Goal: Information Seeking & Learning: Learn about a topic

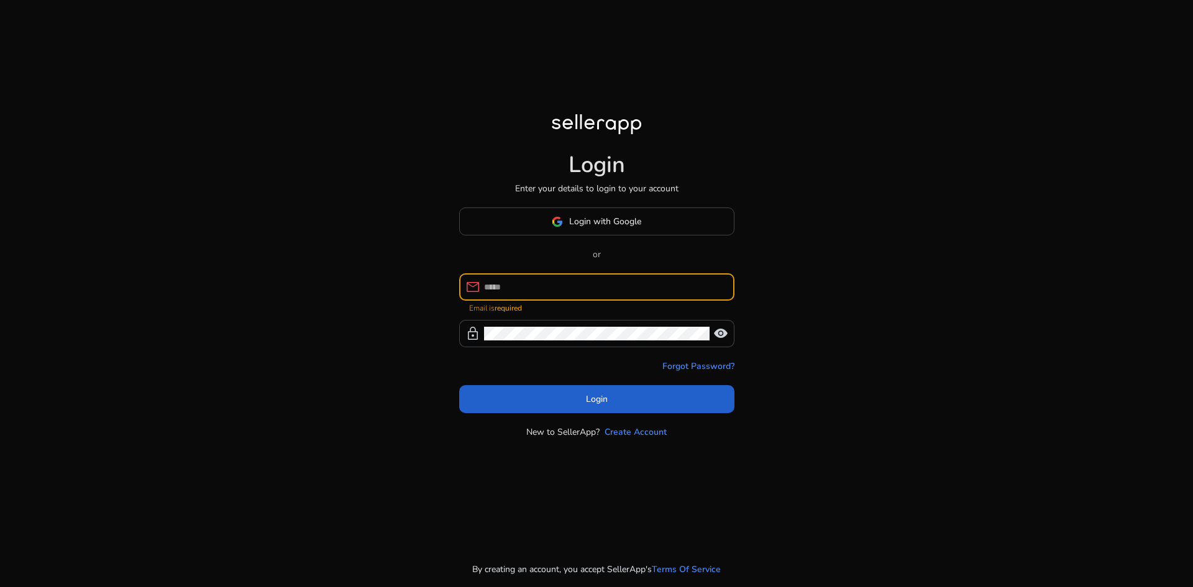
type input "**********"
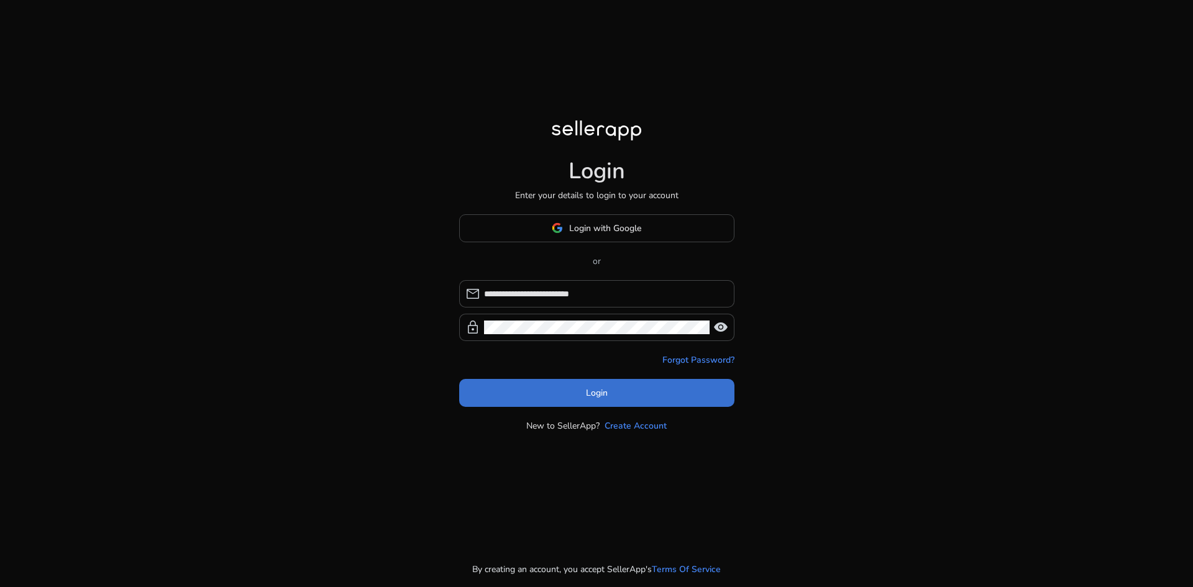
click at [583, 396] on span at bounding box center [596, 393] width 275 height 30
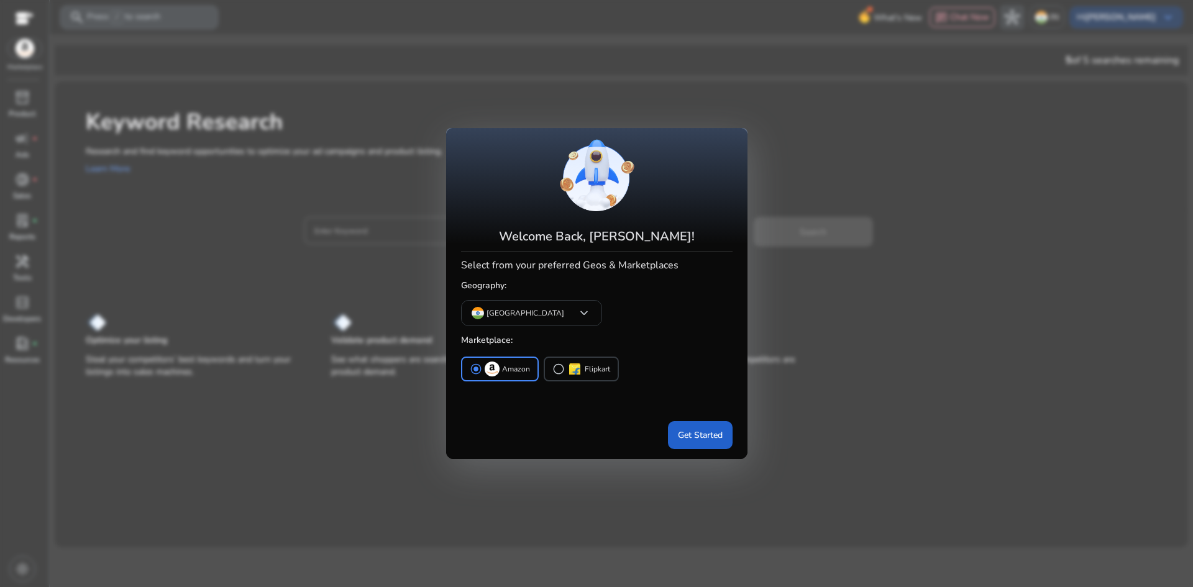
click at [692, 437] on span "Get Started" at bounding box center [700, 435] width 45 height 13
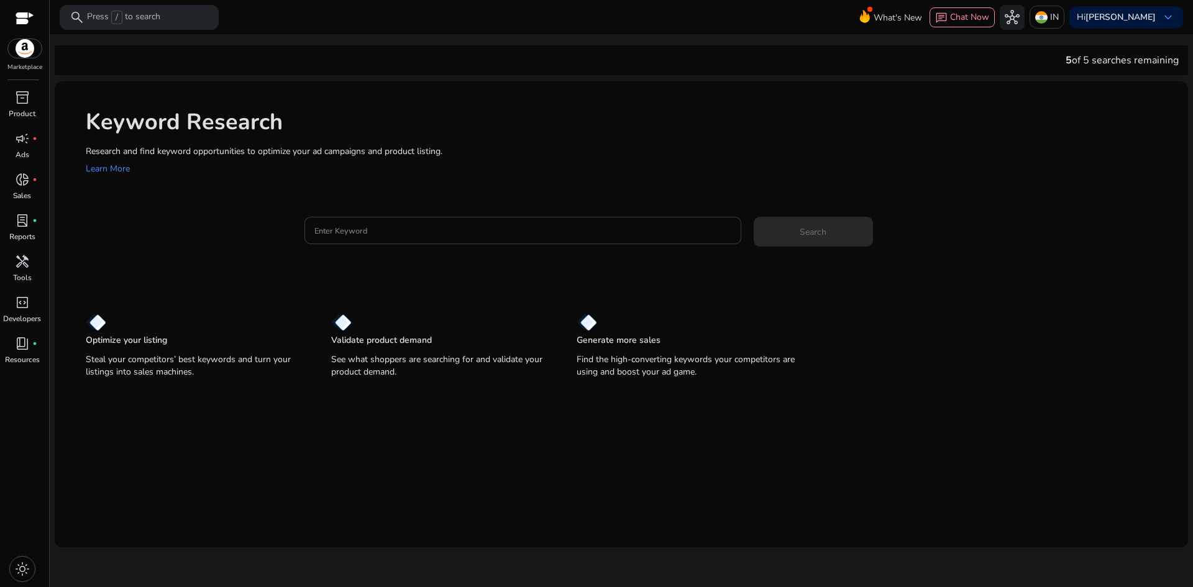
click at [353, 231] on input "Enter Keyword" at bounding box center [522, 231] width 417 height 14
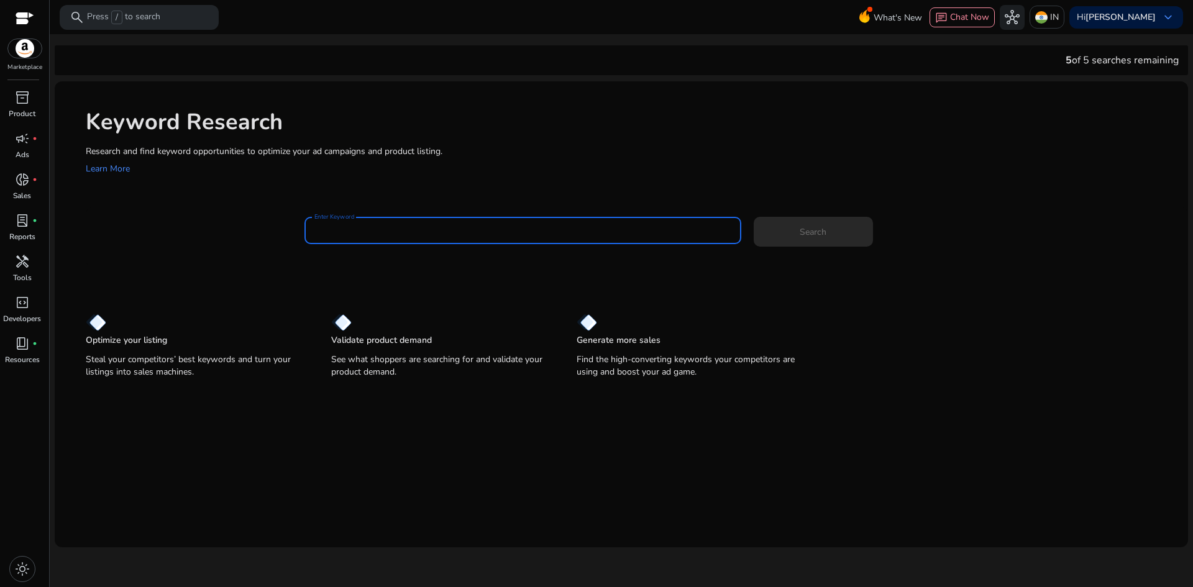
paste input "**********"
type input "**********"
click at [808, 230] on span "Search" at bounding box center [813, 232] width 27 height 13
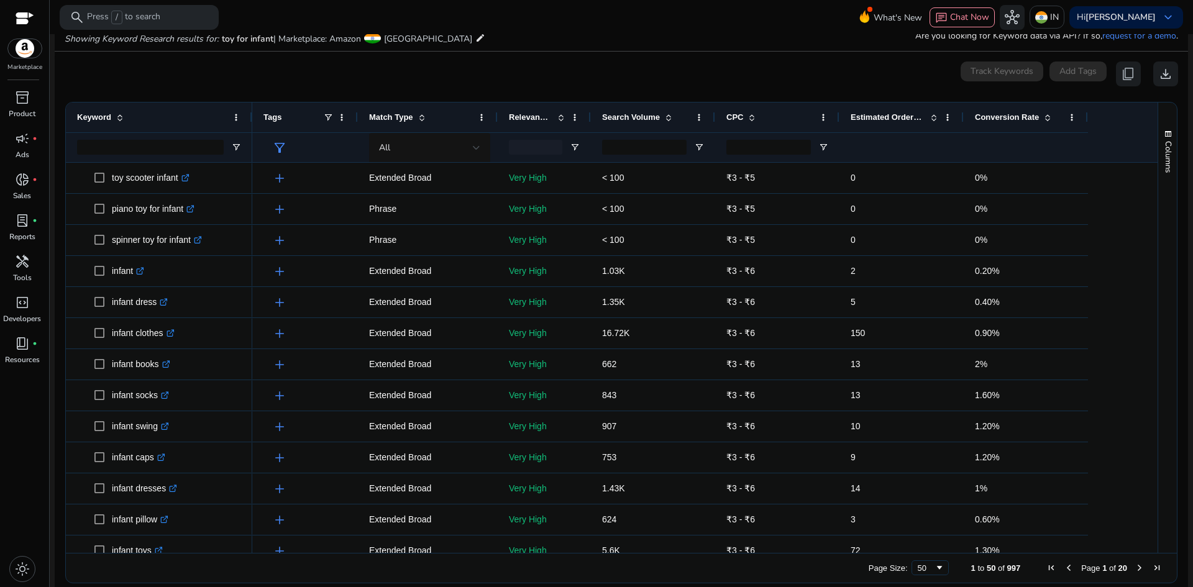
click at [867, 114] on span "Estimated Orders/Month" at bounding box center [888, 116] width 75 height 9
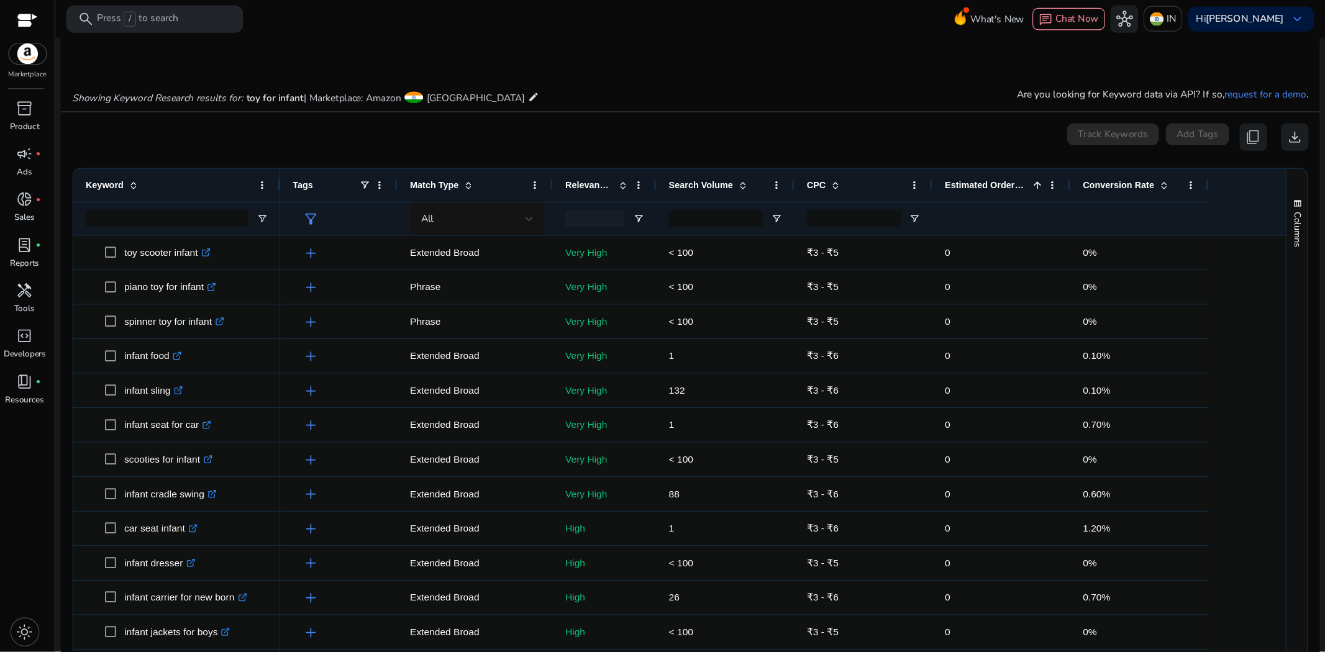
scroll to position [86, 0]
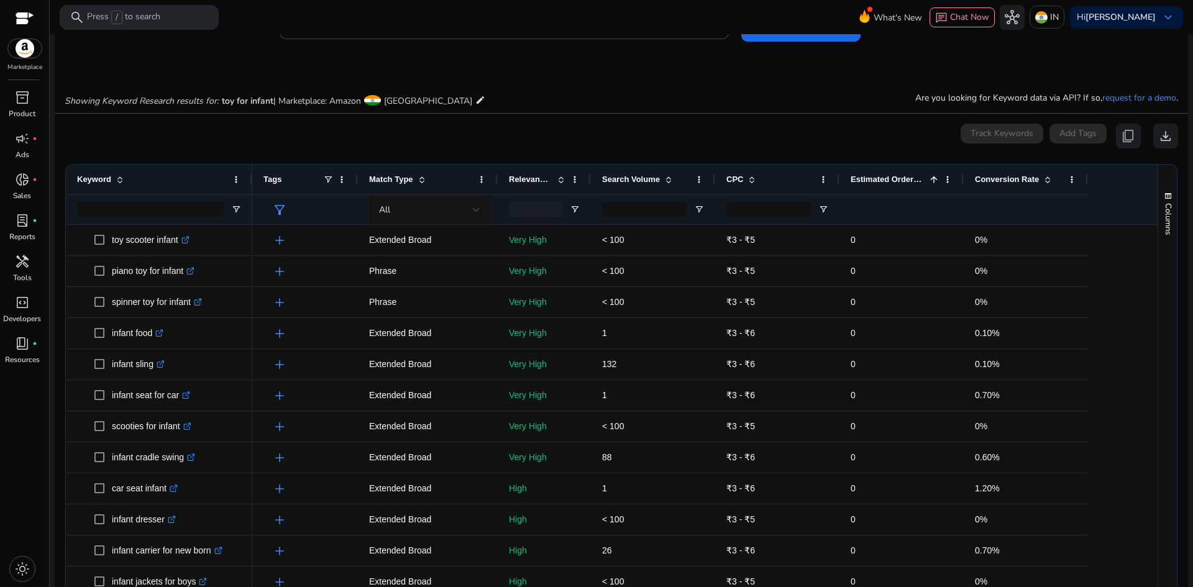
click at [900, 177] on span "Estimated Orders/Month" at bounding box center [888, 179] width 75 height 9
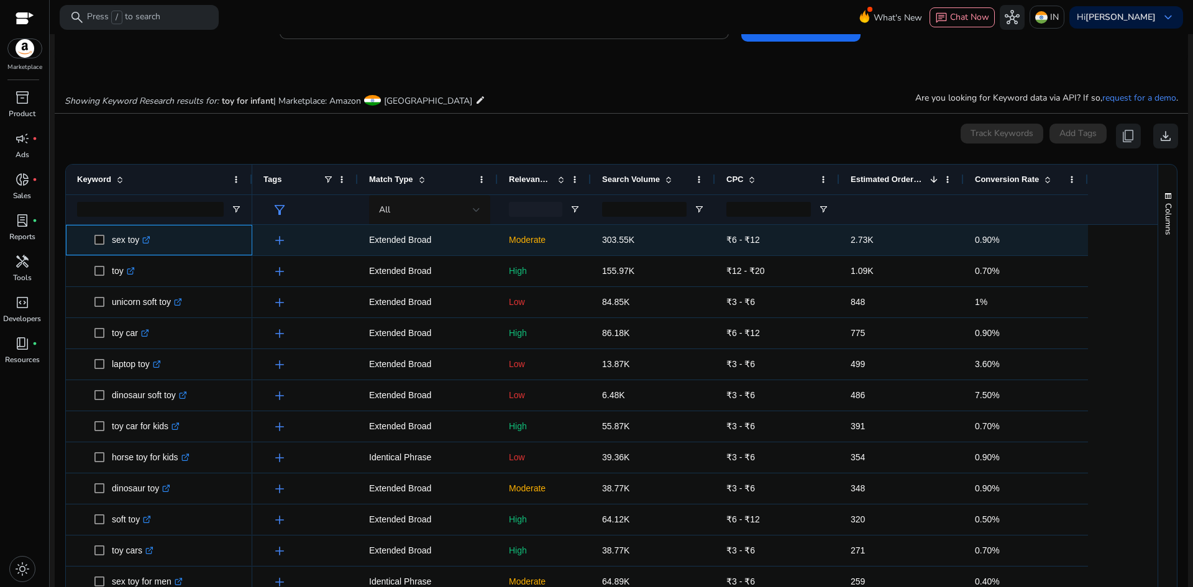
drag, startPoint x: 111, startPoint y: 237, endPoint x: 141, endPoint y: 244, distance: 30.6
click at [141, 244] on span "sex toy .st0{fill:#2c8af8}" at bounding box center [167, 239] width 147 height 25
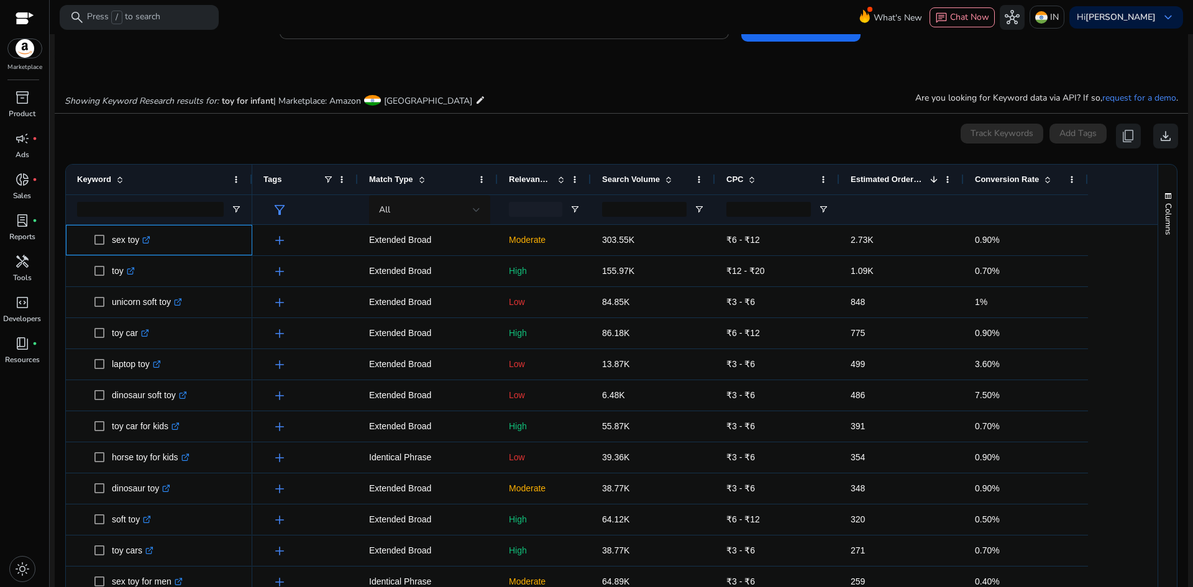
copy span "sex toy"
click at [18, 431] on div "inventory_2 Product campaign fiber_manual_record Ads donut_small fiber_manual_r…" at bounding box center [24, 338] width 49 height 500
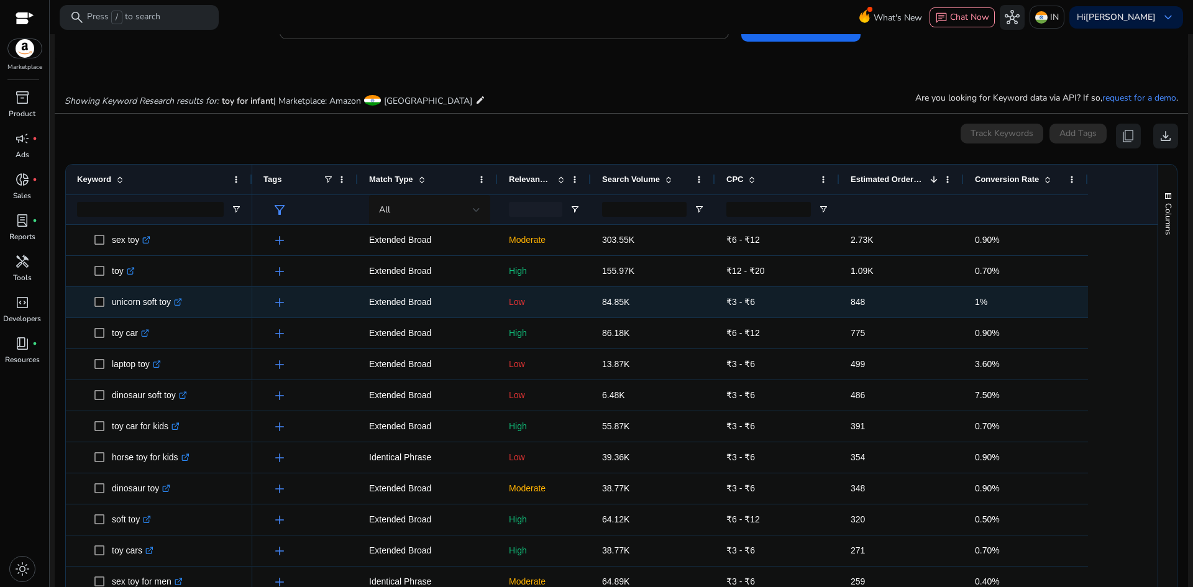
scroll to position [0, 0]
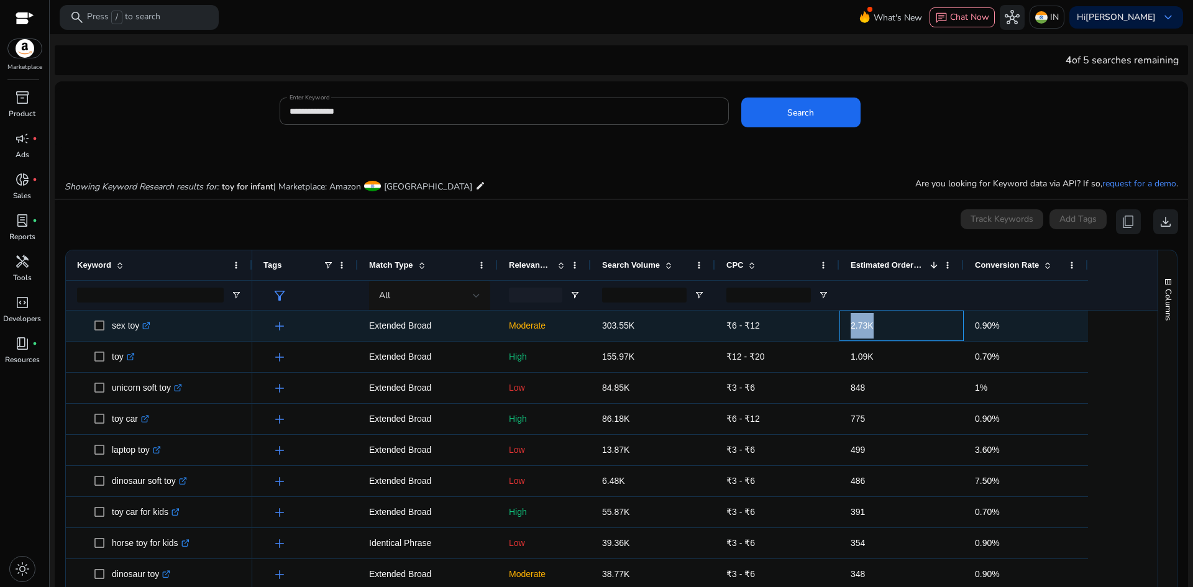
drag, startPoint x: 866, startPoint y: 323, endPoint x: 846, endPoint y: 327, distance: 20.2
click at [846, 327] on div "2.73K" at bounding box center [901, 326] width 124 height 30
click at [870, 329] on span "2.73K" at bounding box center [862, 326] width 23 height 10
drag, startPoint x: 874, startPoint y: 327, endPoint x: 849, endPoint y: 327, distance: 25.5
click at [849, 327] on div "2.73K" at bounding box center [901, 326] width 124 height 30
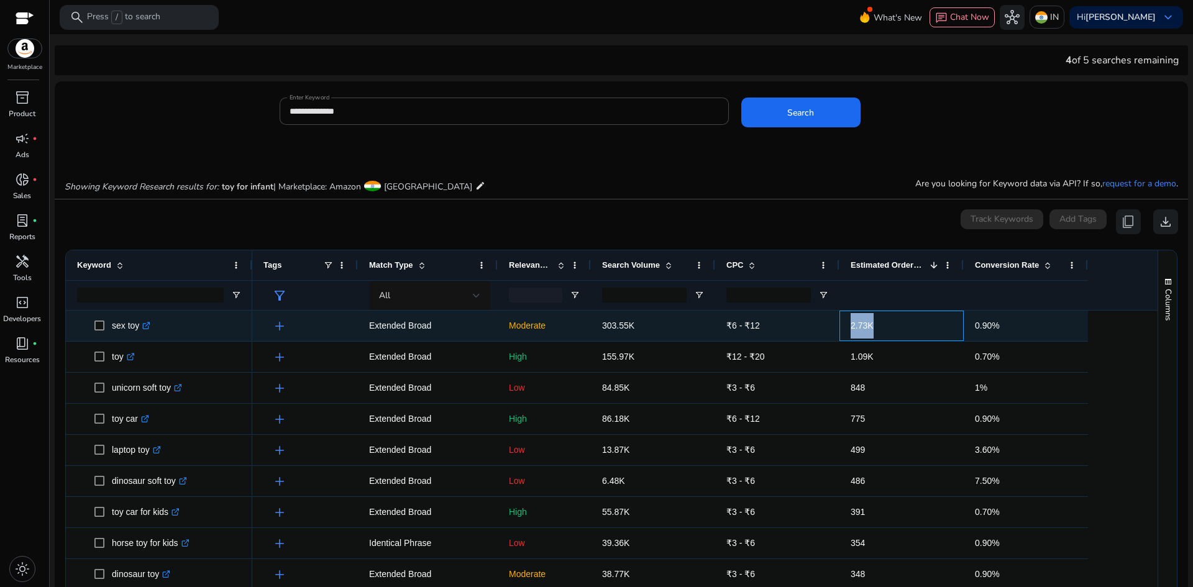
click at [869, 327] on span "2.73K" at bounding box center [862, 326] width 23 height 10
click at [883, 327] on span "2.73K" at bounding box center [902, 325] width 102 height 25
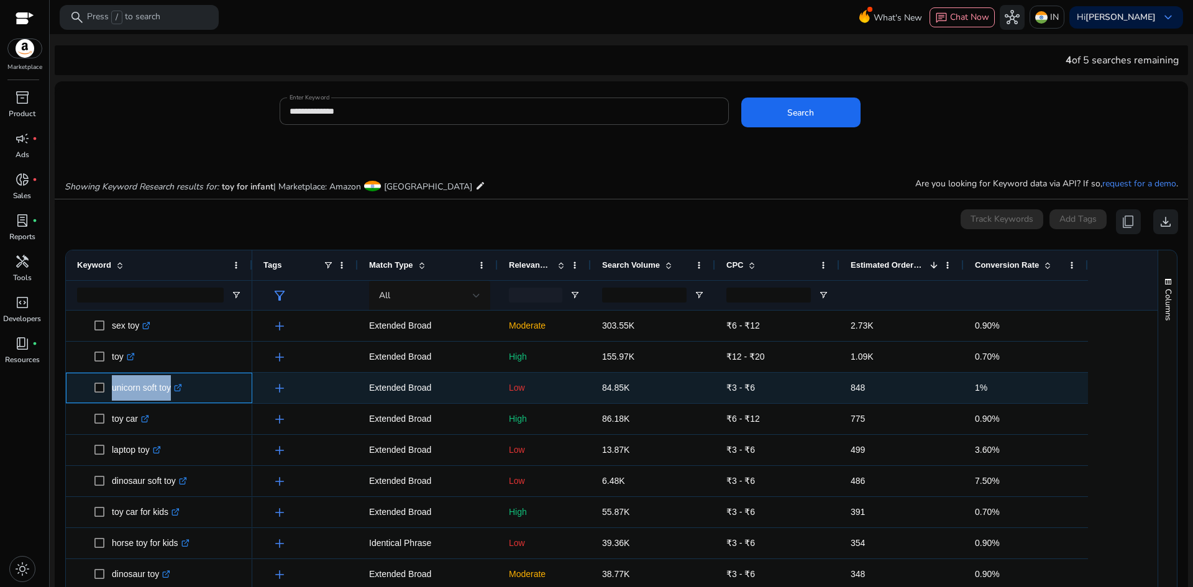
drag, startPoint x: 110, startPoint y: 388, endPoint x: 170, endPoint y: 390, distance: 59.7
click at [170, 390] on span "unicorn soft toy .st0{fill:#2c8af8}" at bounding box center [167, 387] width 147 height 25
copy span "unicorn soft to"
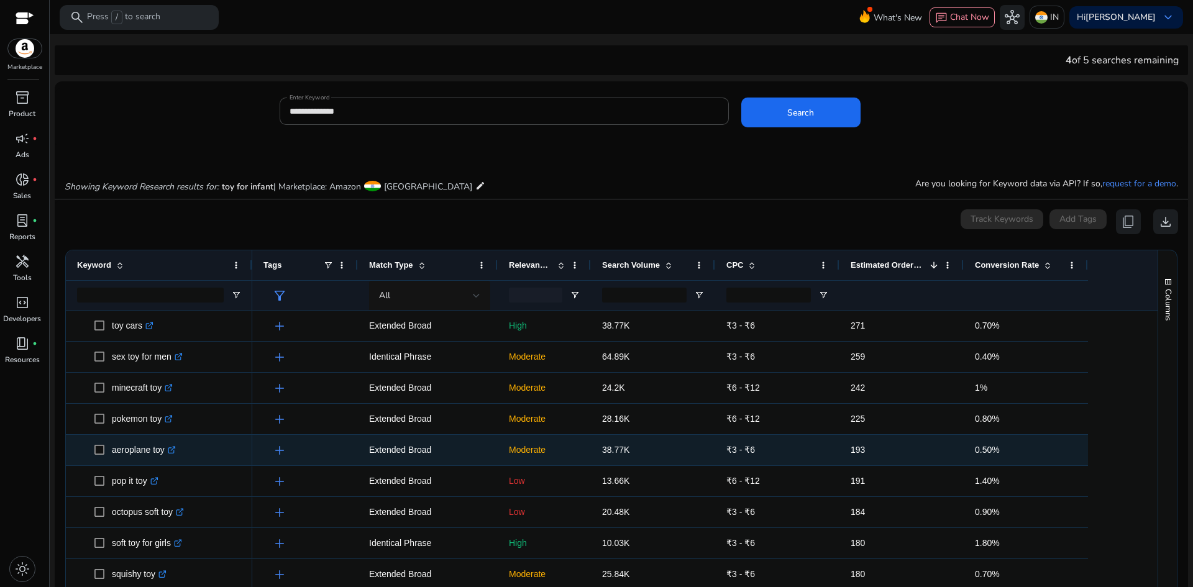
scroll to position [373, 0]
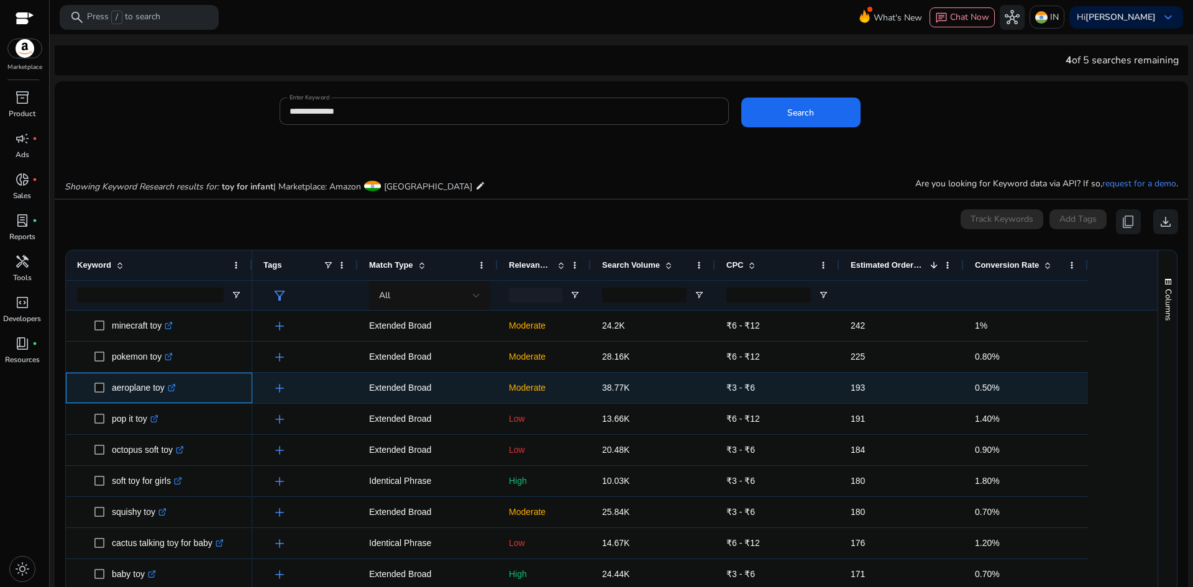
click at [133, 391] on p "aeroplane toy .st0{fill:#2c8af8}" at bounding box center [144, 387] width 64 height 25
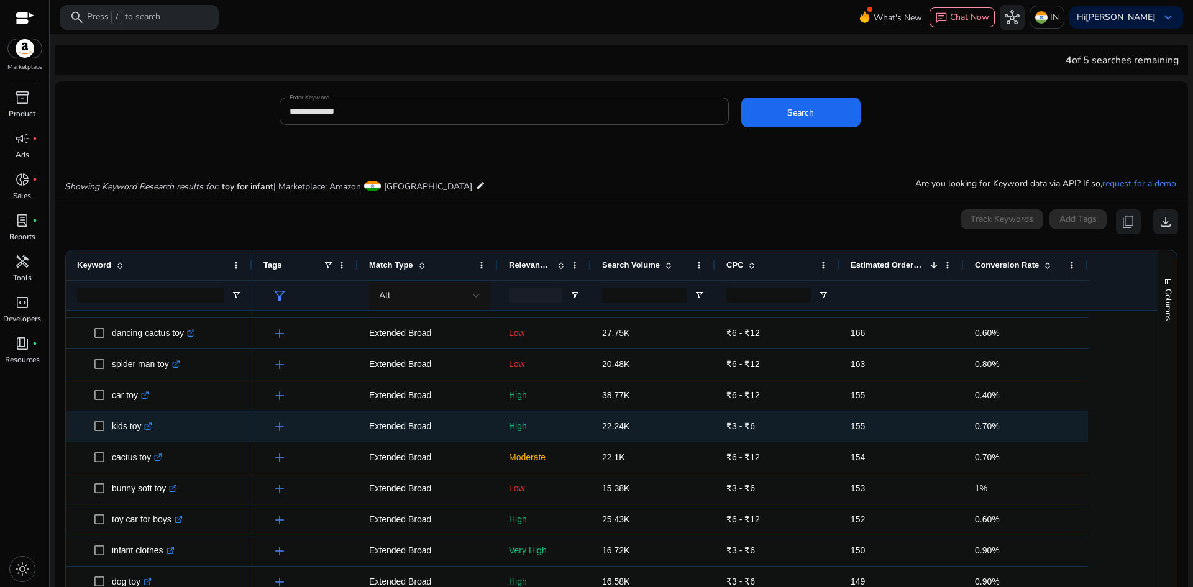
scroll to position [0, 0]
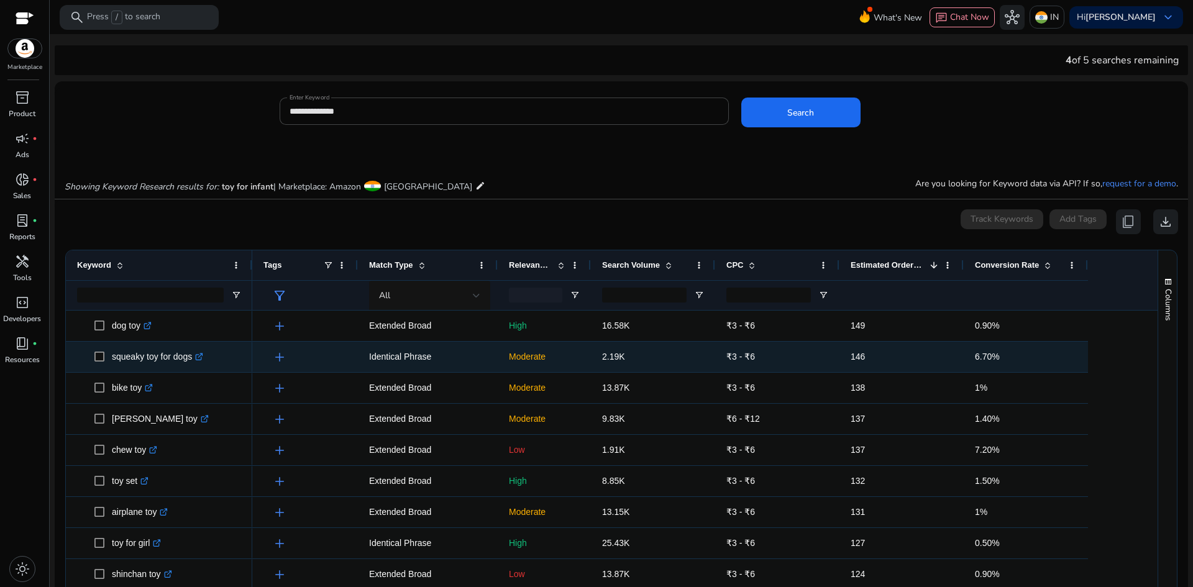
click at [142, 357] on p "squeaky toy for dogs .st0{fill:#2c8af8}" at bounding box center [157, 356] width 91 height 25
copy p "squeaky toy for dogs"
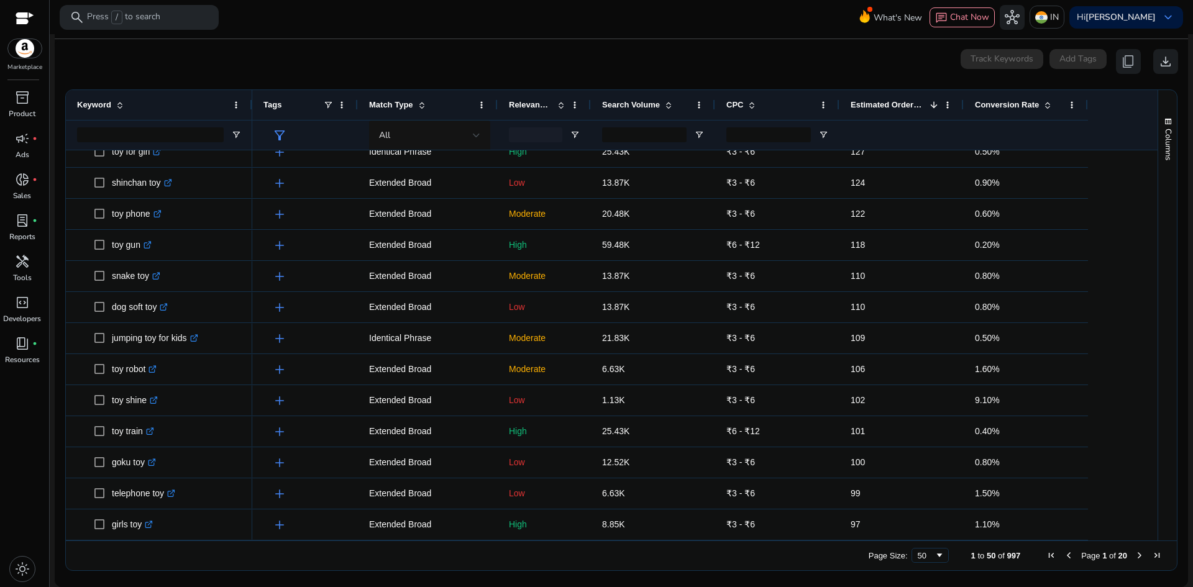
click at [1135, 557] on span "Next Page" at bounding box center [1140, 556] width 10 height 10
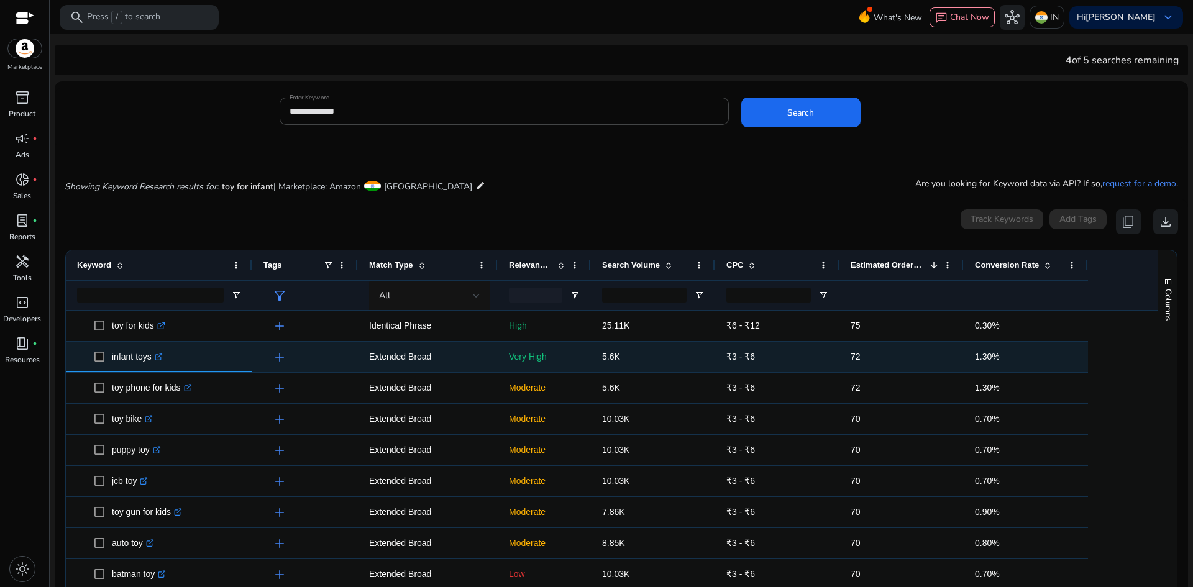
drag, startPoint x: 110, startPoint y: 357, endPoint x: 152, endPoint y: 362, distance: 41.9
click at [152, 362] on span "infant toys .st0{fill:#2c8af8}" at bounding box center [167, 356] width 147 height 25
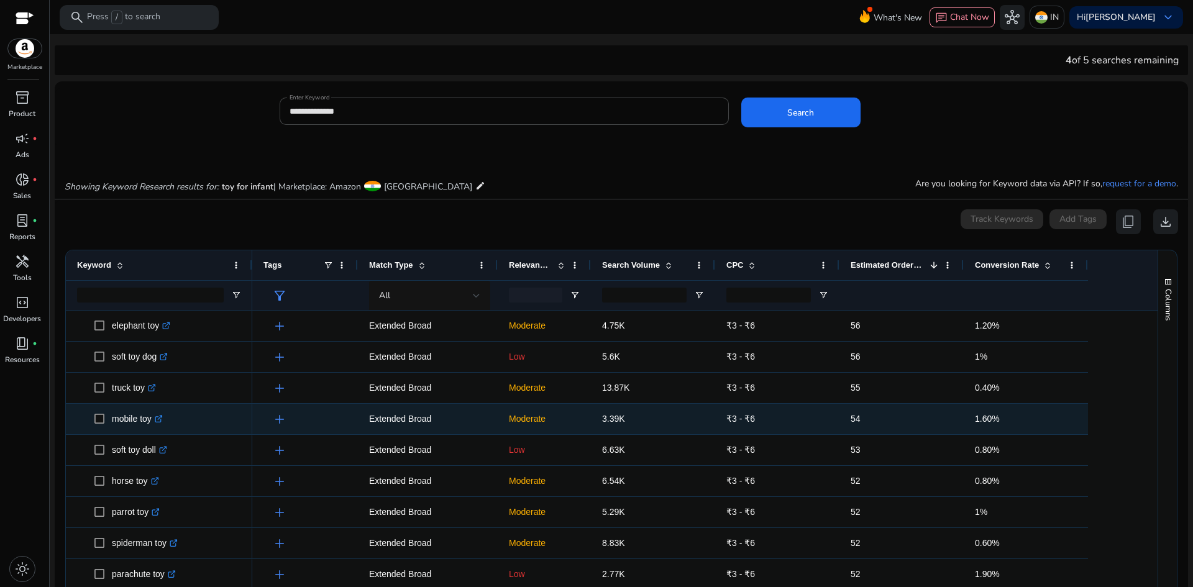
click at [123, 420] on p "mobile toy .st0{fill:#2c8af8}" at bounding box center [137, 418] width 51 height 25
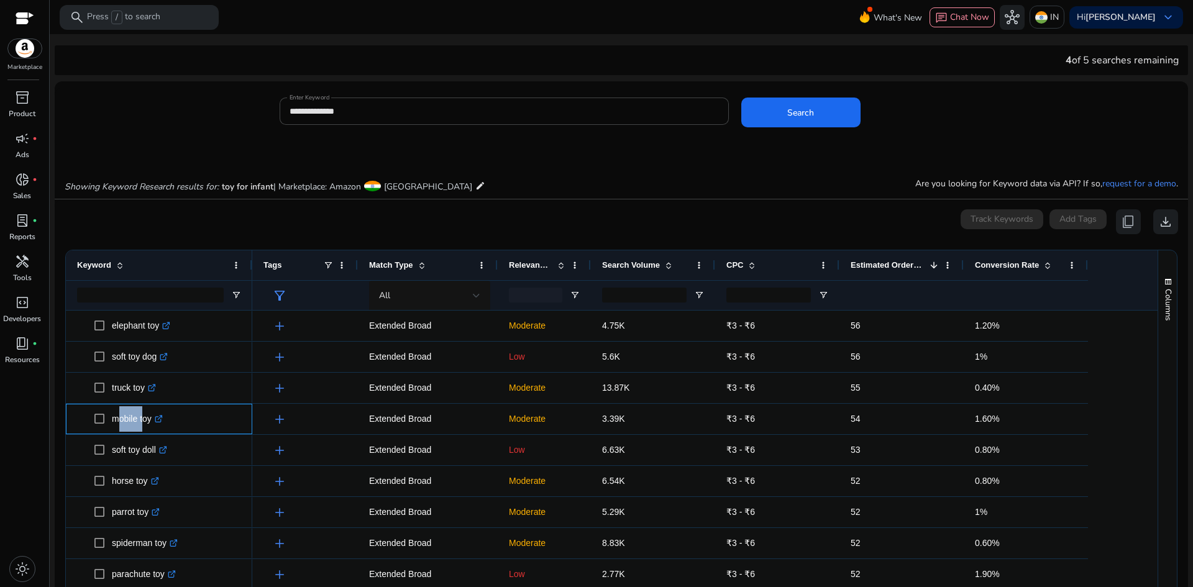
copy p "mobile toy"
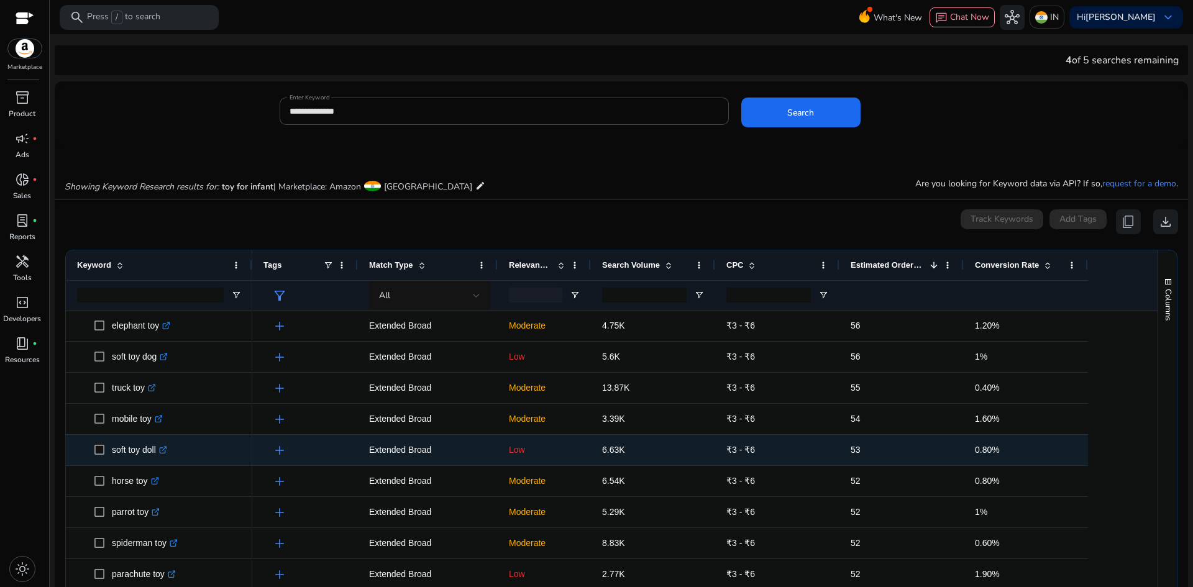
click at [129, 451] on p "soft toy doll .st0{fill:#2c8af8}" at bounding box center [139, 449] width 55 height 25
copy p "soft toy doll"
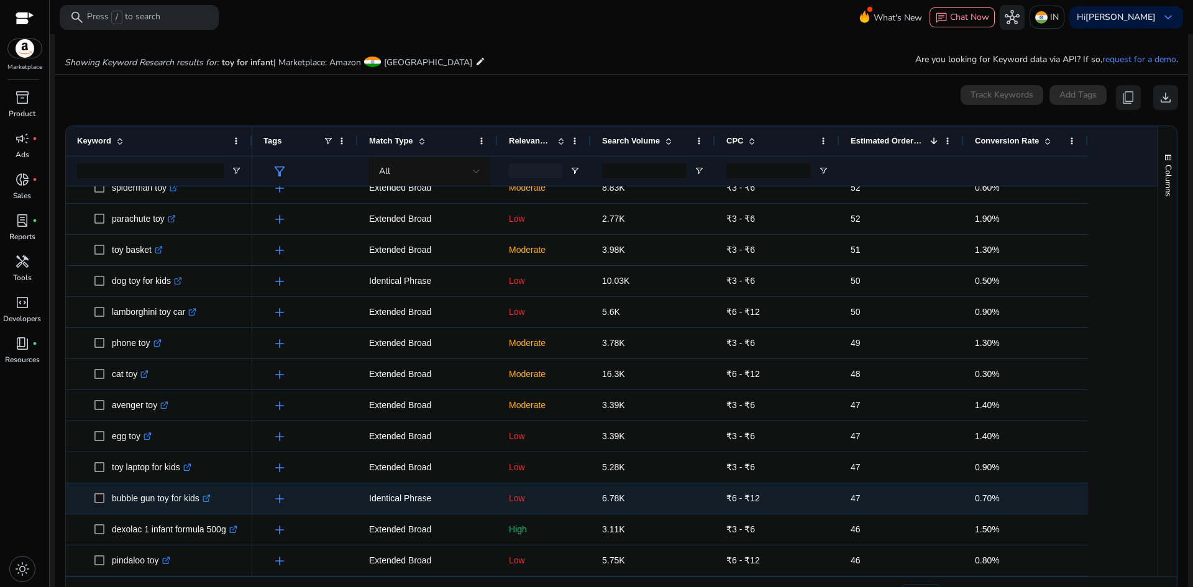
scroll to position [160, 0]
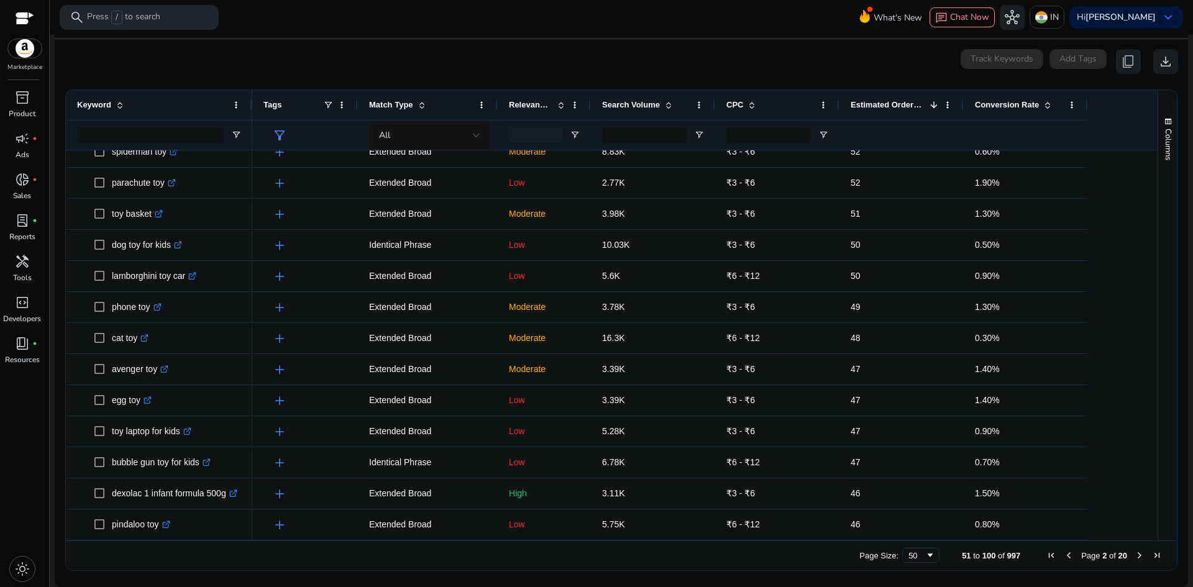
click at [1135, 558] on span "Next Page" at bounding box center [1140, 556] width 10 height 10
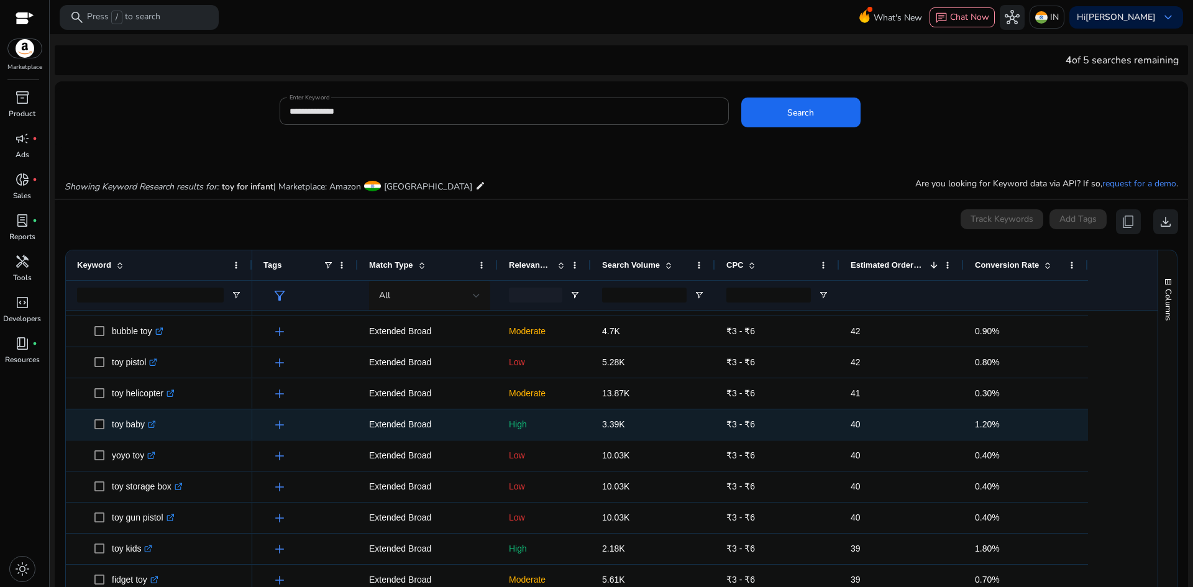
scroll to position [249, 0]
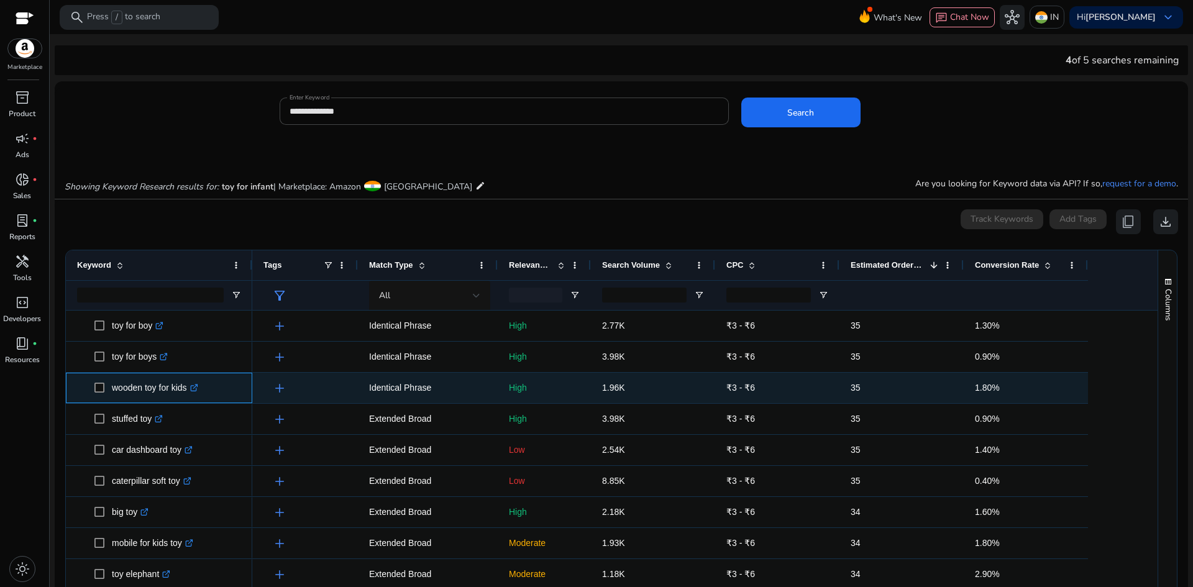
click at [145, 385] on p "wooden toy for kids .st0{fill:#2c8af8}" at bounding box center [155, 387] width 86 height 25
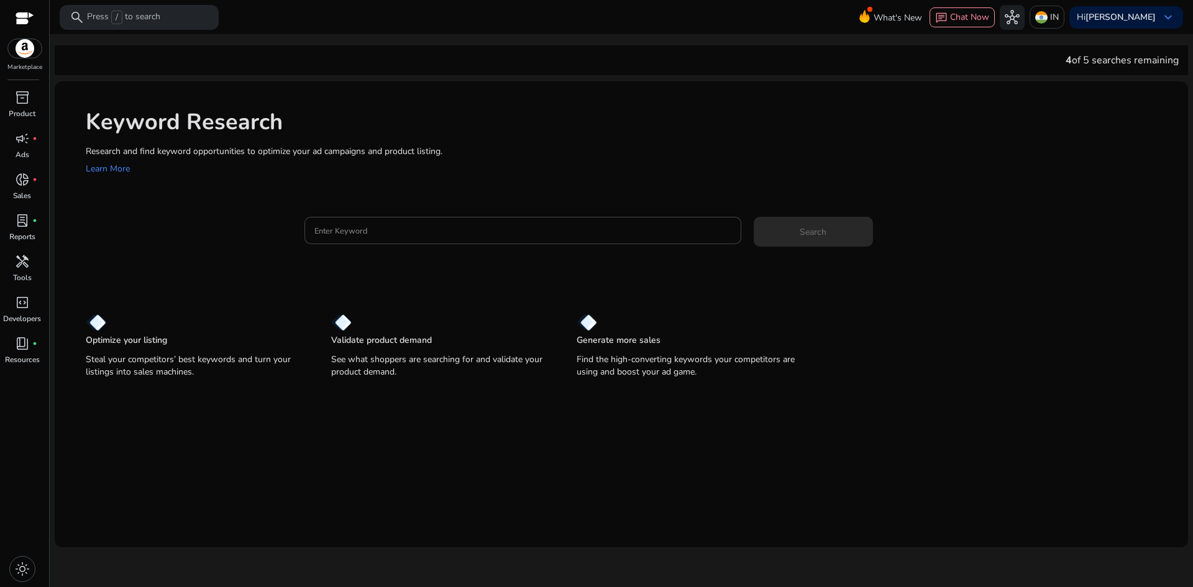
click at [447, 189] on div "Keyword Research Research and find keyword opportunities to optimize your ad ca…" at bounding box center [621, 140] width 1133 height 119
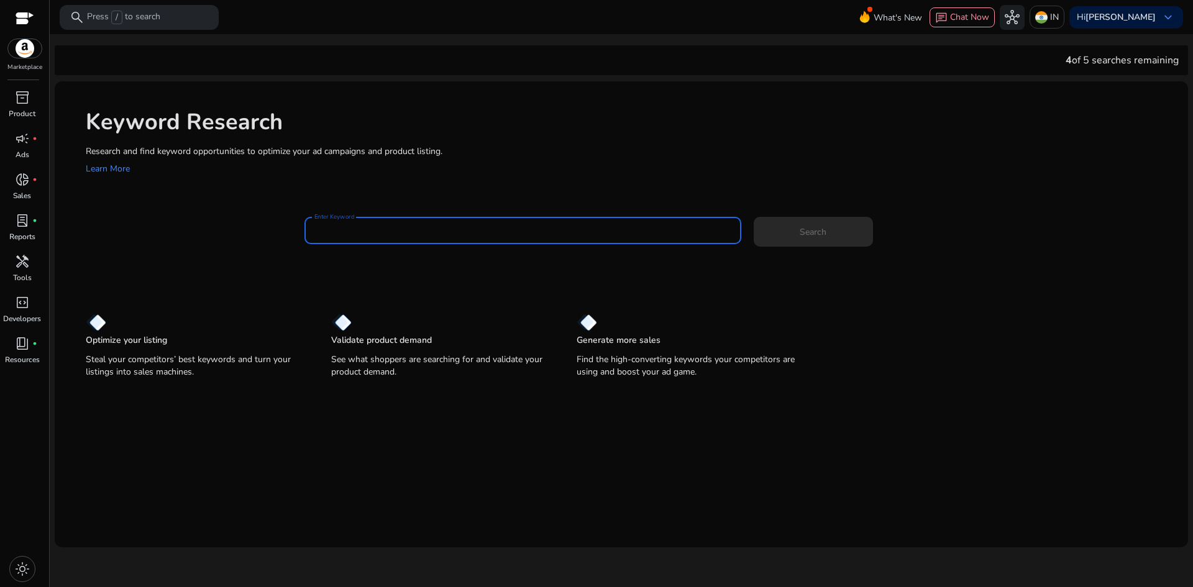
click at [436, 232] on input "Enter Keyword" at bounding box center [522, 231] width 417 height 14
paste input "**********"
click at [792, 233] on span at bounding box center [813, 232] width 119 height 30
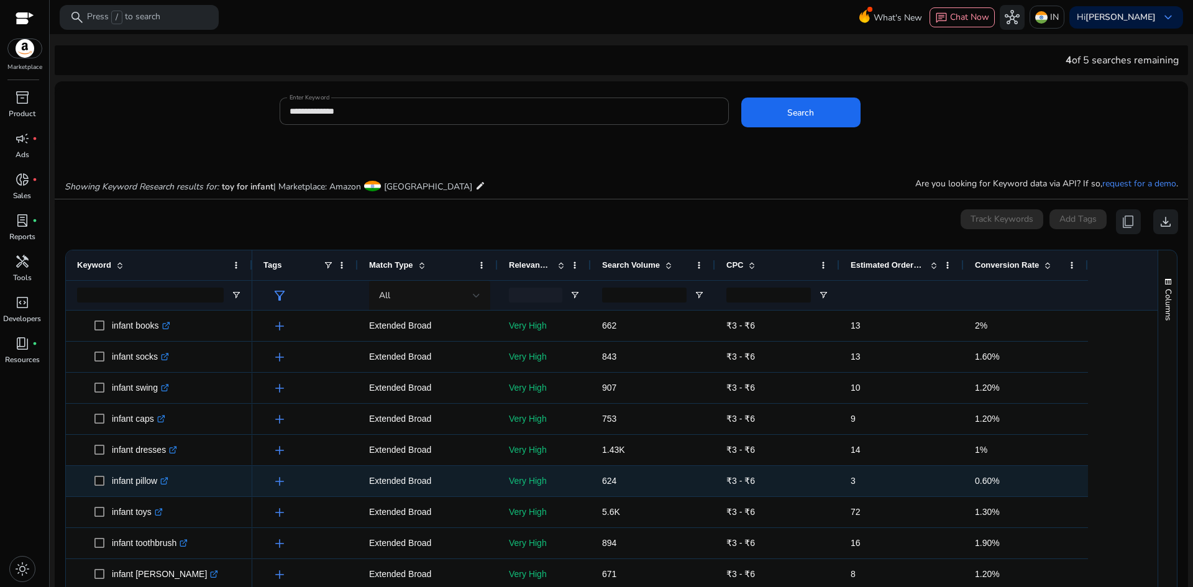
scroll to position [311, 0]
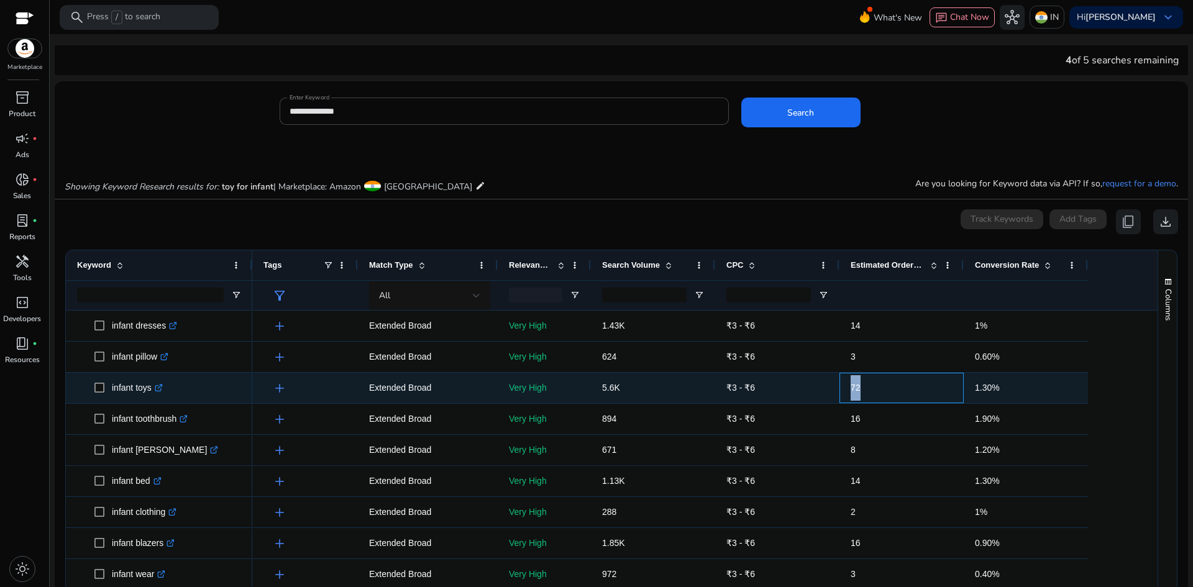
drag, startPoint x: 865, startPoint y: 387, endPoint x: 852, endPoint y: 387, distance: 13.0
click at [852, 387] on span "72" at bounding box center [902, 387] width 102 height 25
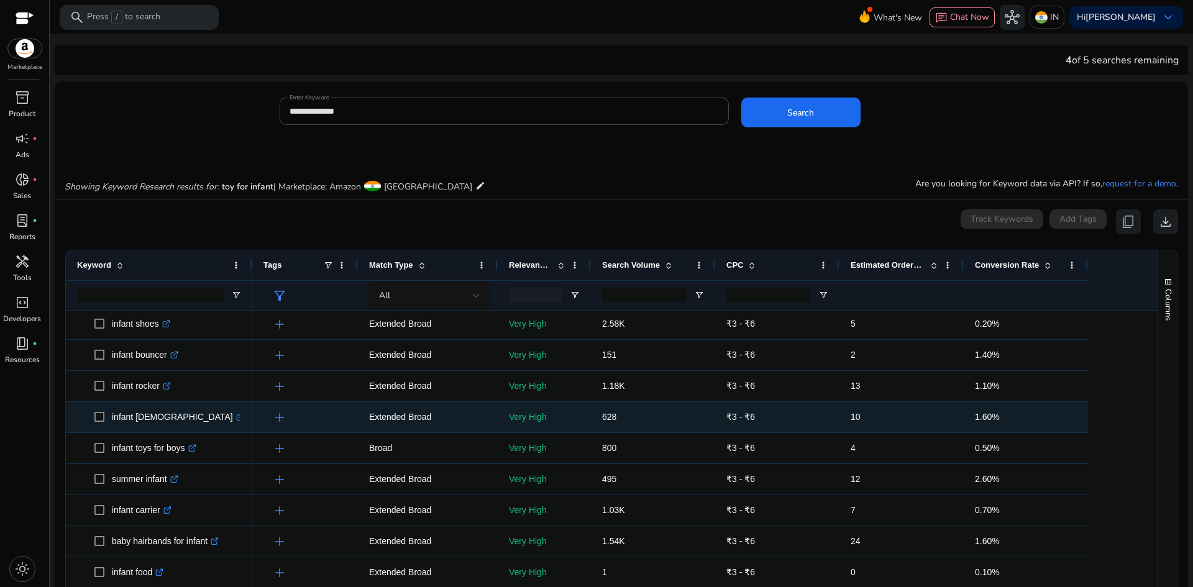
scroll to position [0, 0]
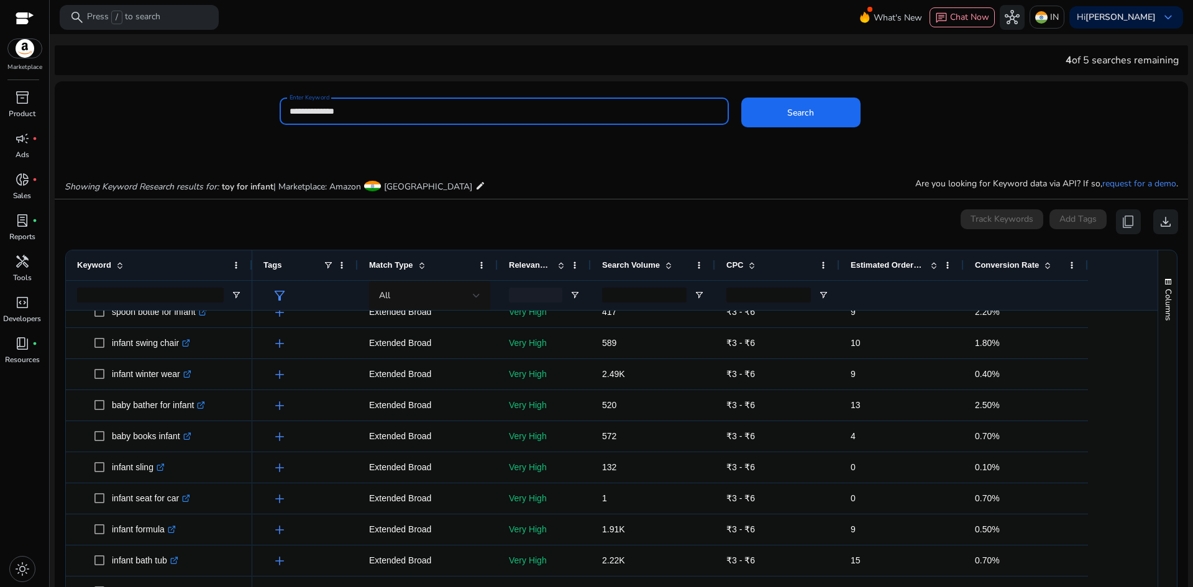
drag, startPoint x: 354, startPoint y: 107, endPoint x: 309, endPoint y: 114, distance: 45.3
click at [199, 107] on div "**********" at bounding box center [616, 118] width 1123 height 40
paste input "**********"
type input "**********"
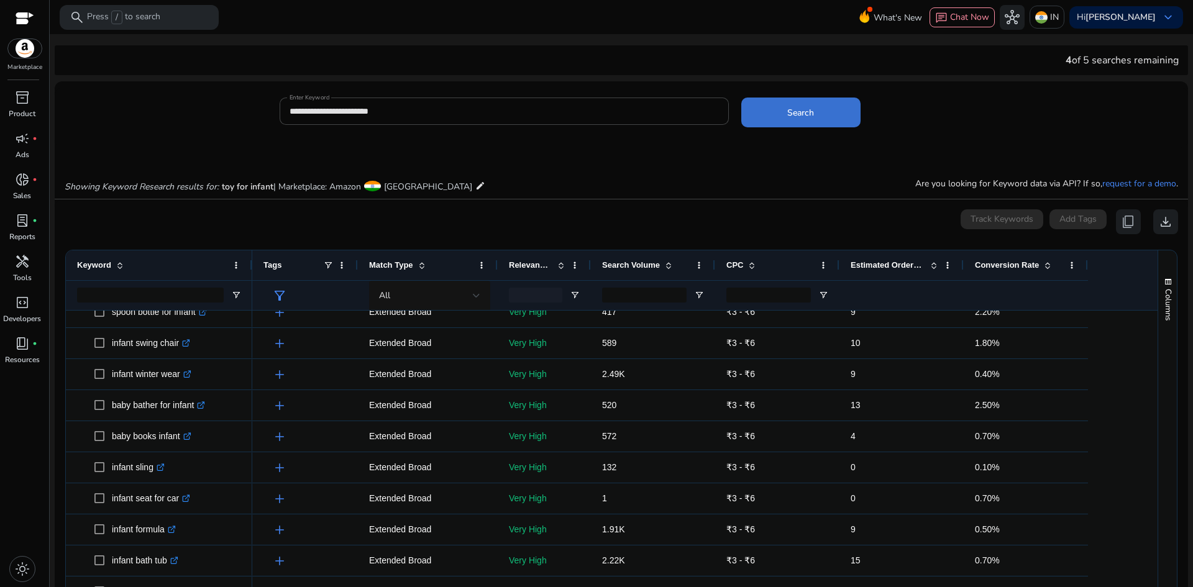
click at [788, 104] on span at bounding box center [800, 113] width 119 height 30
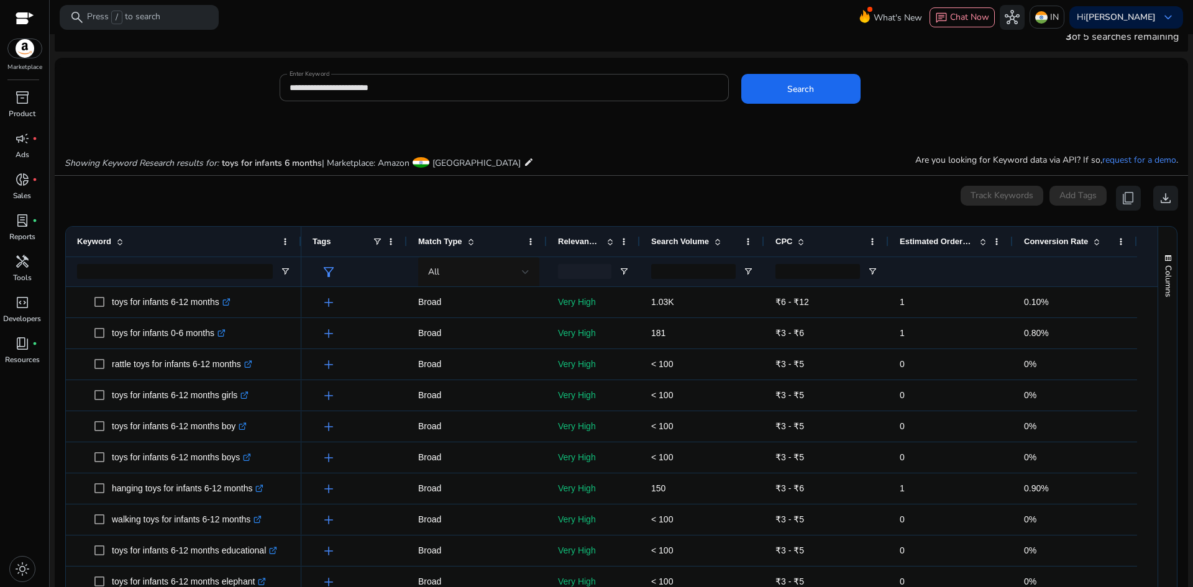
drag, startPoint x: 250, startPoint y: 236, endPoint x: 300, endPoint y: 243, distance: 49.6
click at [300, 243] on div at bounding box center [300, 242] width 5 height 30
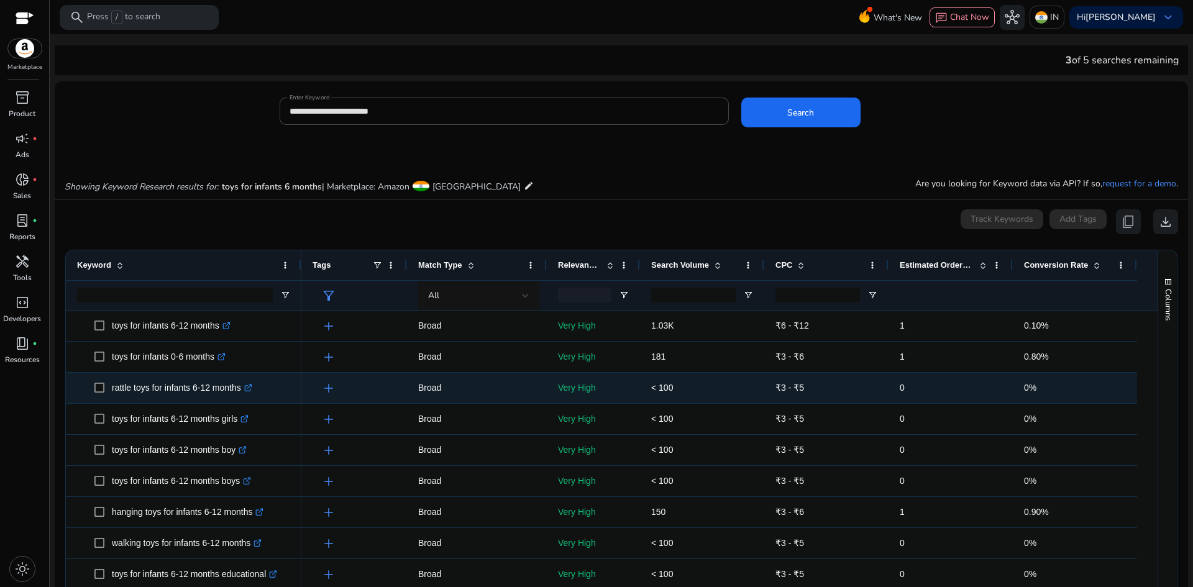
scroll to position [45, 0]
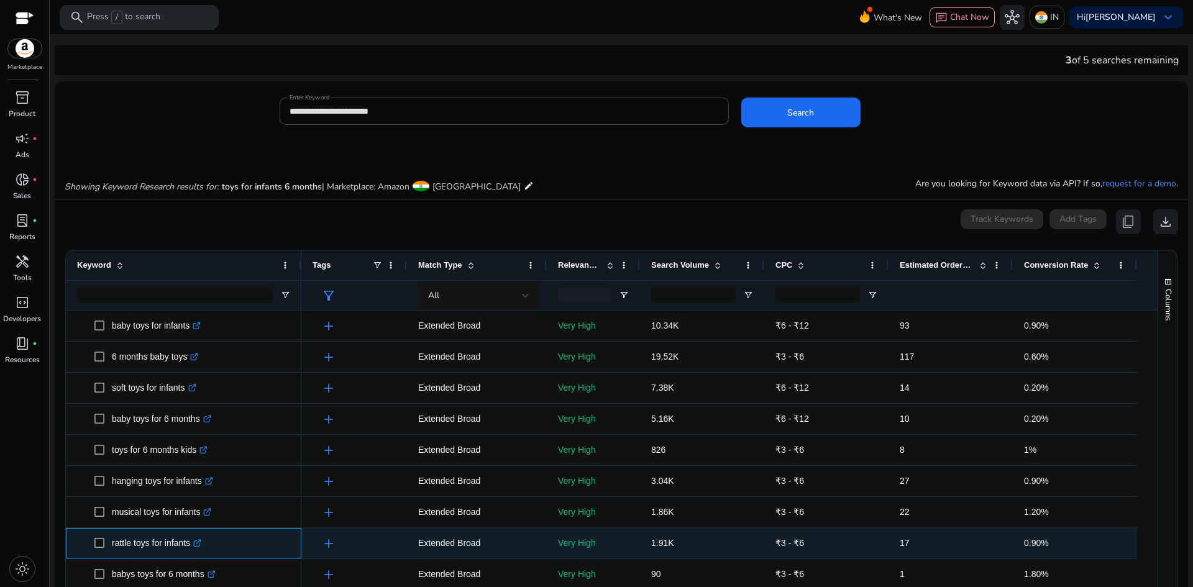
drag, startPoint x: 112, startPoint y: 539, endPoint x: 190, endPoint y: 548, distance: 78.8
click at [190, 548] on p "rattle toys for infants .st0{fill:#2c8af8}" at bounding box center [156, 543] width 89 height 25
copy p "rattle toys for infants"
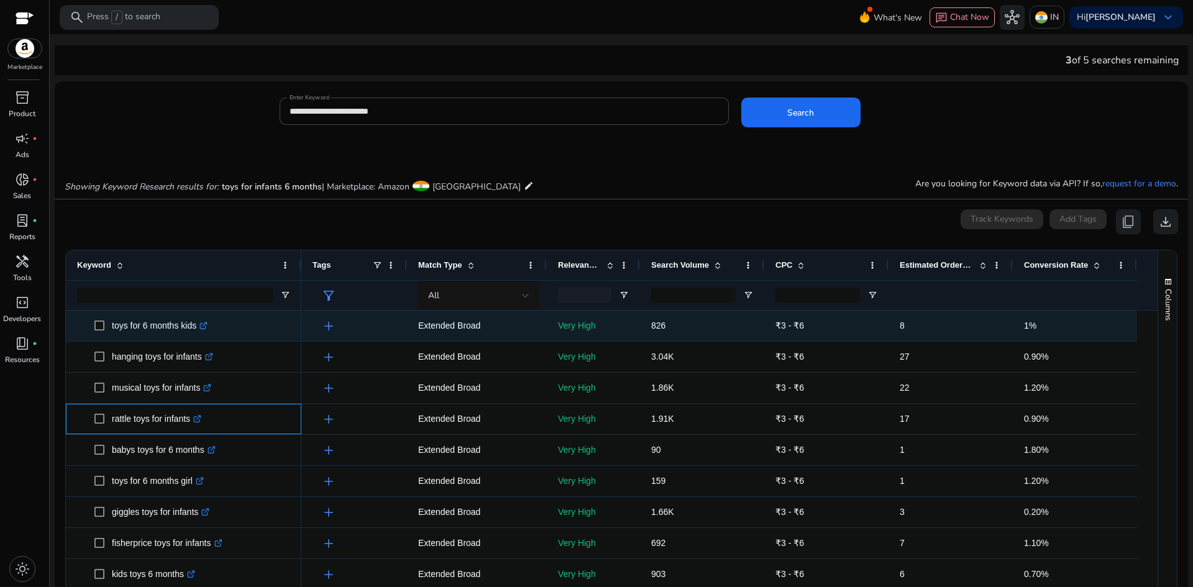
scroll to position [684, 0]
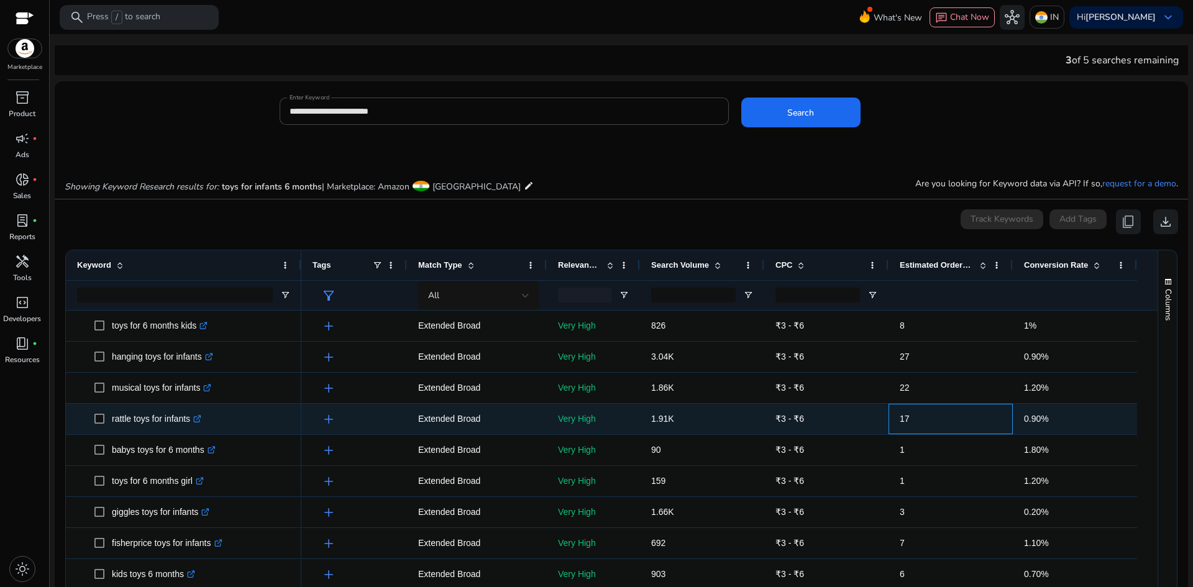
drag, startPoint x: 930, startPoint y: 419, endPoint x: 890, endPoint y: 419, distance: 40.4
click at [890, 419] on div "17" at bounding box center [951, 419] width 124 height 30
drag, startPoint x: 111, startPoint y: 419, endPoint x: 191, endPoint y: 423, distance: 80.2
click at [191, 423] on span "rattle toys for infants .st0{fill:#2c8af8}" at bounding box center [192, 418] width 196 height 25
copy span "rattle toys for infants"
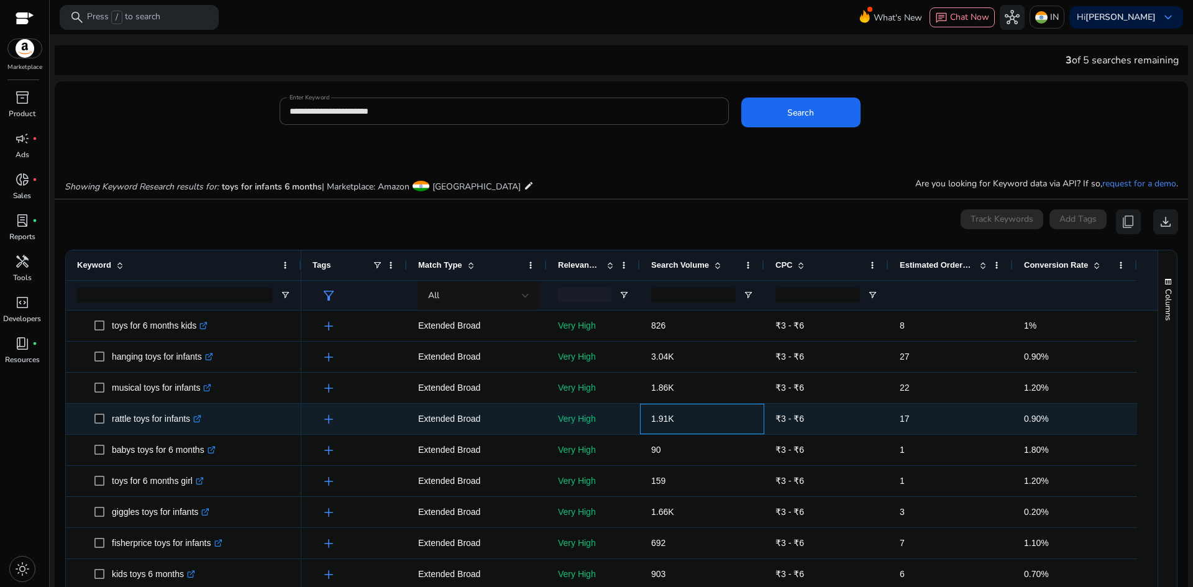
click at [646, 418] on div "1.91K" at bounding box center [702, 419] width 124 height 30
copy span "1.91K"
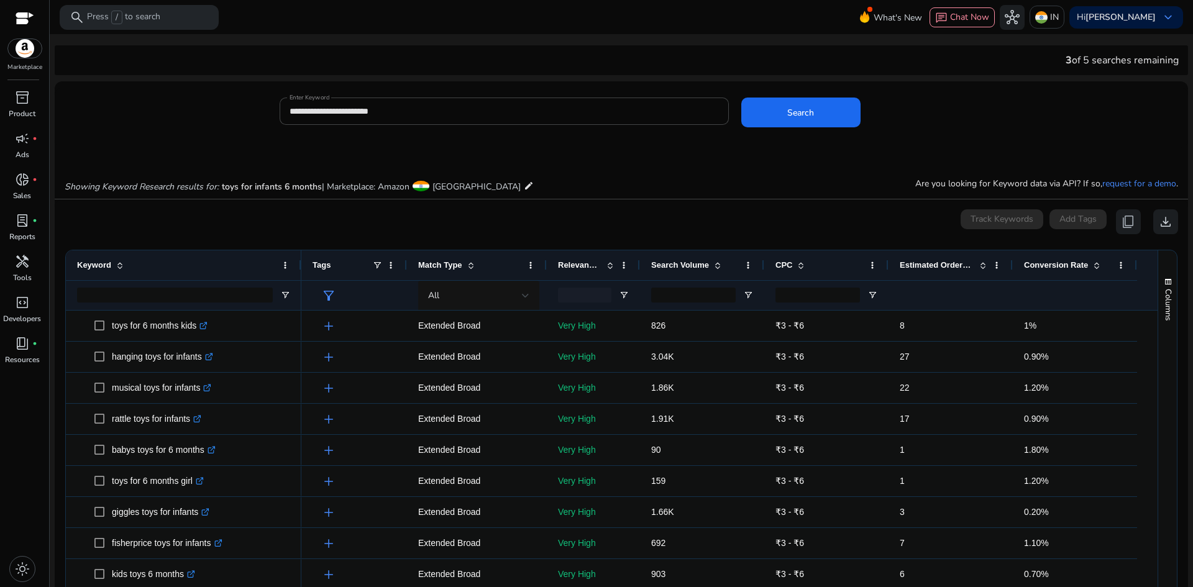
click at [930, 262] on span "Estimated Orders/Month" at bounding box center [937, 264] width 75 height 9
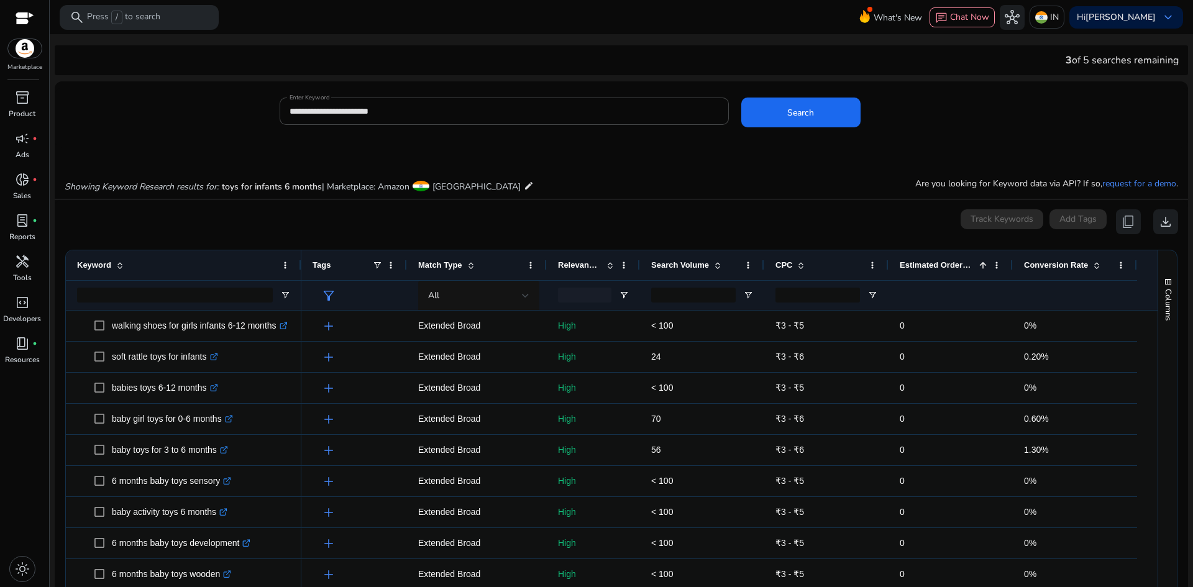
click at [930, 262] on span "Estimated Orders/Month" at bounding box center [937, 264] width 75 height 9
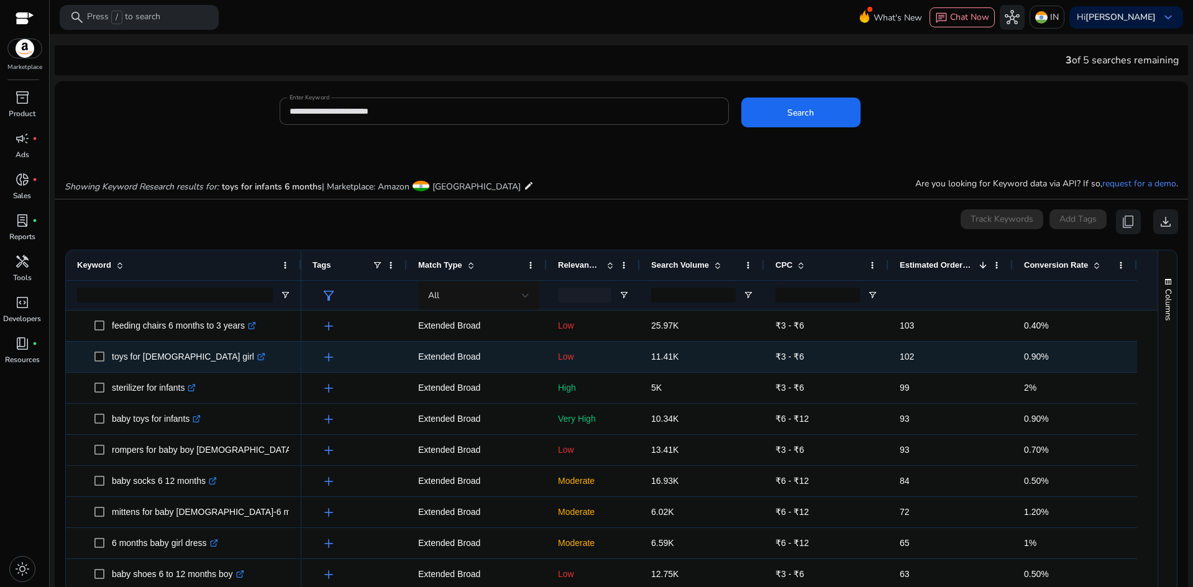
click at [127, 357] on p "toys for 6 year old girl .st0{fill:#2c8af8}" at bounding box center [188, 356] width 153 height 25
copy p "toys for 6 year old girl"
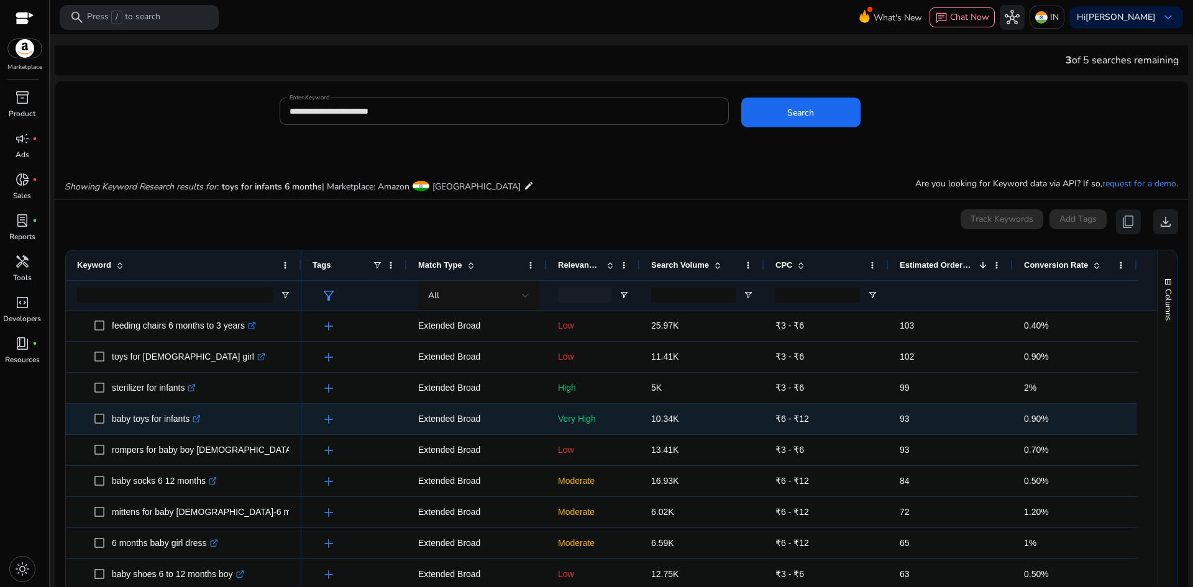
click at [133, 420] on p "baby toys for infants .st0{fill:#2c8af8}" at bounding box center [156, 418] width 89 height 25
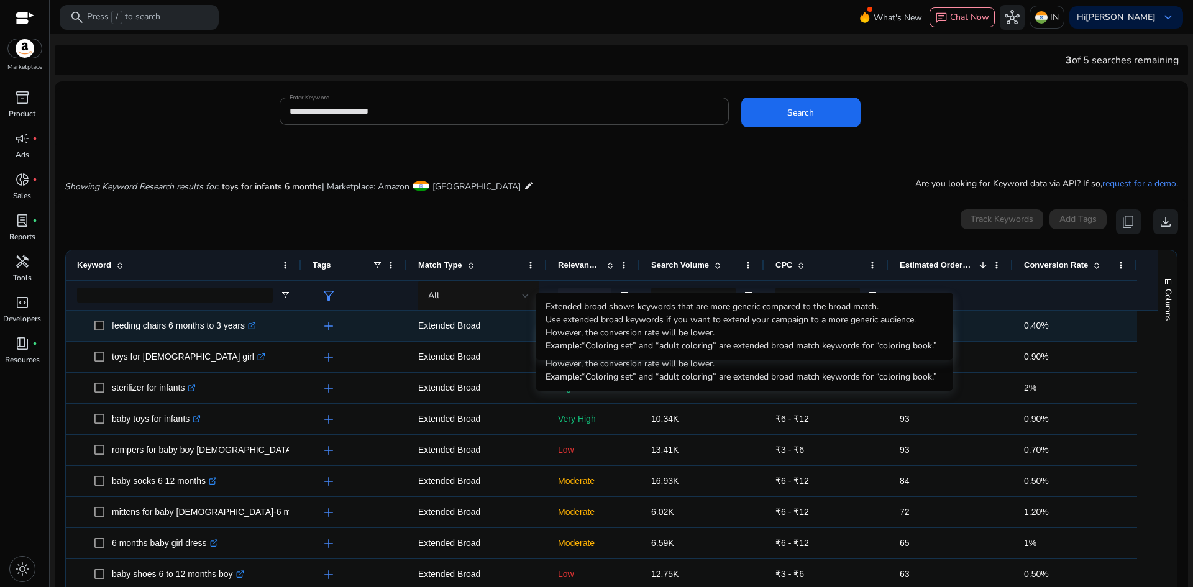
copy p "baby toys for infants"
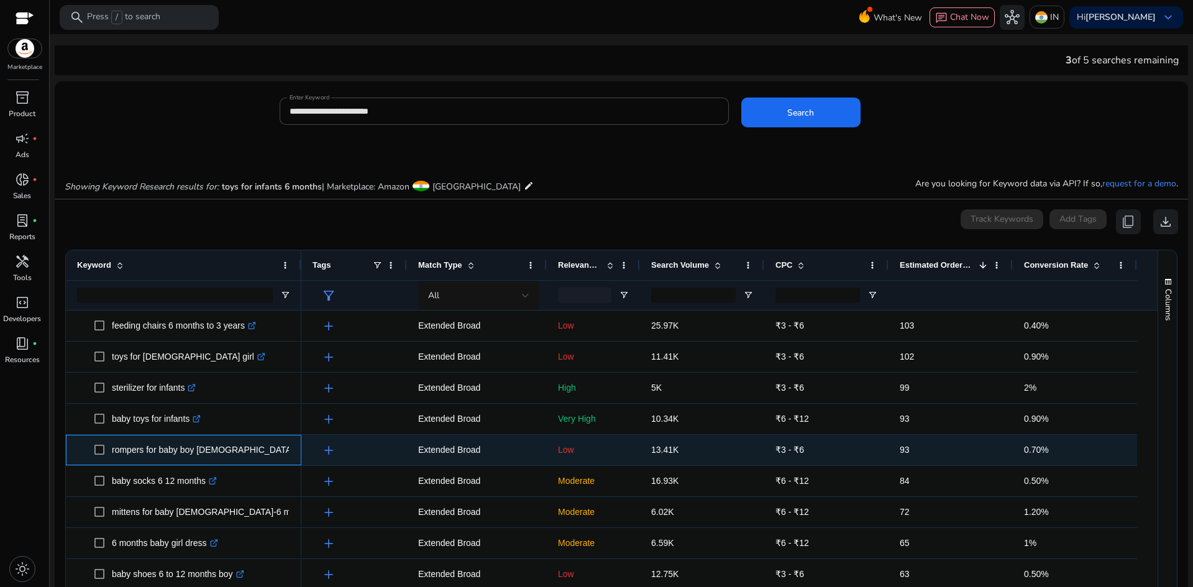
click at [165, 455] on p "rompers for baby boy 3-6 months .st0{fill:#2c8af8}" at bounding box center [228, 449] width 232 height 25
copy p "rompers for baby boy 3-6 months"
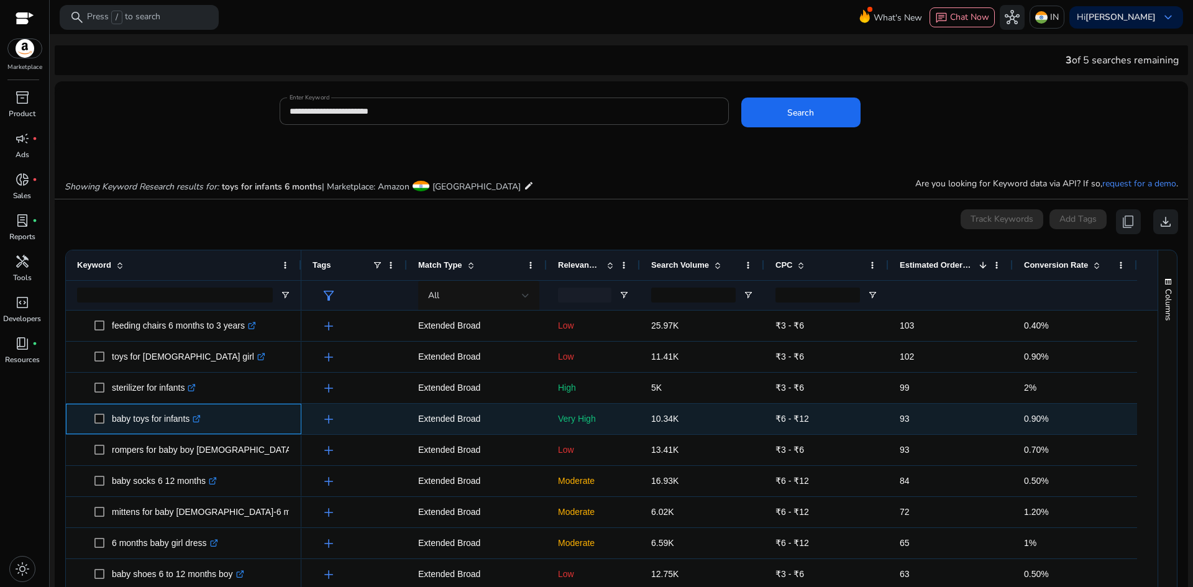
click at [150, 418] on p "baby toys for infants .st0{fill:#2c8af8}" at bounding box center [156, 418] width 89 height 25
copy p "baby toys for infants"
click at [152, 419] on p "baby toys for infants .st0{fill:#2c8af8}" at bounding box center [156, 418] width 89 height 25
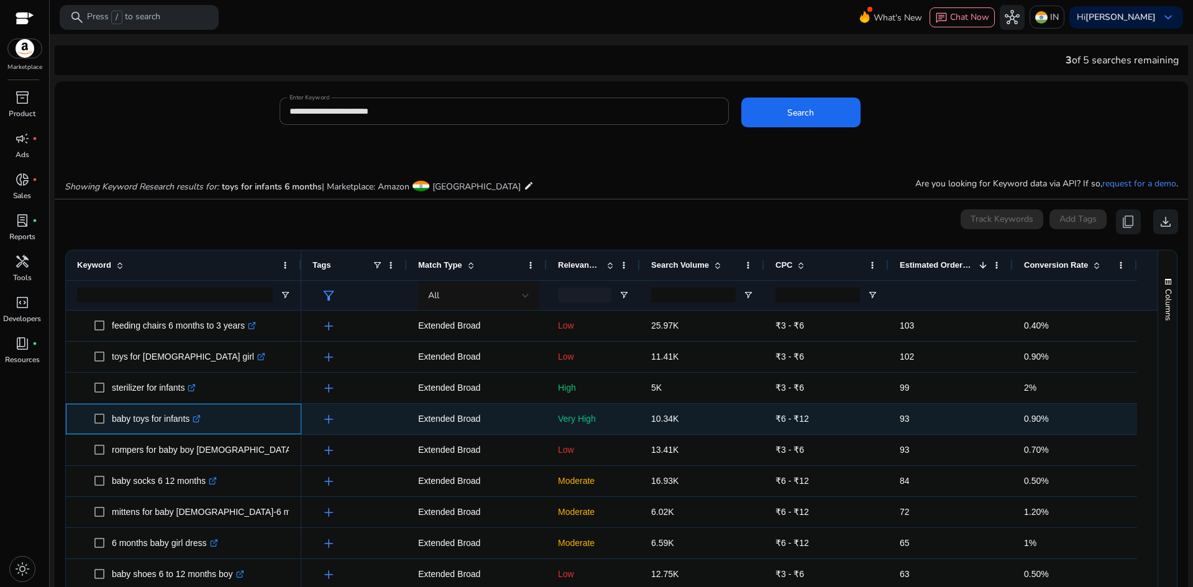
click at [152, 419] on p "baby toys for infants .st0{fill:#2c8af8}" at bounding box center [156, 418] width 89 height 25
click at [668, 413] on p "10.34K" at bounding box center [702, 418] width 102 height 25
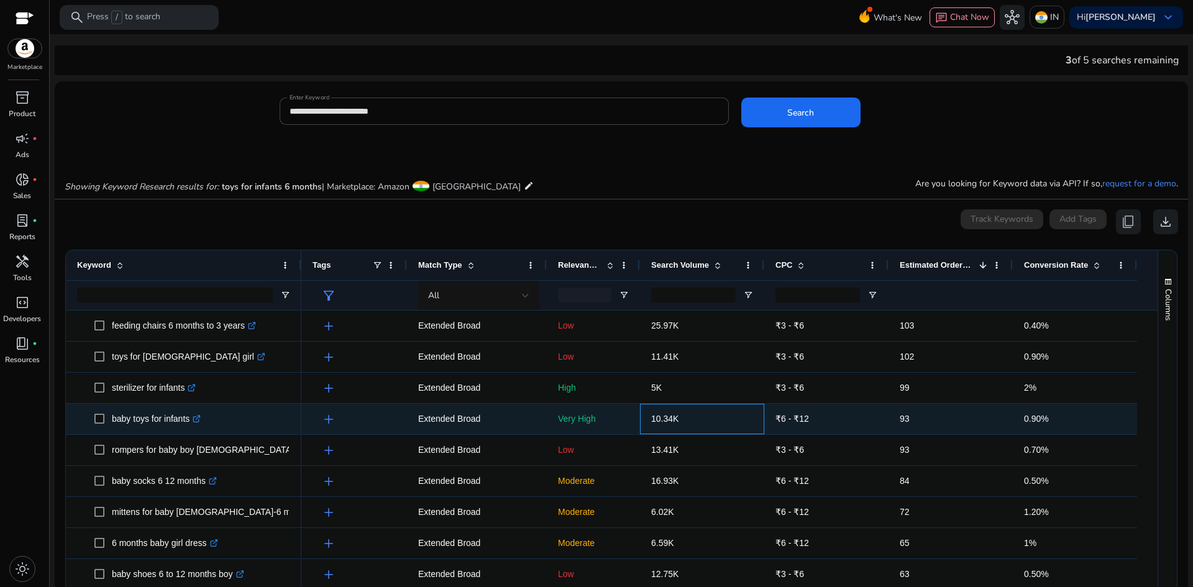
copy span "10.34K"
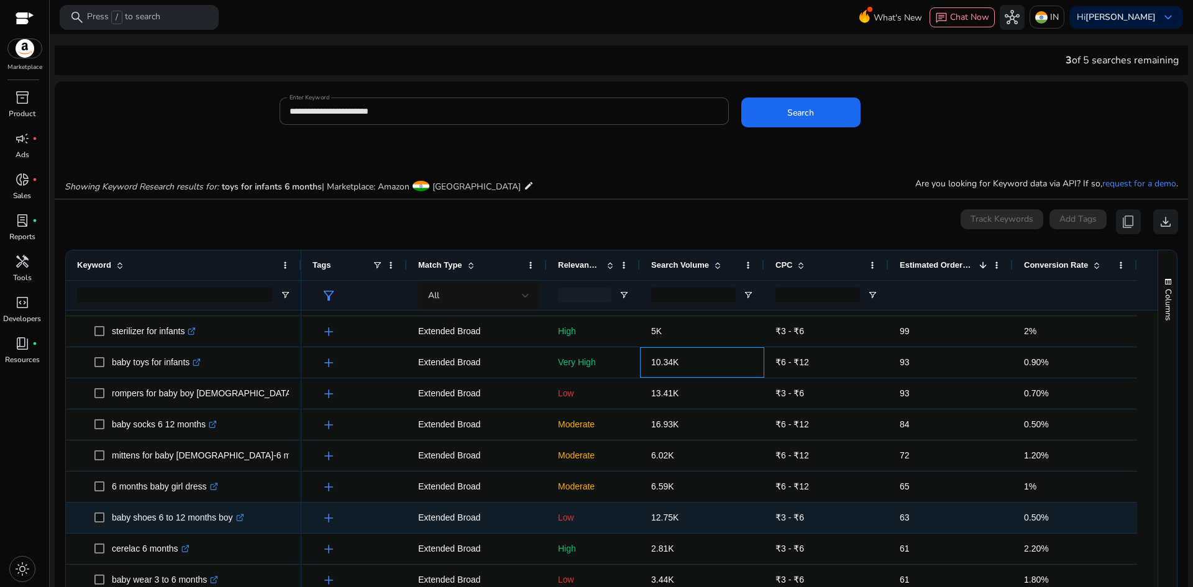
scroll to position [746, 0]
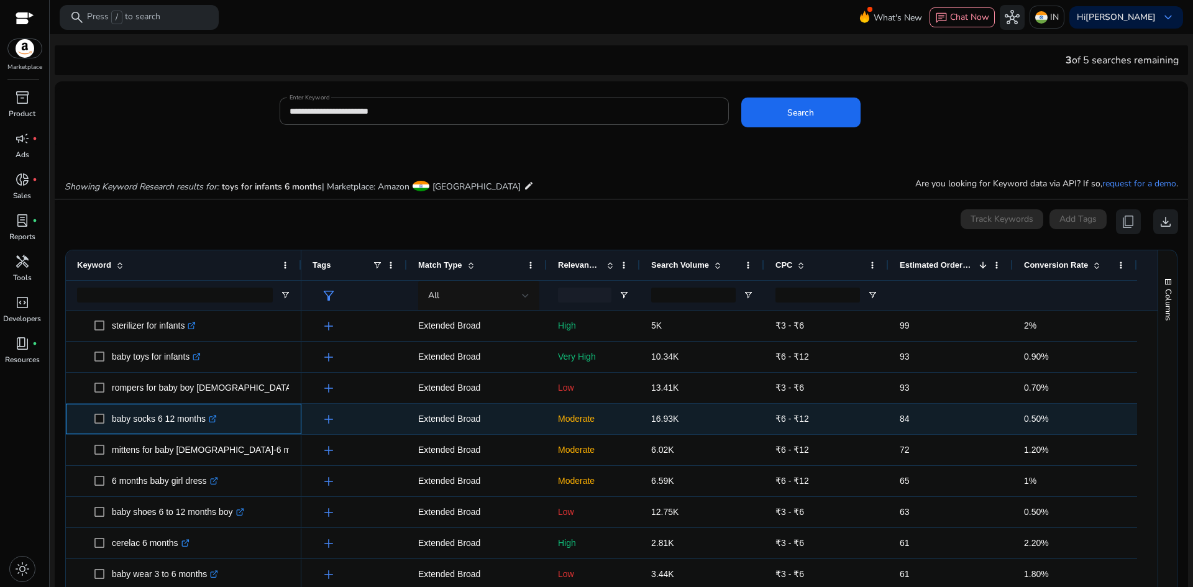
click at [167, 418] on p "baby socks 6 12 months .st0{fill:#2c8af8}" at bounding box center [164, 418] width 105 height 25
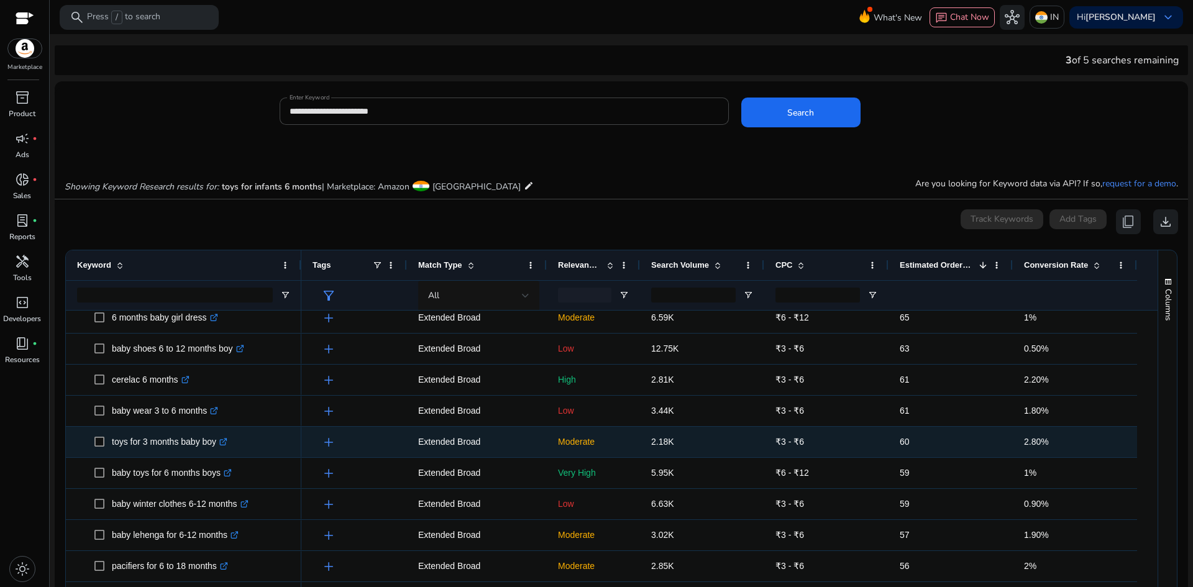
scroll to position [932, 0]
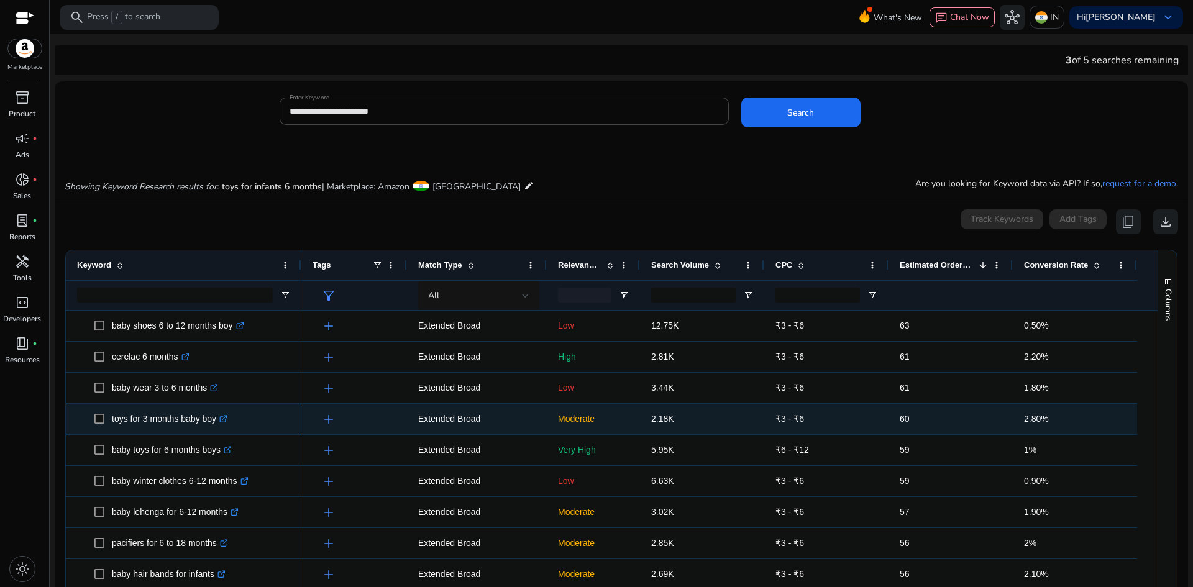
click at [165, 420] on p "toys for 3 months baby boy .st0{fill:#2c8af8}" at bounding box center [170, 418] width 116 height 25
copy p "toys for 3 months baby boy"
click at [657, 422] on span "2.18K" at bounding box center [662, 419] width 23 height 10
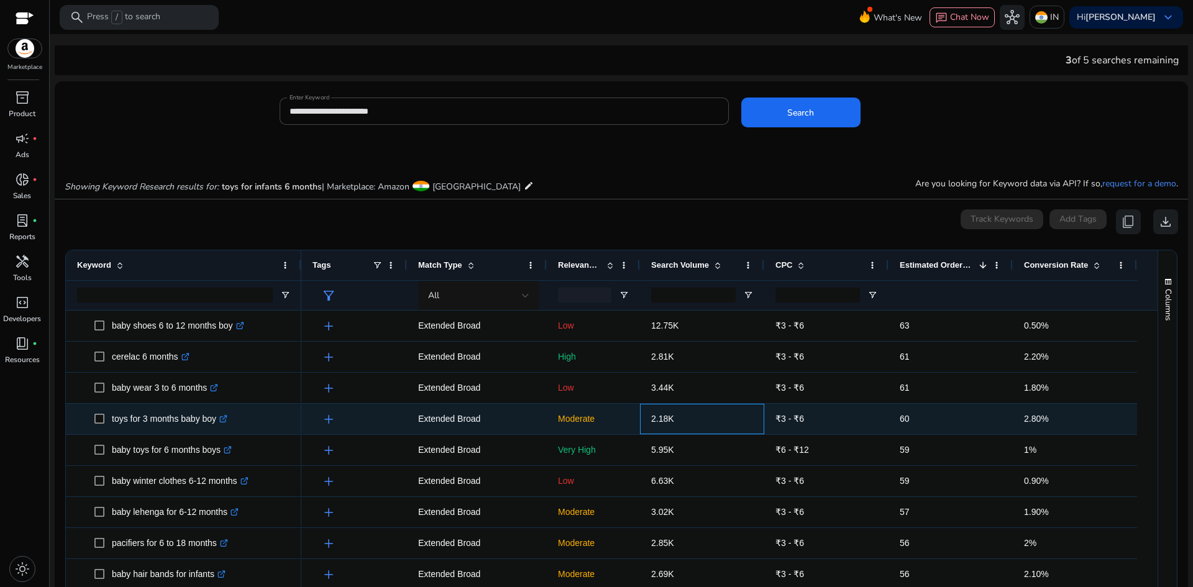
click at [657, 422] on span "2.18K" at bounding box center [662, 419] width 23 height 10
copy span "2.18K"
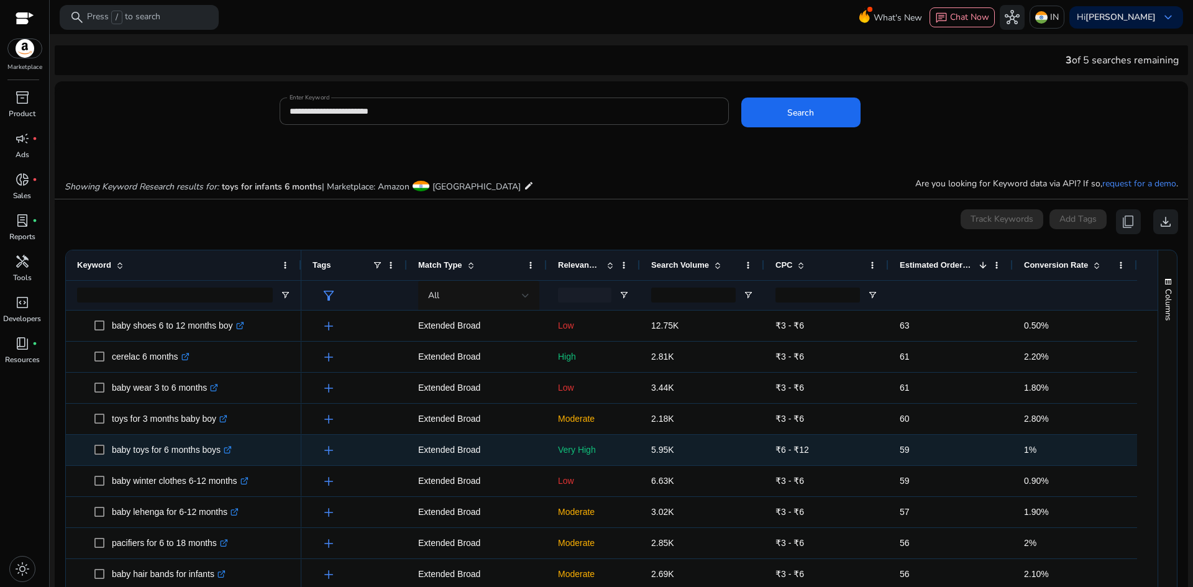
click at [149, 450] on p "baby toys for 6 months boys .st0{fill:#2c8af8}" at bounding box center [172, 449] width 120 height 25
click at [657, 451] on span "5.95K" at bounding box center [662, 450] width 23 height 10
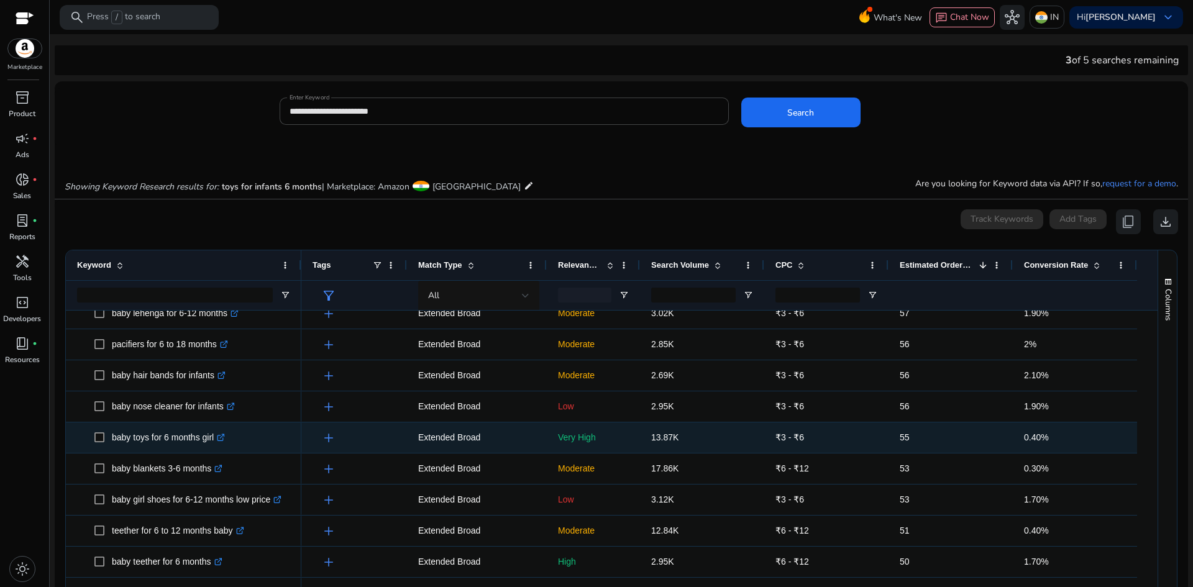
scroll to position [1163, 0]
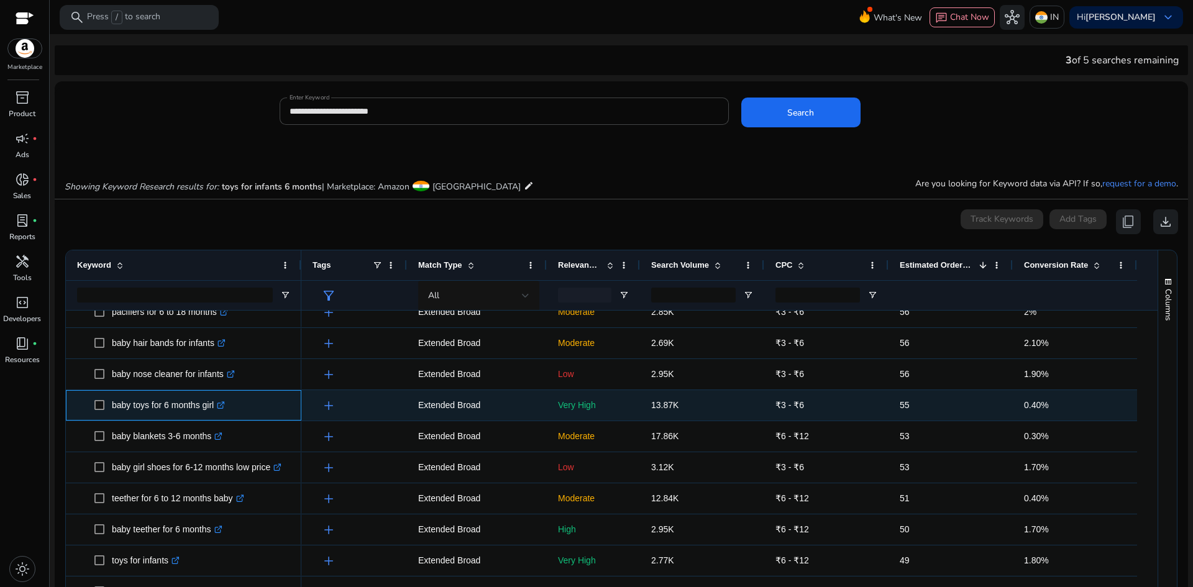
click at [160, 405] on p "baby toys for 6 months girl .st0{fill:#2c8af8}" at bounding box center [168, 405] width 113 height 25
click at [669, 404] on span "13.87K" at bounding box center [664, 405] width 27 height 10
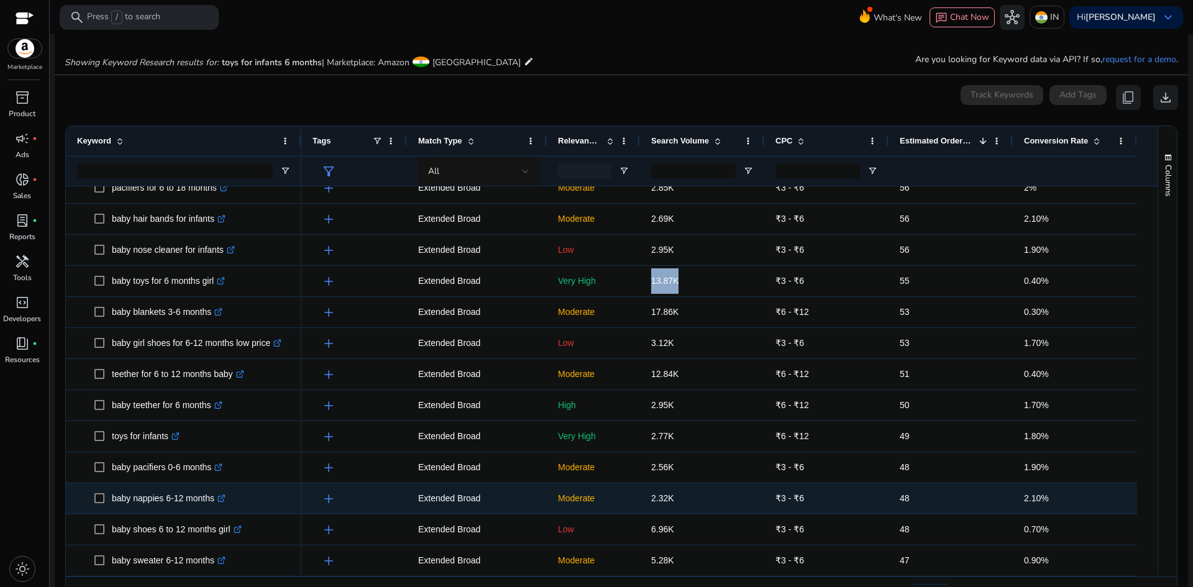
scroll to position [160, 0]
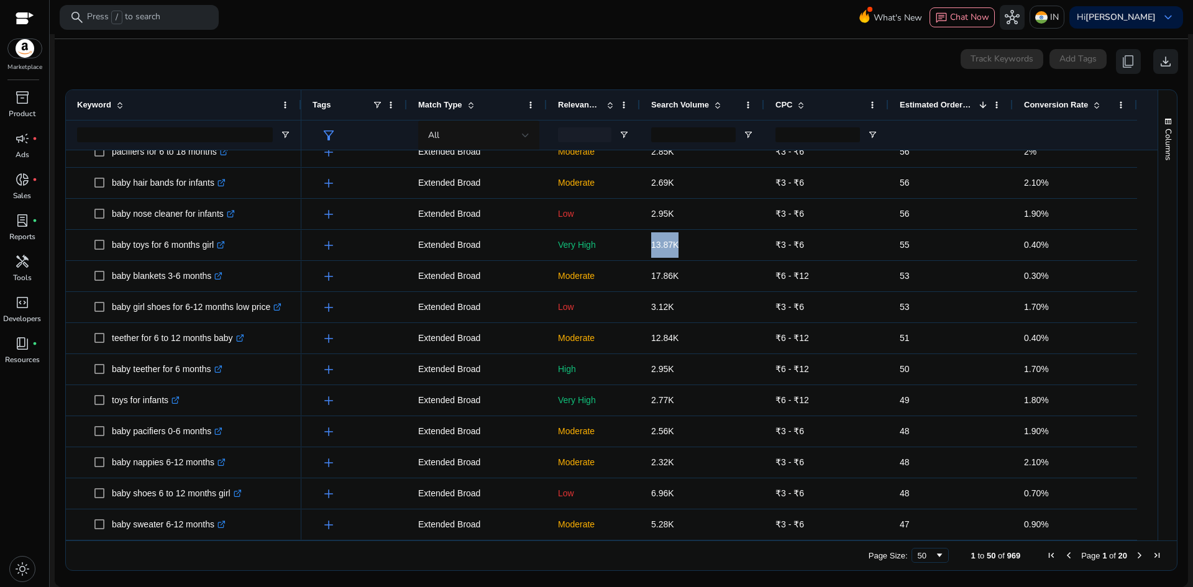
click at [1136, 554] on span "Next Page" at bounding box center [1140, 556] width 10 height 10
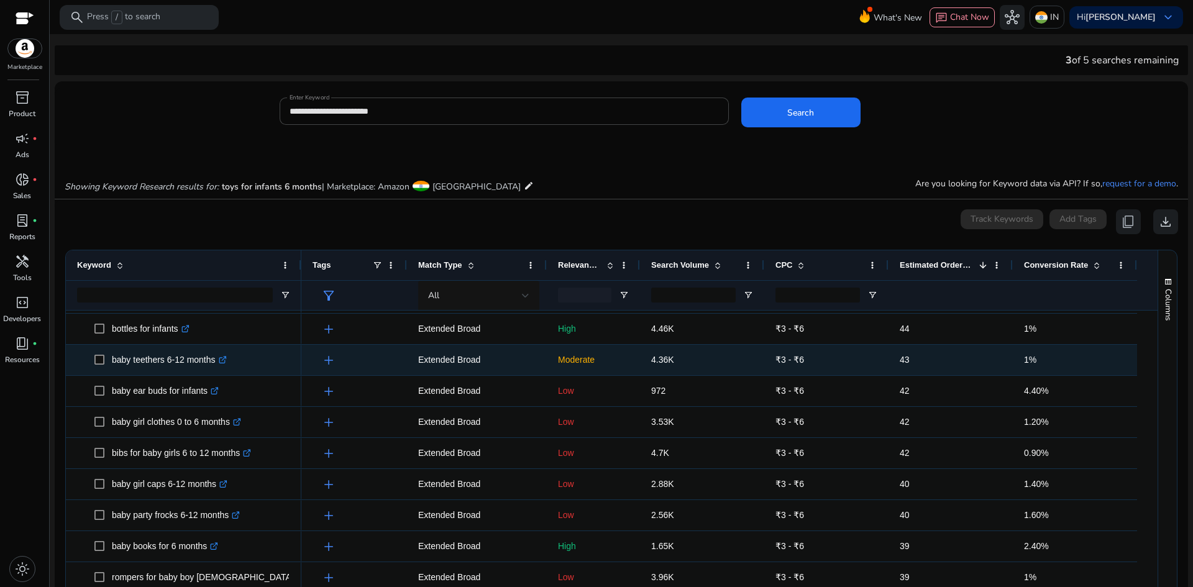
scroll to position [62, 0]
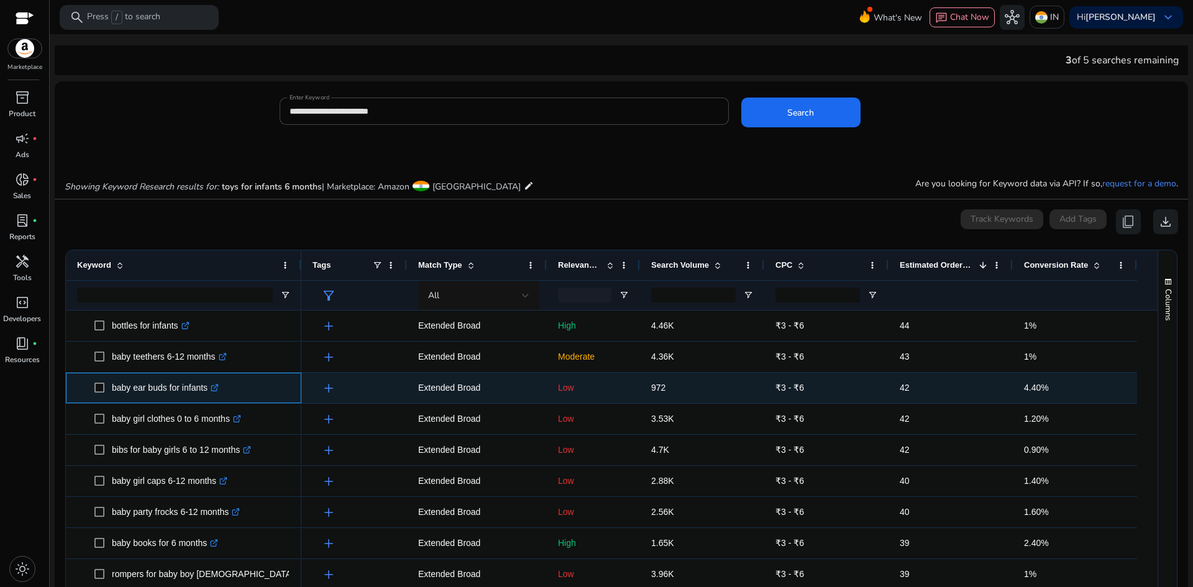
click at [167, 390] on p "baby ear buds for infants .st0{fill:#2c8af8}" at bounding box center [165, 387] width 107 height 25
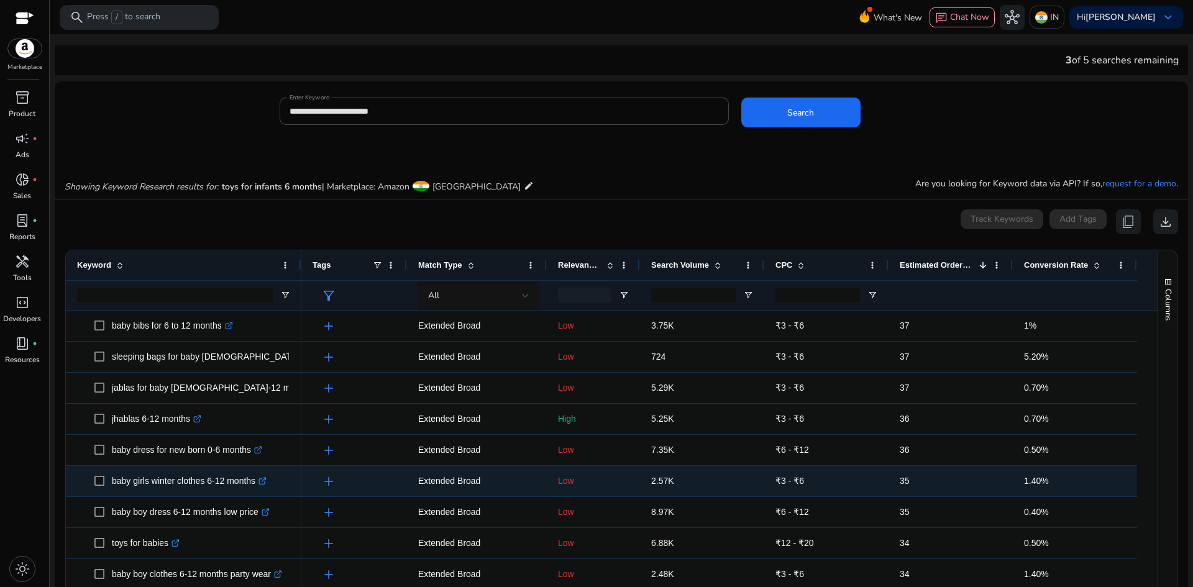
scroll to position [0, 0]
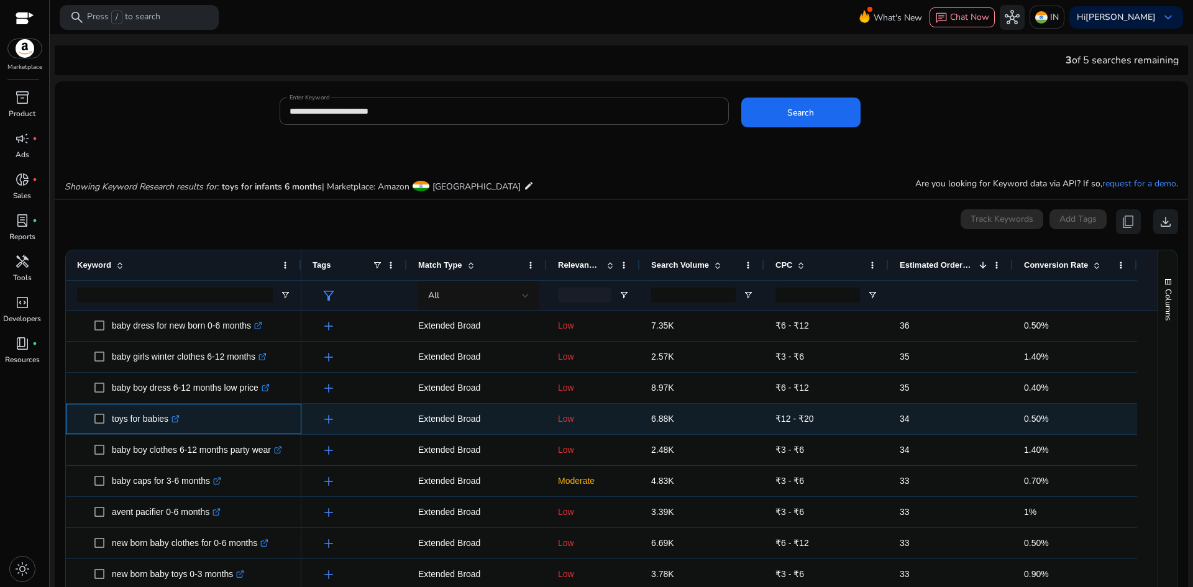
click at [149, 416] on p "toys for babies .st0{fill:#2c8af8}" at bounding box center [146, 418] width 68 height 25
copy p "toys for babies"
click at [662, 421] on span "6.88K" at bounding box center [662, 419] width 23 height 10
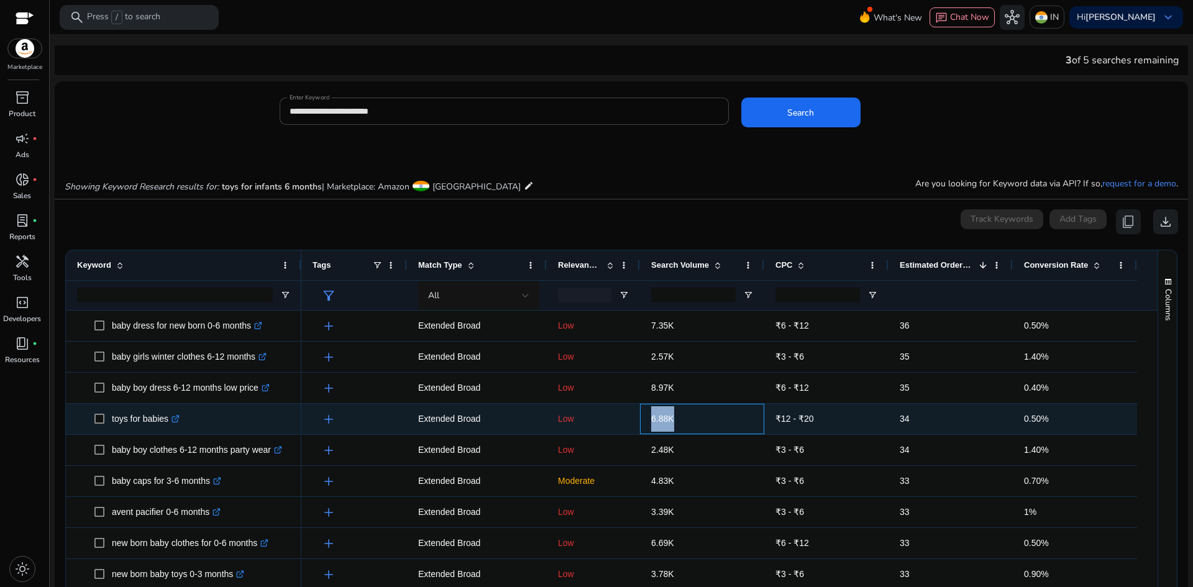
click at [662, 421] on span "6.88K" at bounding box center [662, 419] width 23 height 10
copy span "6.88K"
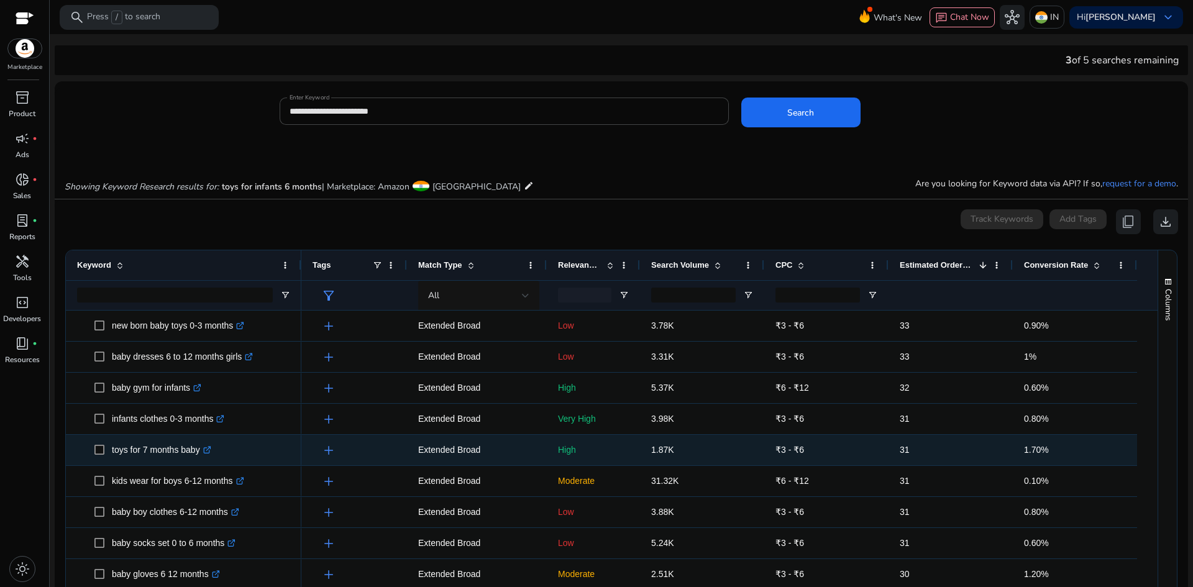
click at [166, 453] on p "toys for 7 months baby .st0{fill:#2c8af8}" at bounding box center [161, 449] width 99 height 25
copy p "toys for 7 months baby"
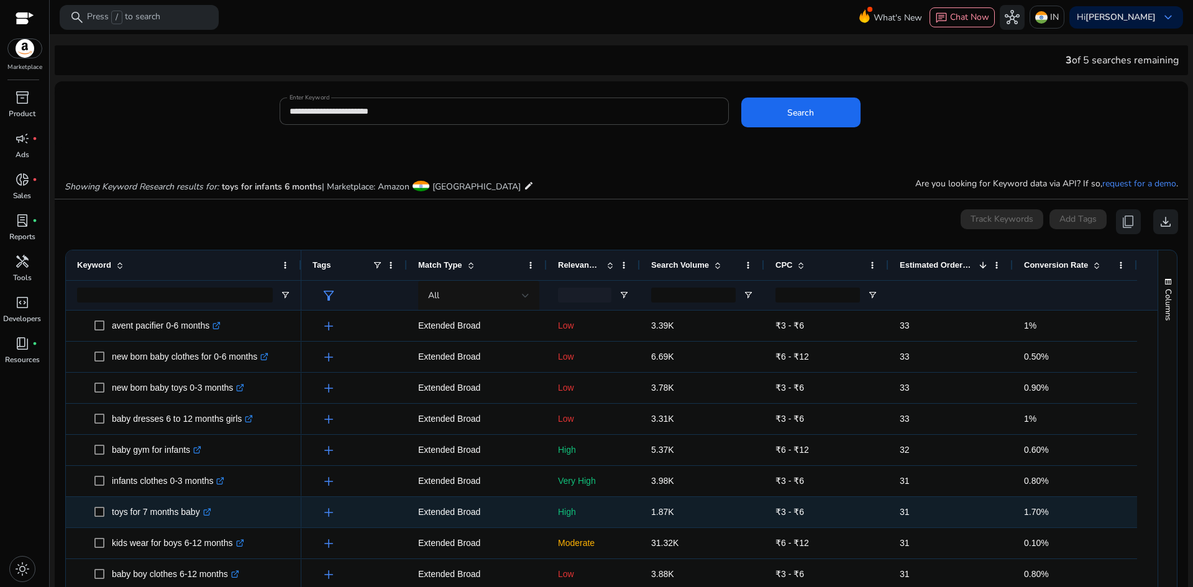
click at [664, 516] on span "1.87K" at bounding box center [662, 512] width 23 height 10
copy span "1.87K"
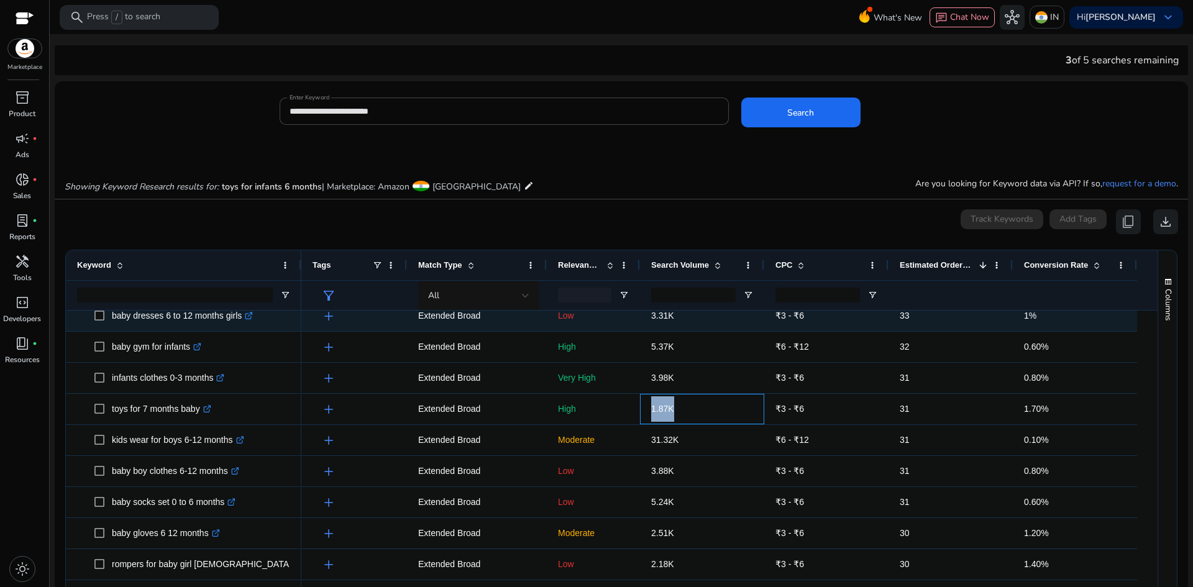
scroll to position [787, 0]
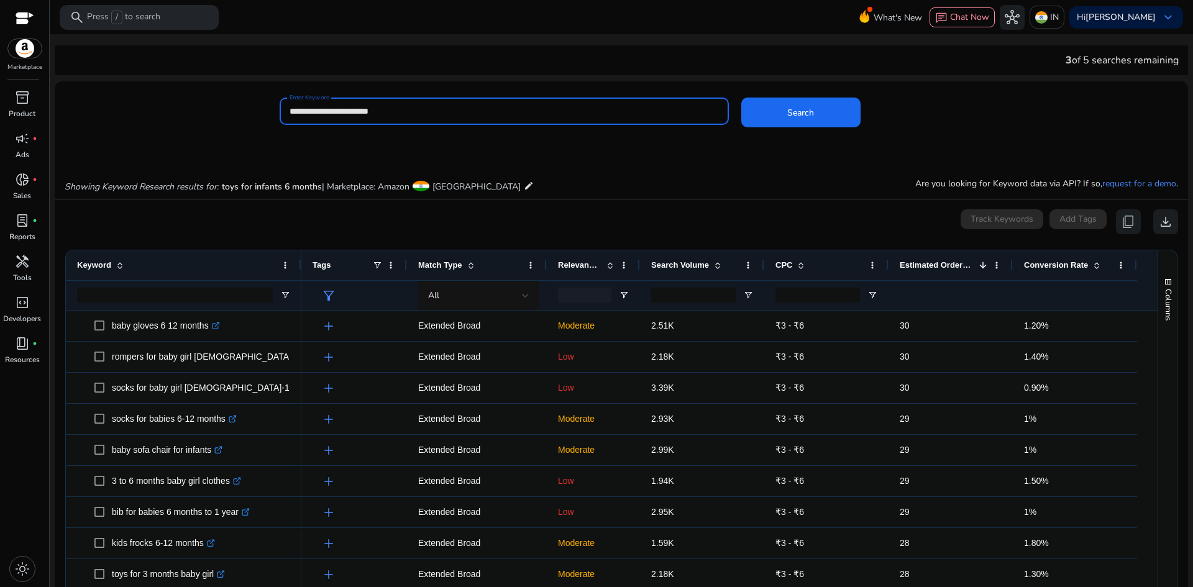
drag, startPoint x: 396, startPoint y: 111, endPoint x: 176, endPoint y: 109, distance: 219.4
click at [147, 104] on div "**********" at bounding box center [616, 118] width 1123 height 40
paste input
type input "**********"
click at [844, 112] on span at bounding box center [800, 113] width 119 height 30
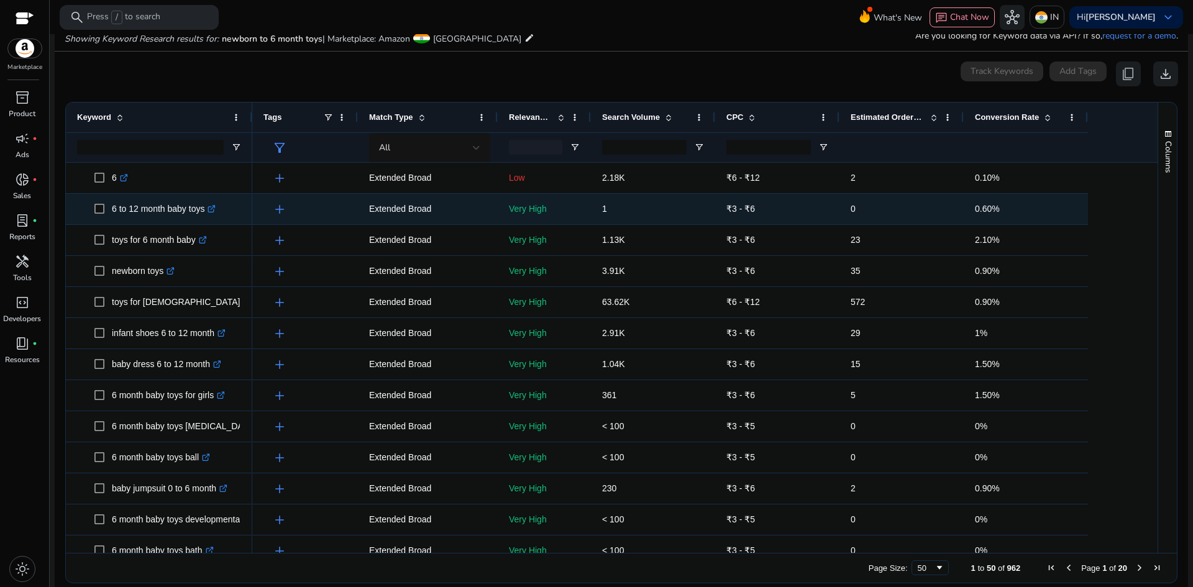
scroll to position [0, 0]
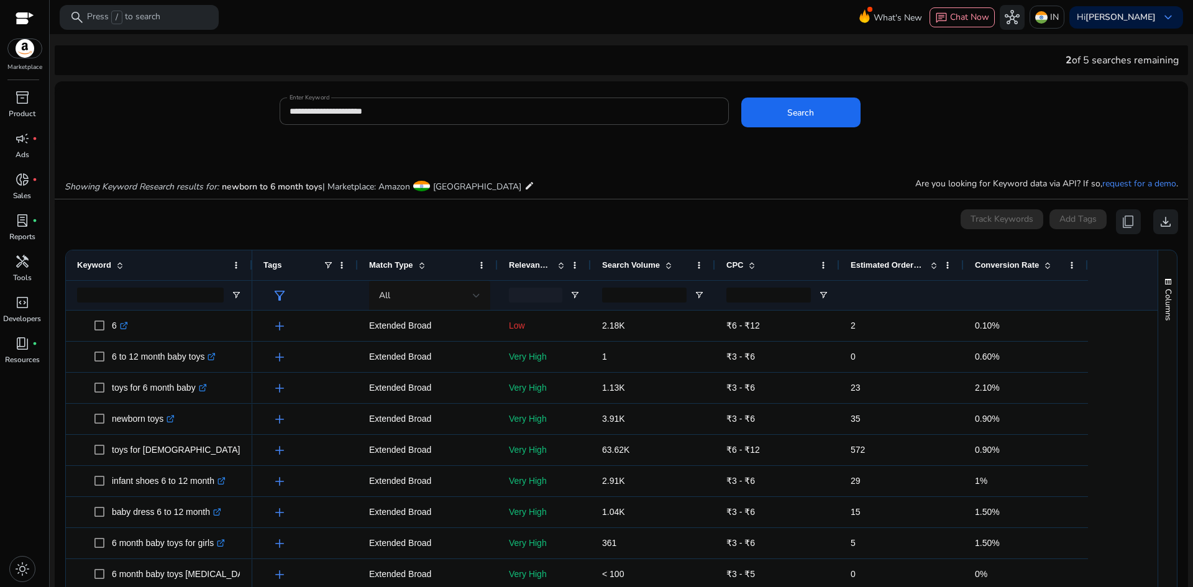
click at [880, 267] on span "Estimated Orders/Month" at bounding box center [888, 264] width 75 height 9
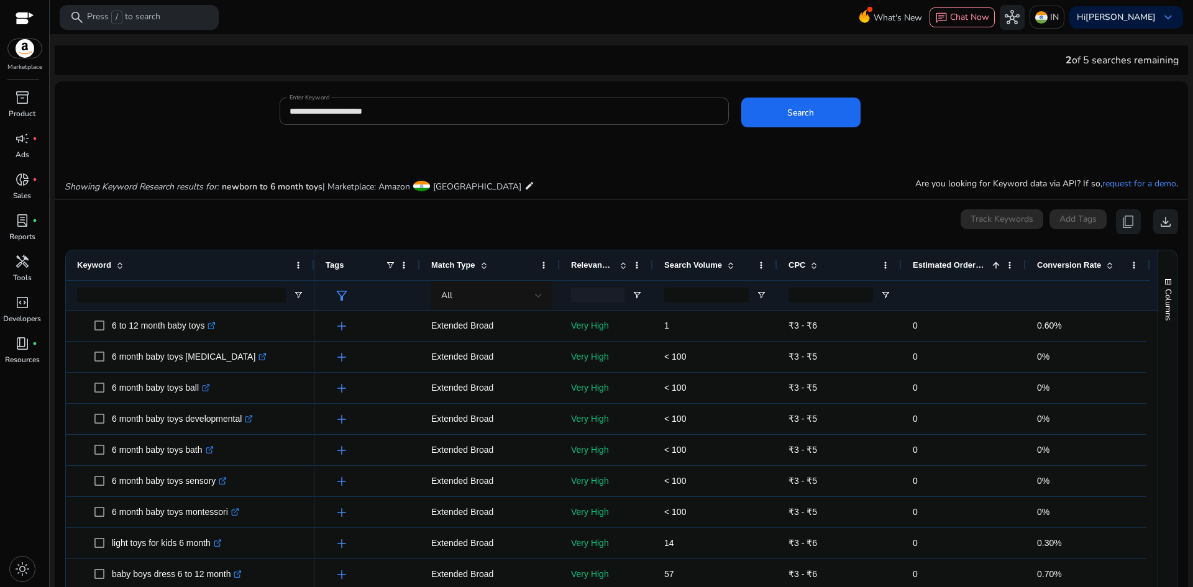
drag, startPoint x: 250, startPoint y: 269, endPoint x: 312, endPoint y: 269, distance: 62.1
click at [312, 269] on div at bounding box center [313, 265] width 5 height 30
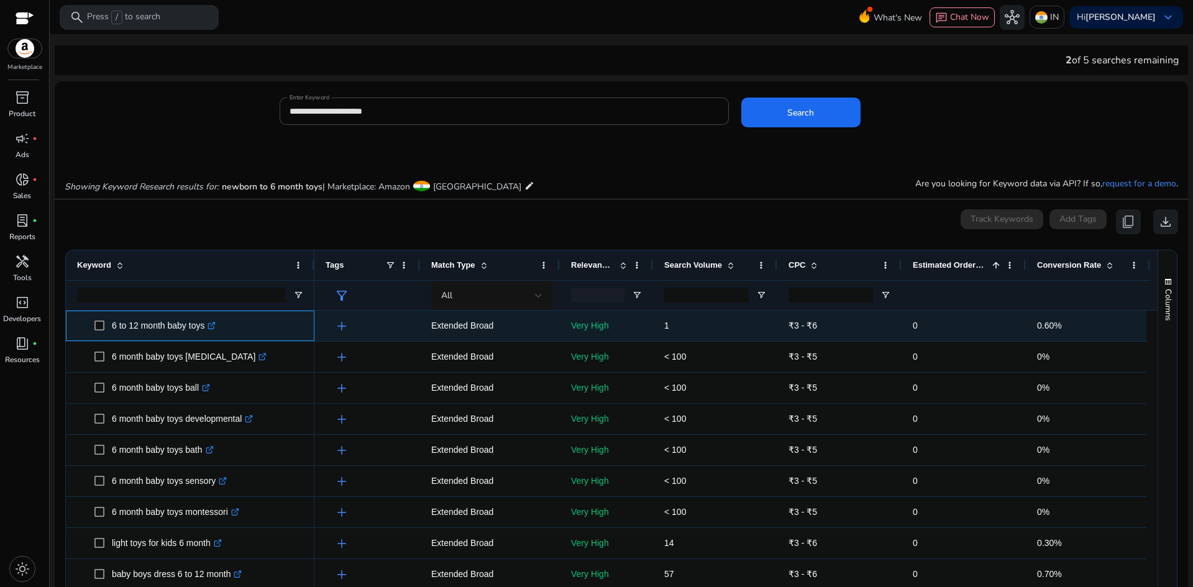
click at [137, 329] on p "6 to 12 month baby toys .st0{fill:#2c8af8}" at bounding box center [164, 325] width 104 height 25
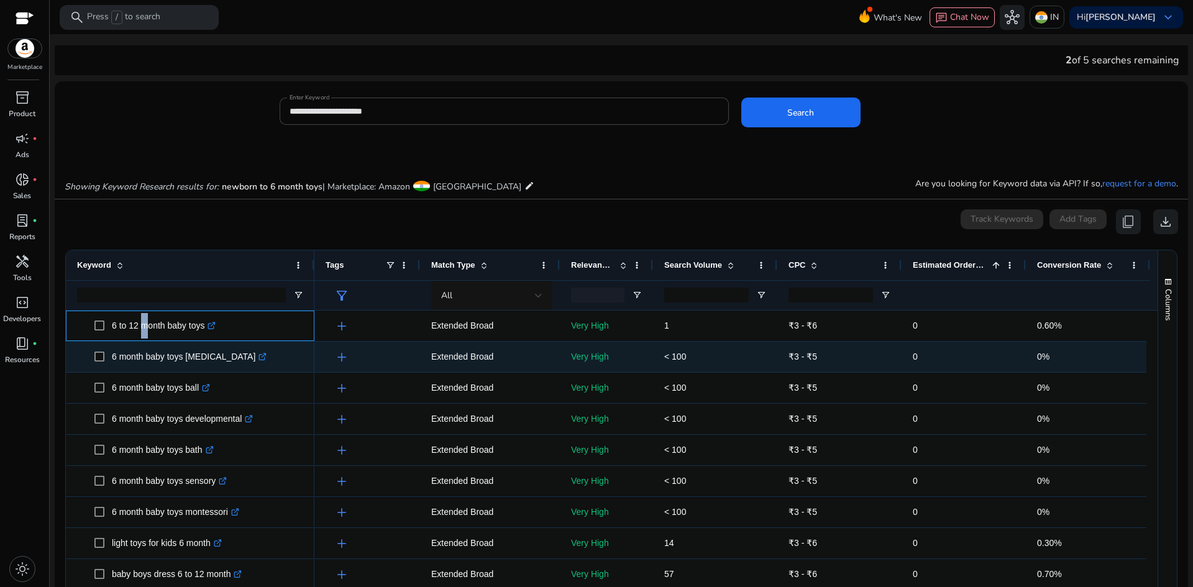
copy p "6 to 12 month baby toys"
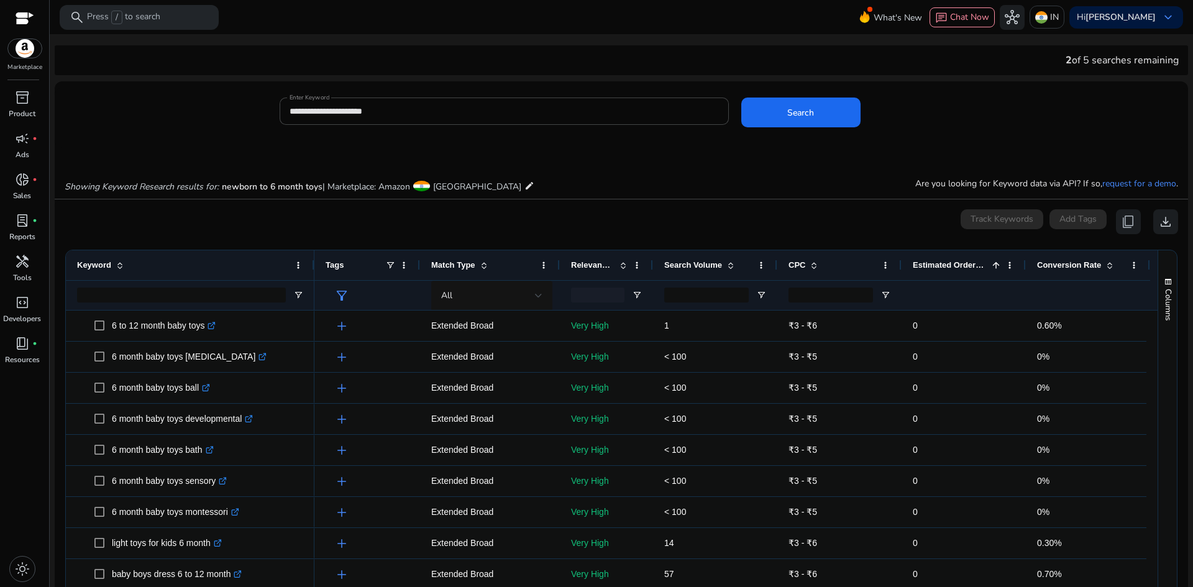
click at [459, 145] on mat-card "**********" at bounding box center [621, 118] width 1133 height 60
click at [941, 263] on span "Estimated Orders/Month" at bounding box center [950, 264] width 75 height 9
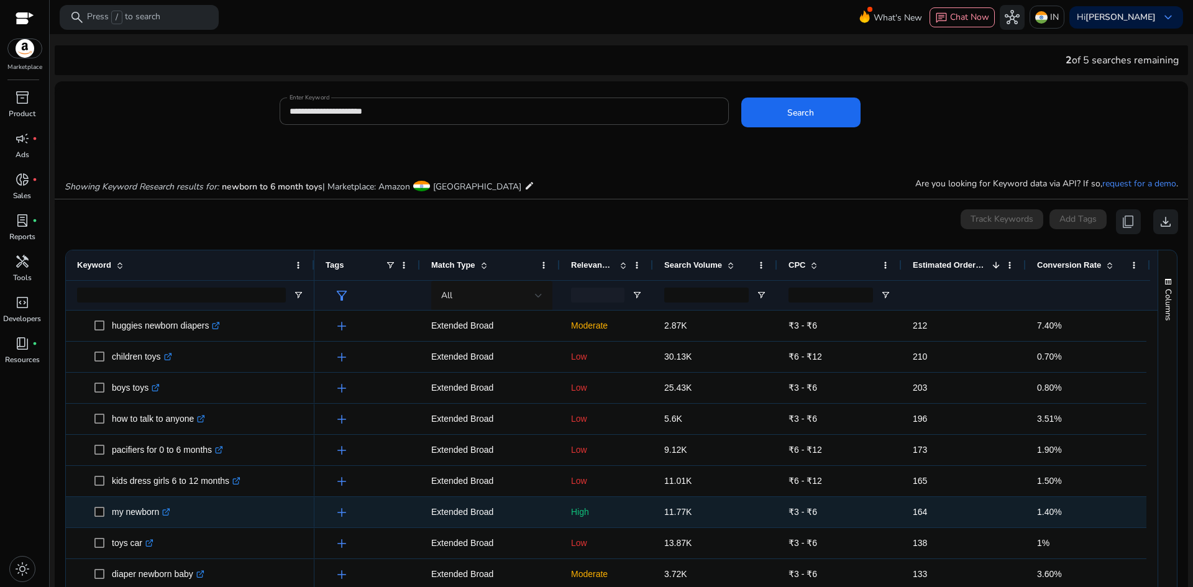
scroll to position [932, 0]
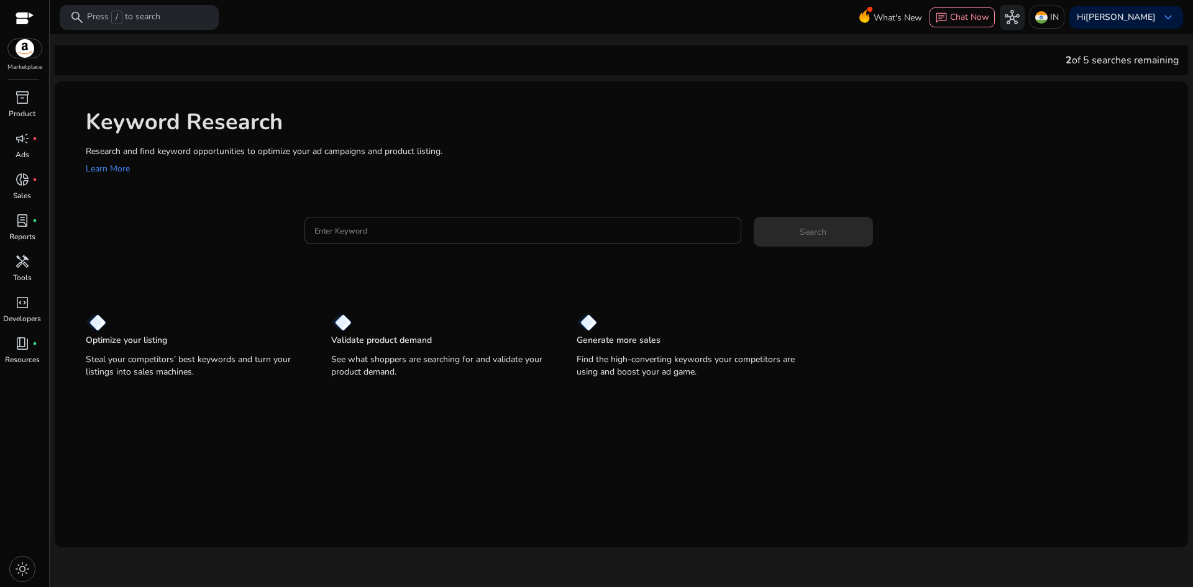
click at [355, 237] on input "Enter Keyword" at bounding box center [522, 231] width 417 height 14
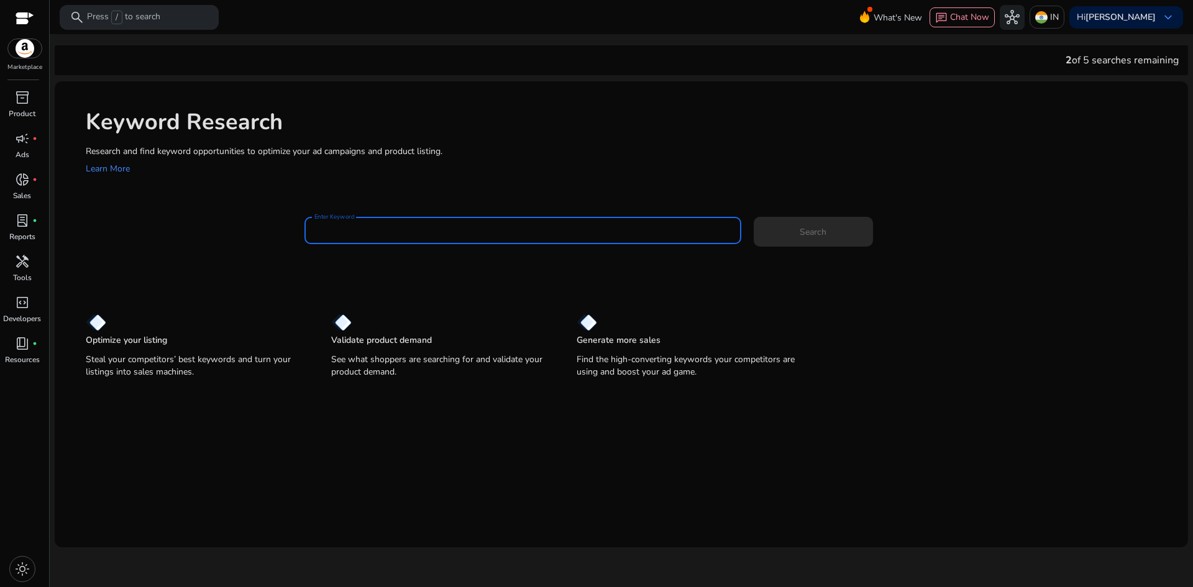
paste input "**********"
type input "**********"
click at [812, 226] on span "Search" at bounding box center [813, 232] width 27 height 13
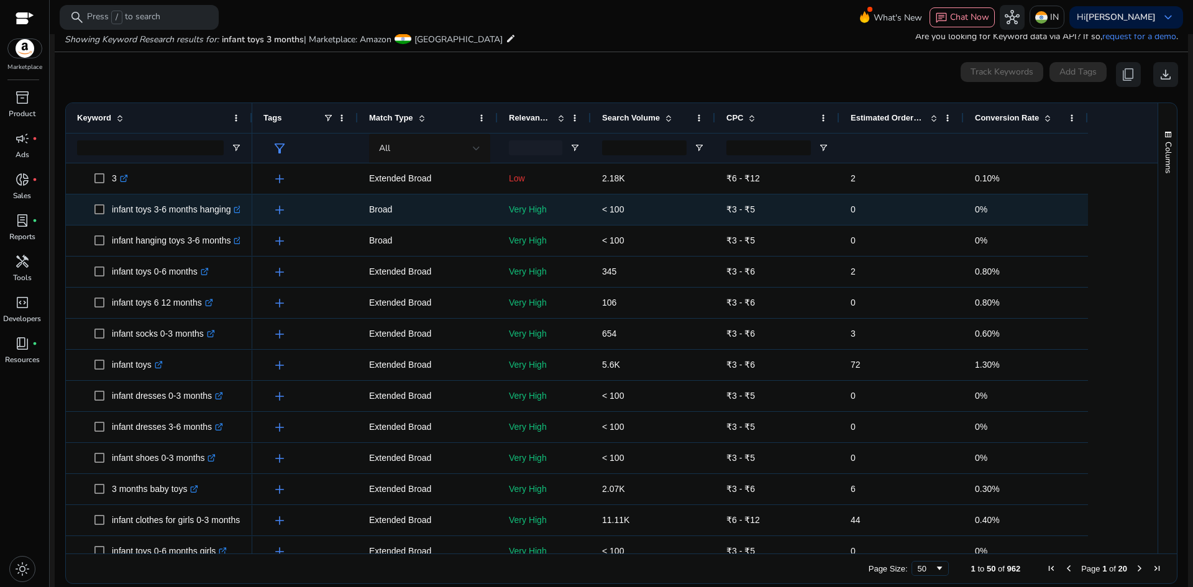
scroll to position [148, 0]
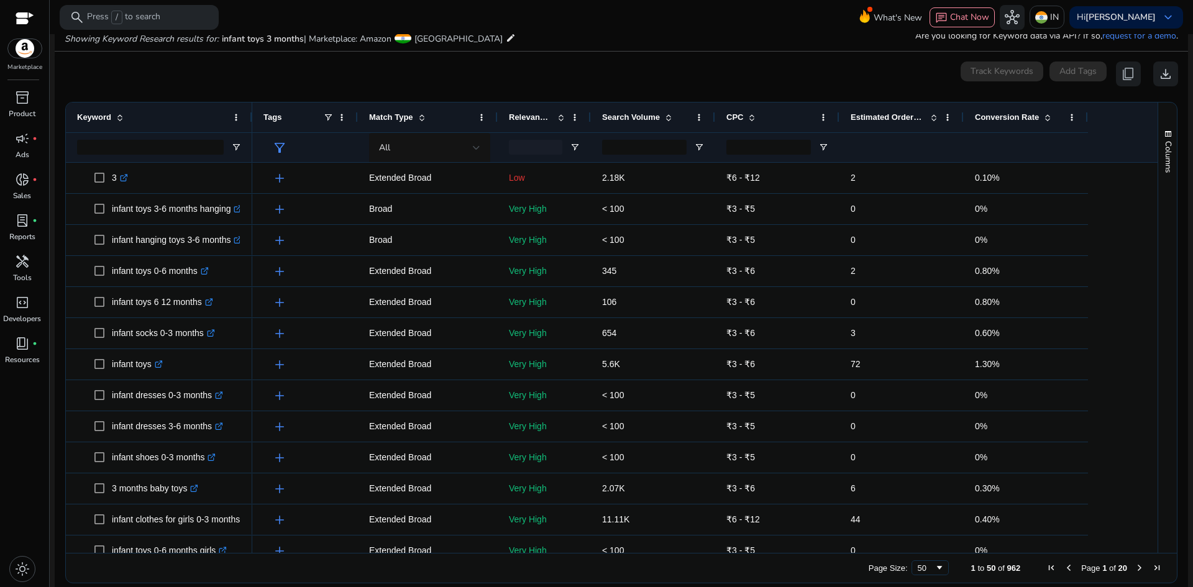
drag, startPoint x: 252, startPoint y: 119, endPoint x: 263, endPoint y: 121, distance: 11.3
click at [263, 121] on div "Keyword Tags Match Type" at bounding box center [612, 133] width 1092 height 60
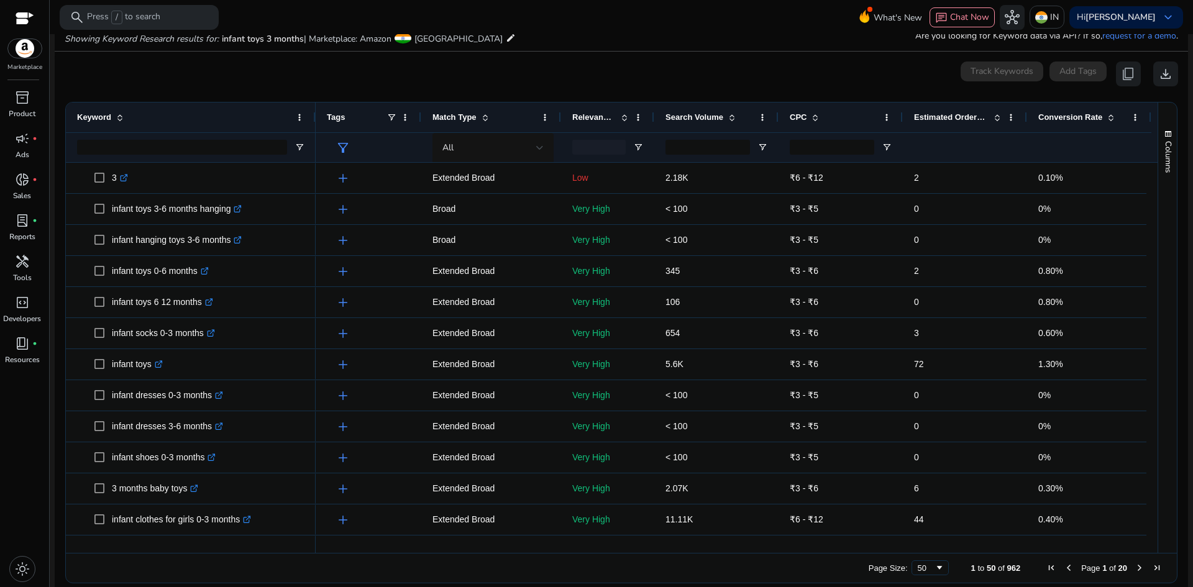
drag, startPoint x: 249, startPoint y: 121, endPoint x: 314, endPoint y: 130, distance: 65.3
click at [314, 130] on div at bounding box center [315, 118] width 5 height 30
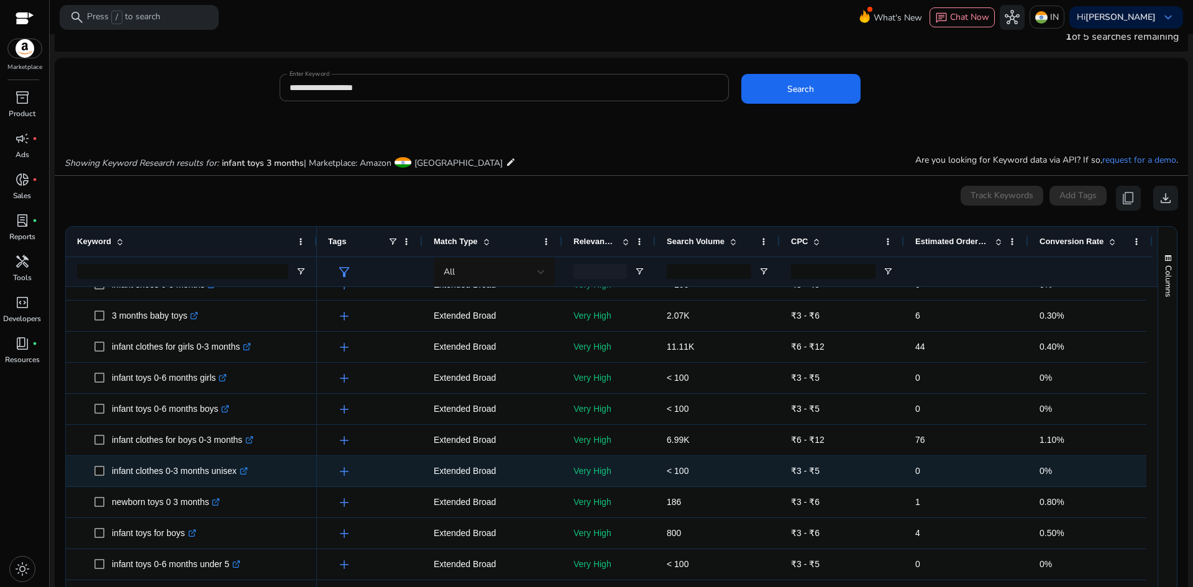
scroll to position [311, 0]
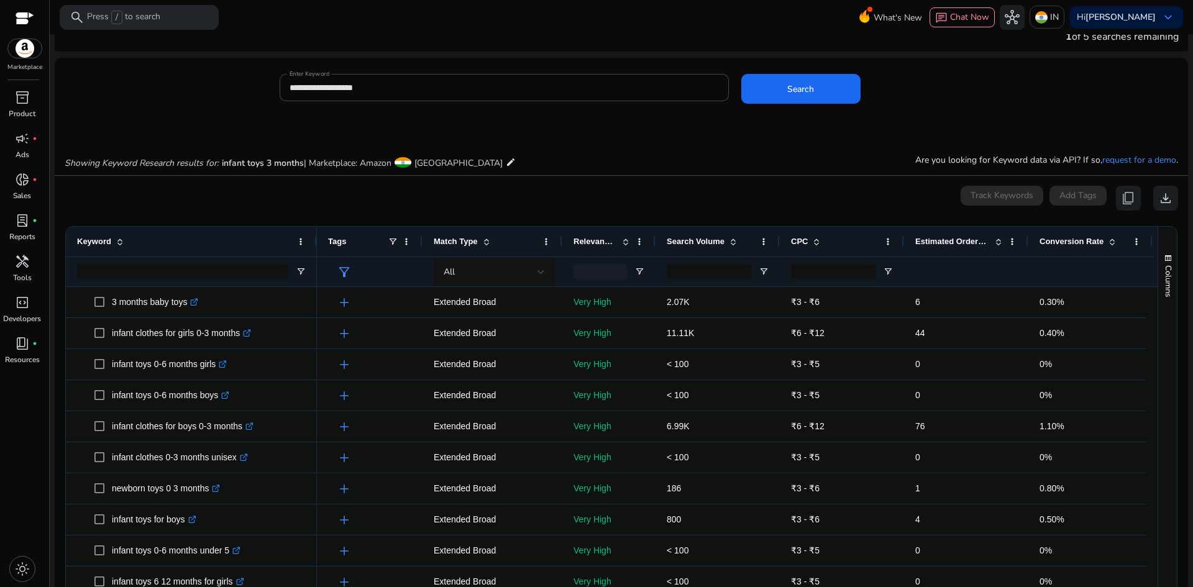
click at [692, 238] on span "Search Volume" at bounding box center [696, 241] width 58 height 9
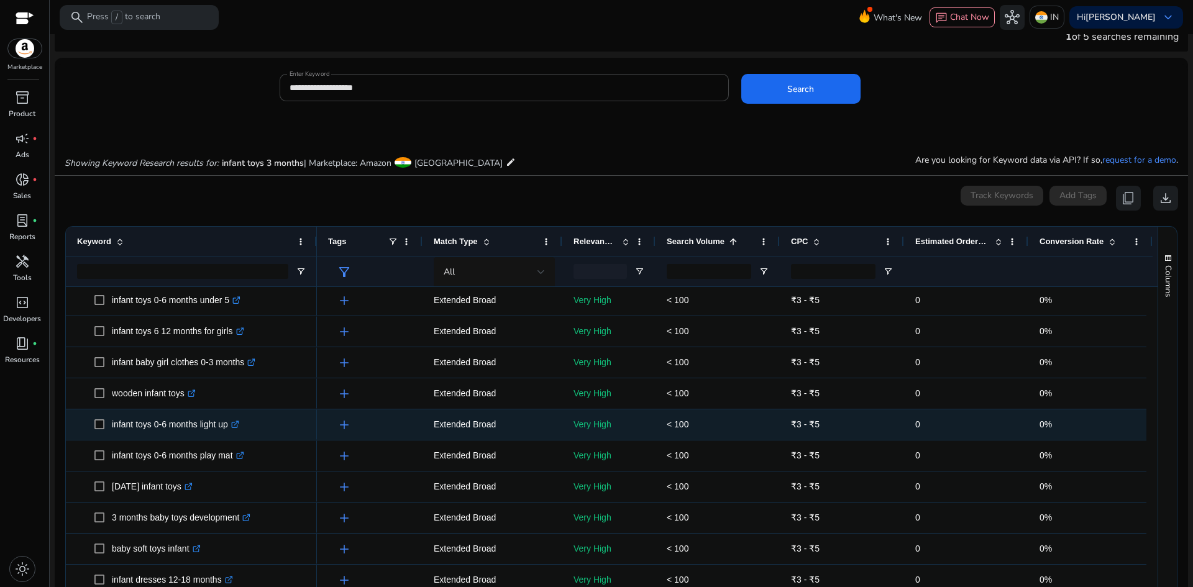
scroll to position [186, 0]
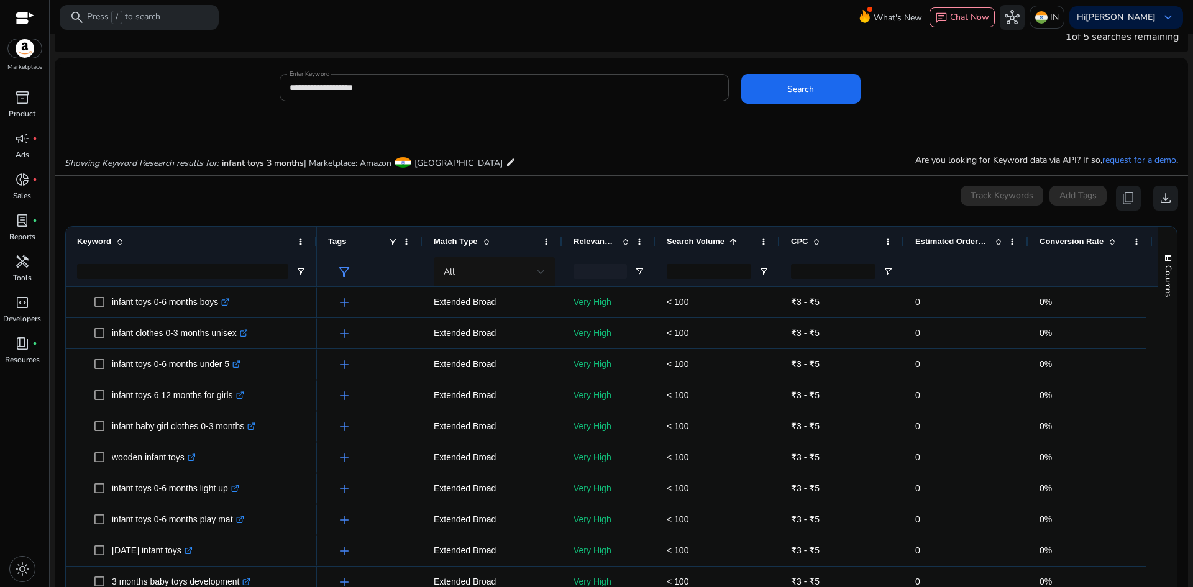
click at [709, 241] on span "Search Volume" at bounding box center [696, 241] width 58 height 9
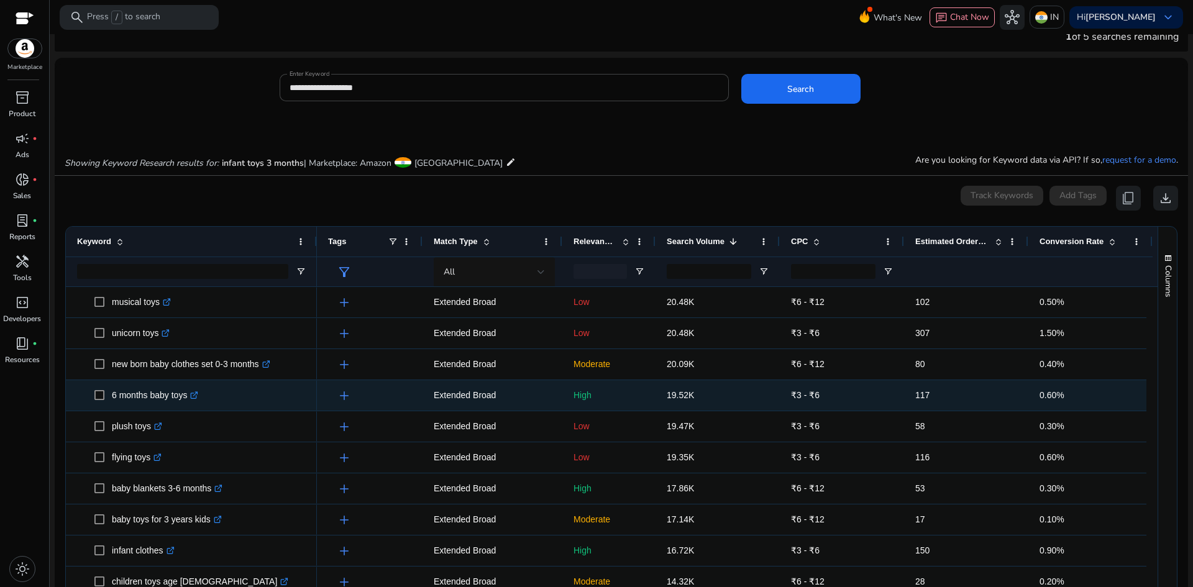
scroll to position [0, 0]
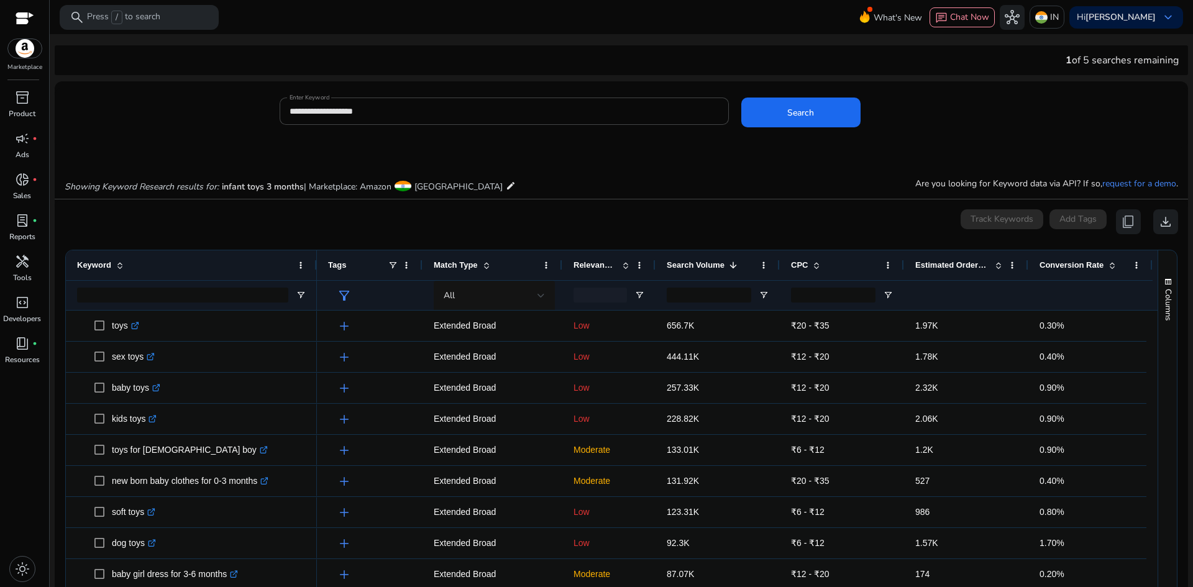
click at [932, 262] on span "Estimated Orders/Month" at bounding box center [952, 264] width 75 height 9
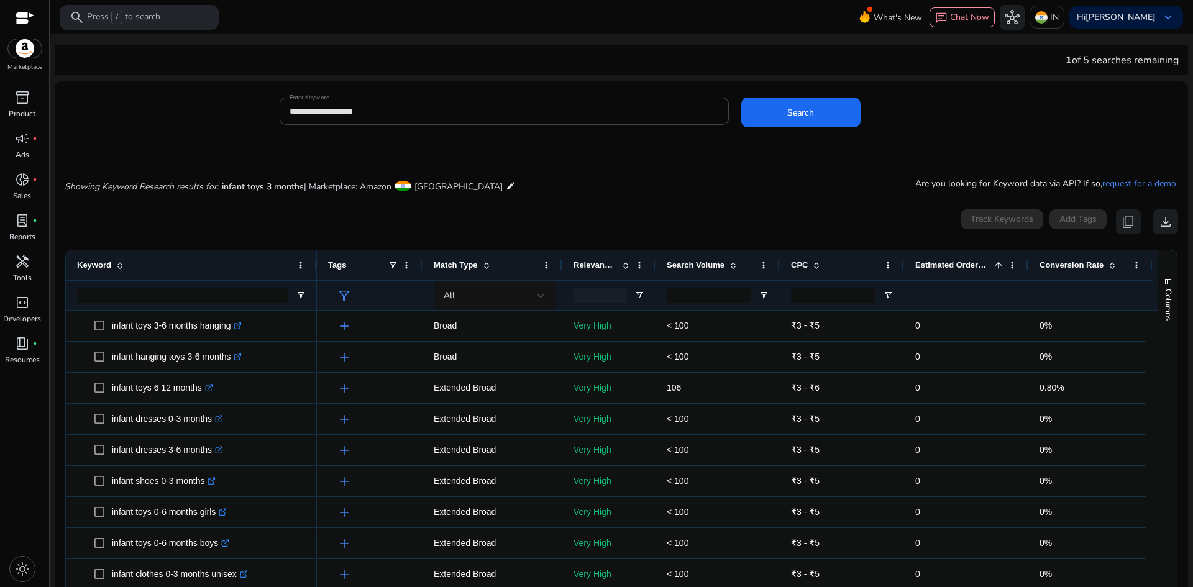
click at [932, 262] on span "Estimated Orders/Month" at bounding box center [952, 264] width 75 height 9
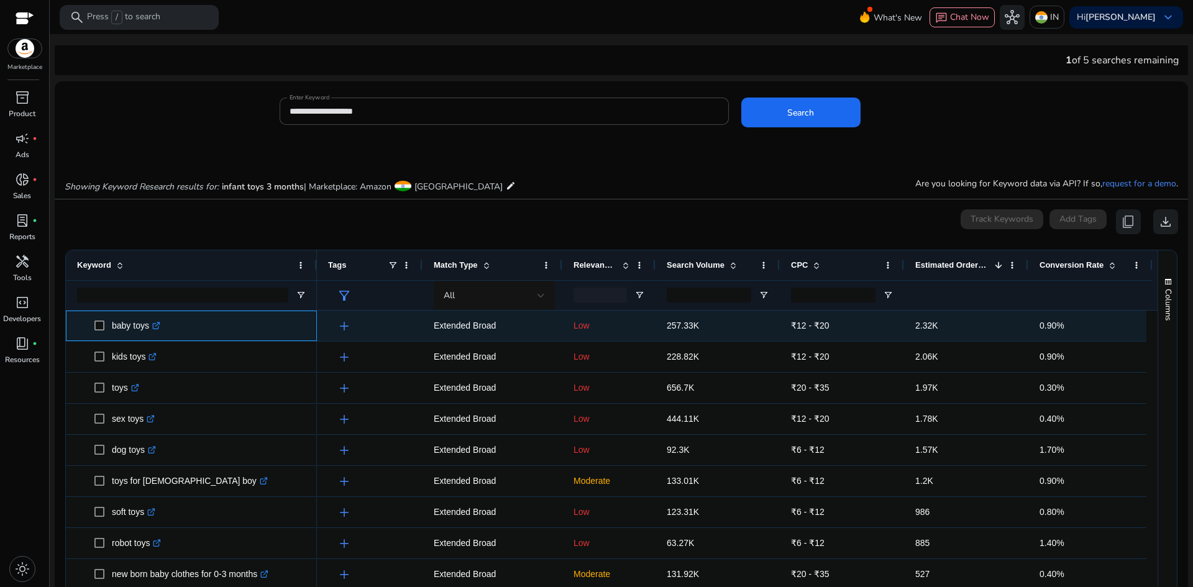
drag, startPoint x: 112, startPoint y: 325, endPoint x: 163, endPoint y: 319, distance: 50.6
click at [149, 330] on p "baby toys .st0{fill:#2c8af8}" at bounding box center [136, 325] width 48 height 25
copy p "baby toys"
click at [679, 329] on span "257.33K" at bounding box center [683, 326] width 32 height 10
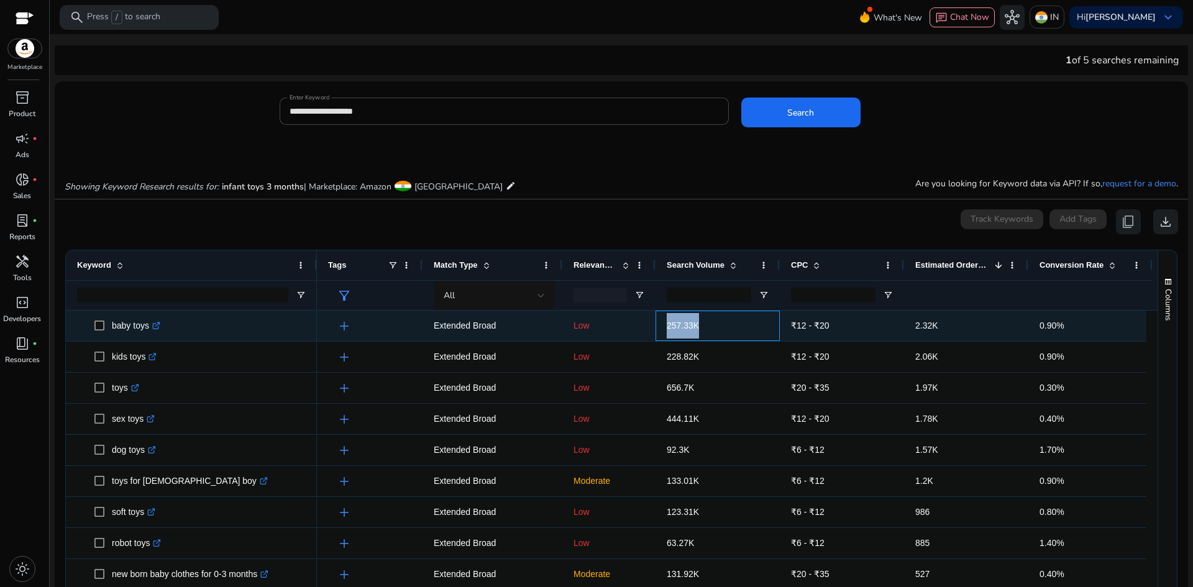
click at [679, 329] on span "257.33K" at bounding box center [683, 326] width 32 height 10
copy span "257.33K"
click at [930, 327] on span "2.32K" at bounding box center [926, 326] width 23 height 10
copy span "2.32K"
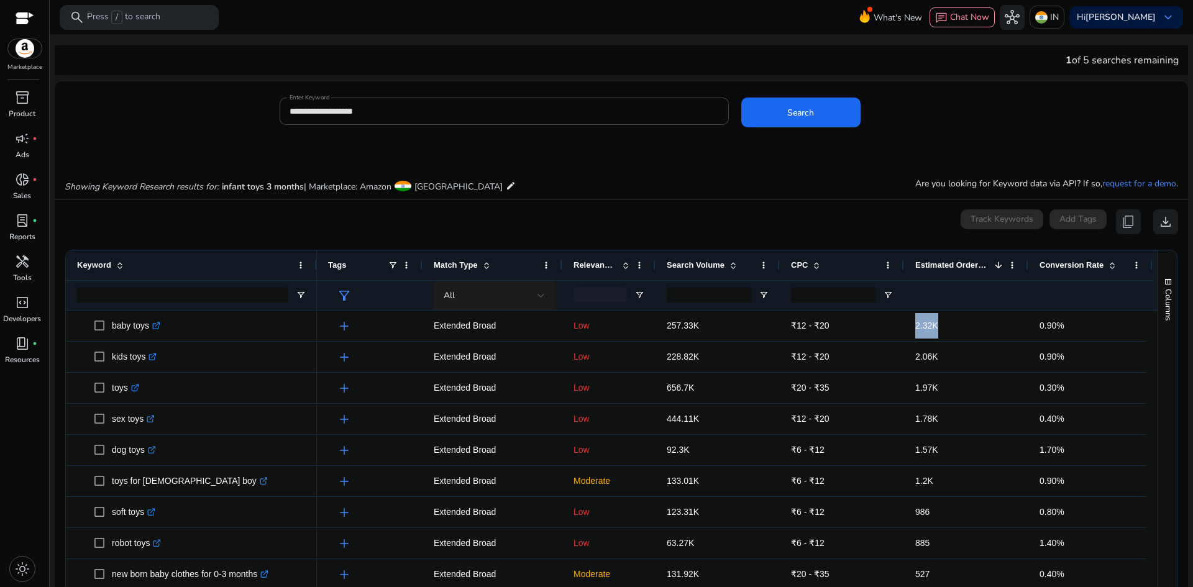
click at [536, 289] on div "All" at bounding box center [491, 296] width 94 height 14
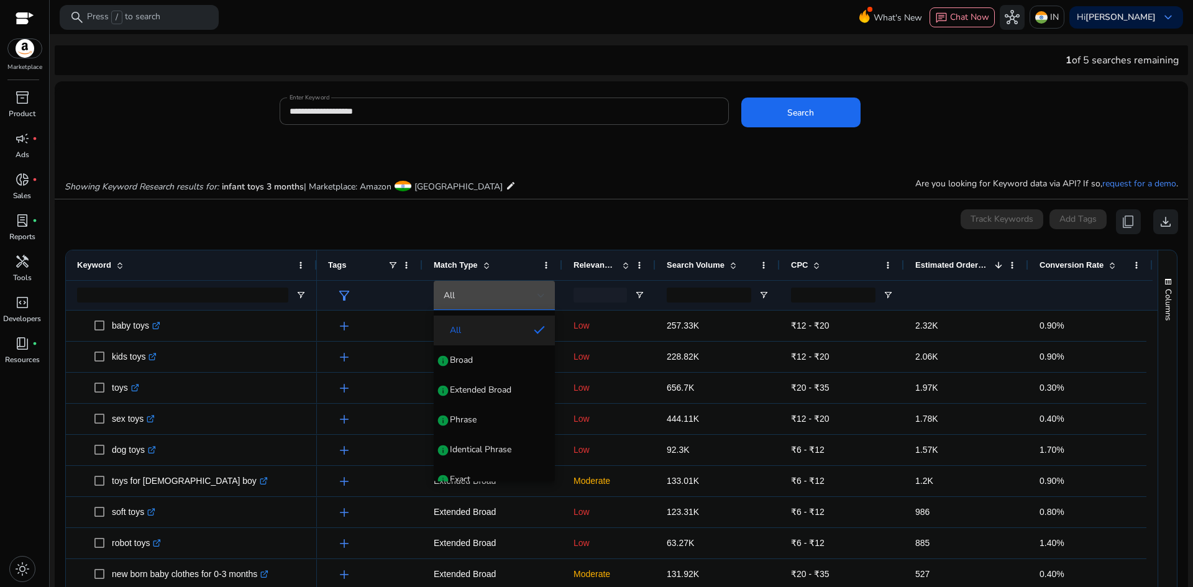
click at [633, 210] on div at bounding box center [596, 293] width 1193 height 587
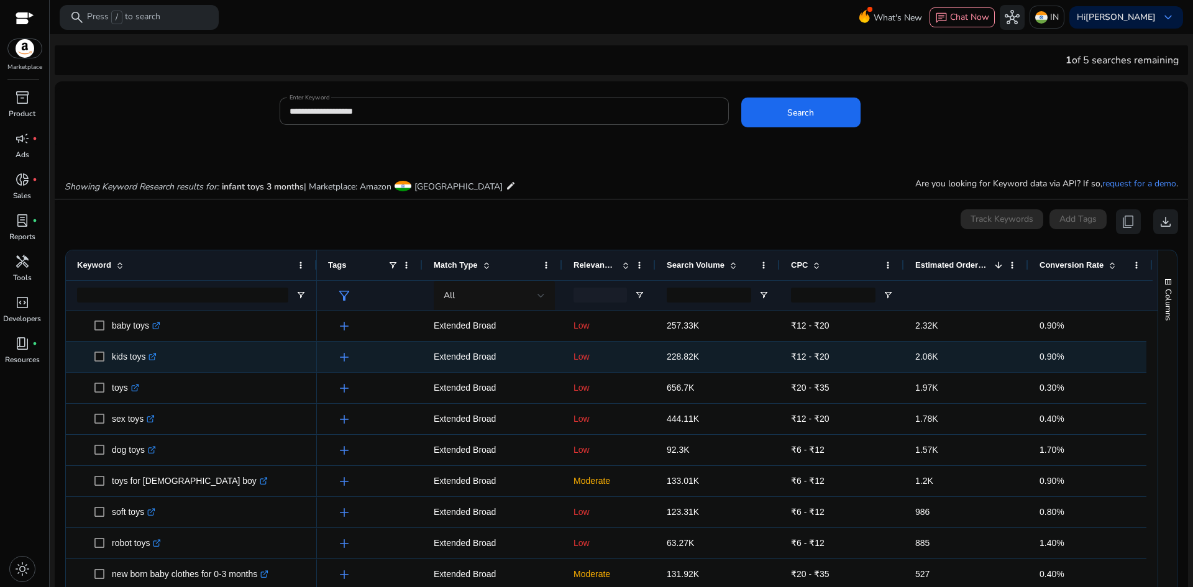
click at [124, 355] on p "kids toys .st0{fill:#2c8af8}" at bounding box center [134, 356] width 45 height 25
copy p "kids toys"
click at [680, 355] on span "228.82K" at bounding box center [683, 357] width 32 height 10
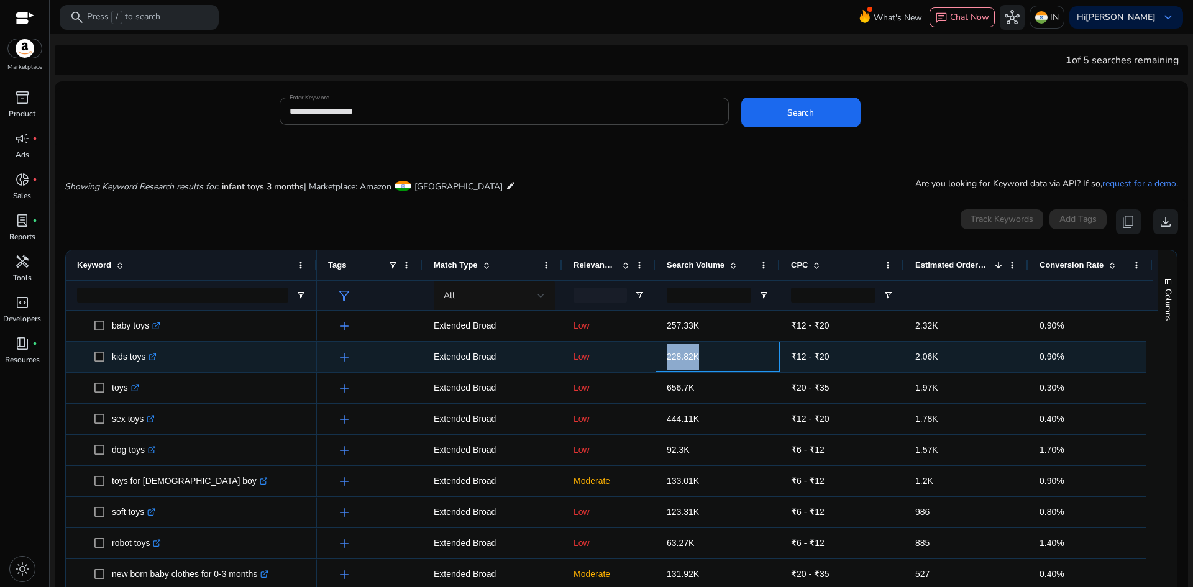
click at [680, 355] on span "228.82K" at bounding box center [683, 357] width 32 height 10
copy span "228.82K"
click at [926, 357] on span "2.06K" at bounding box center [926, 357] width 23 height 10
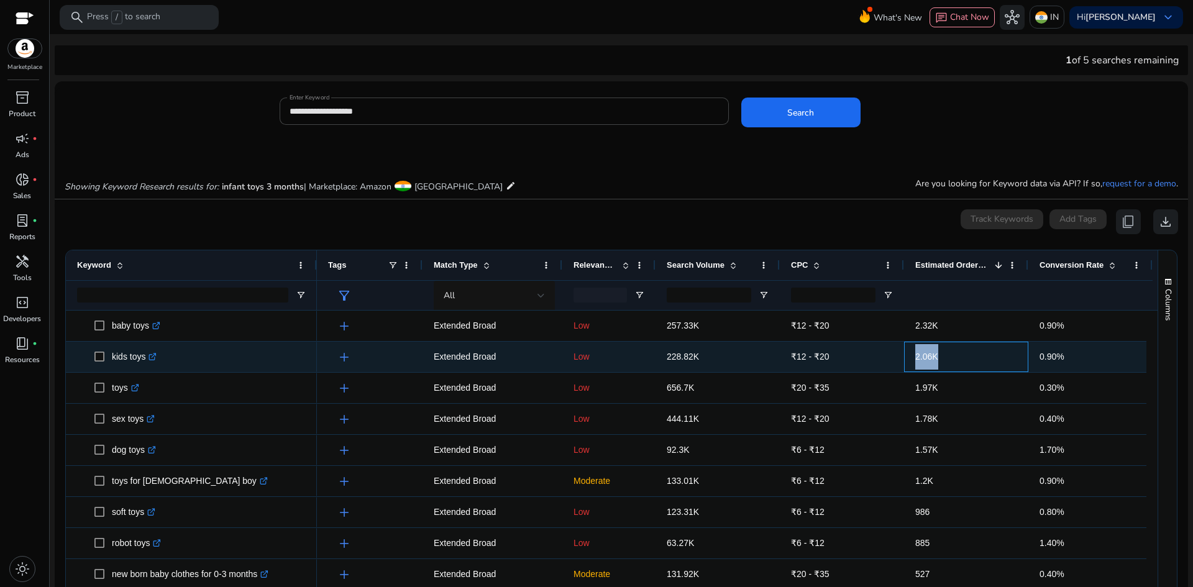
copy span "2.06K"
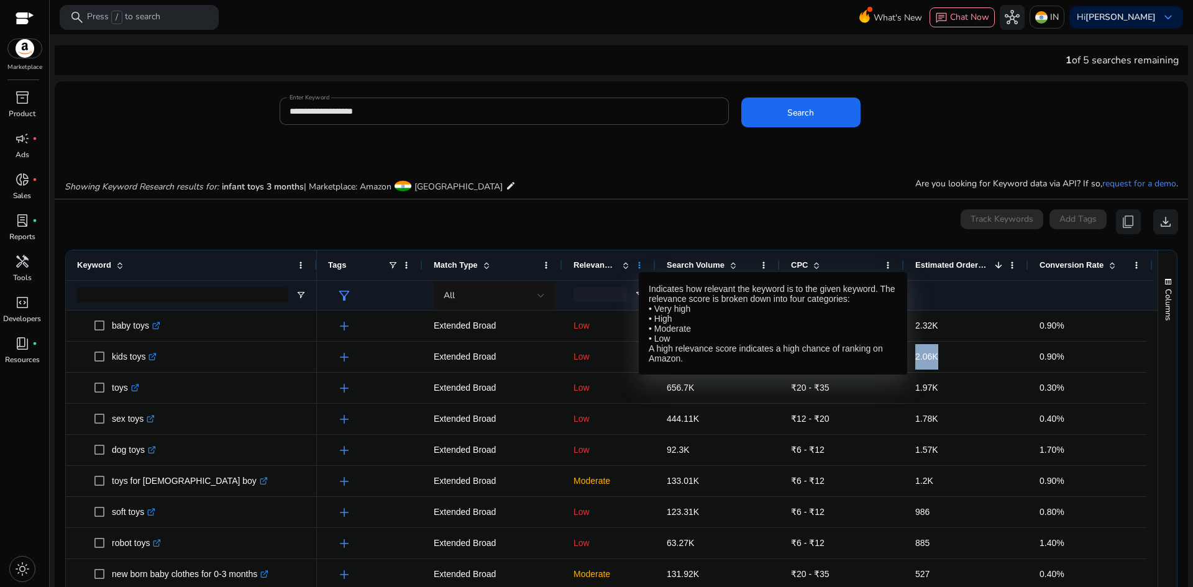
click at [639, 261] on span at bounding box center [639, 265] width 10 height 10
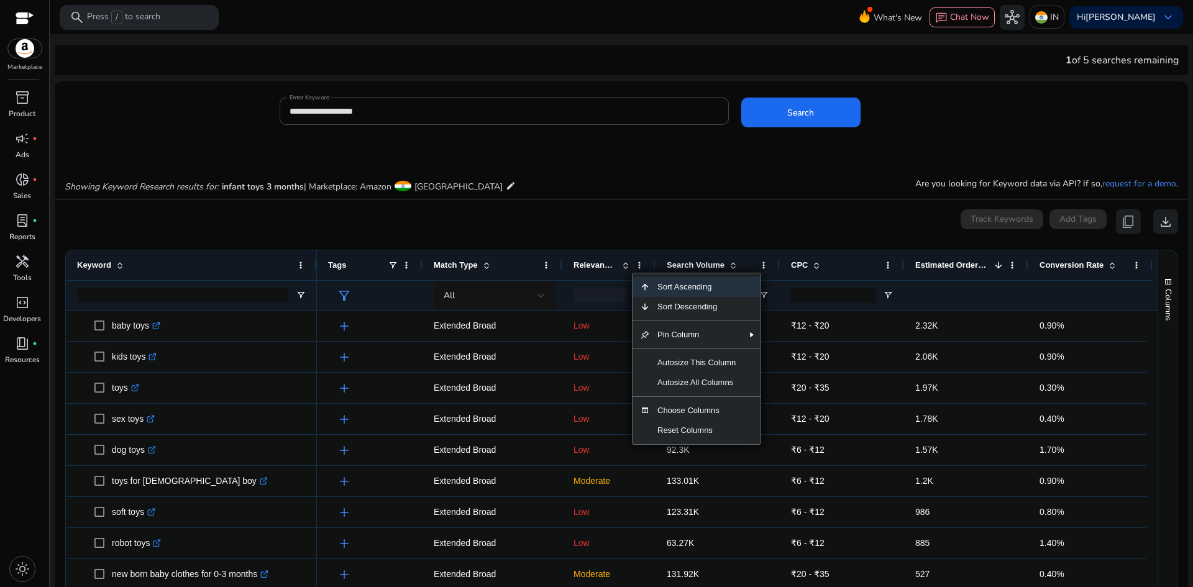
click at [640, 227] on div "0 keyword(s) selected Track Keywords Add Tags content_copy download" at bounding box center [622, 221] width 1114 height 25
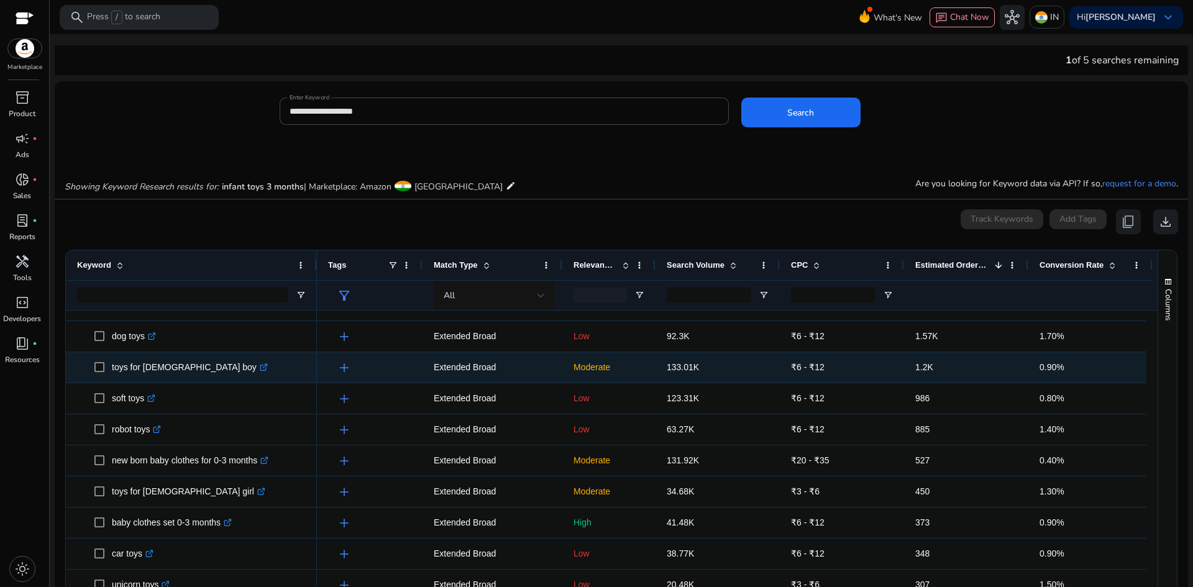
scroll to position [186, 0]
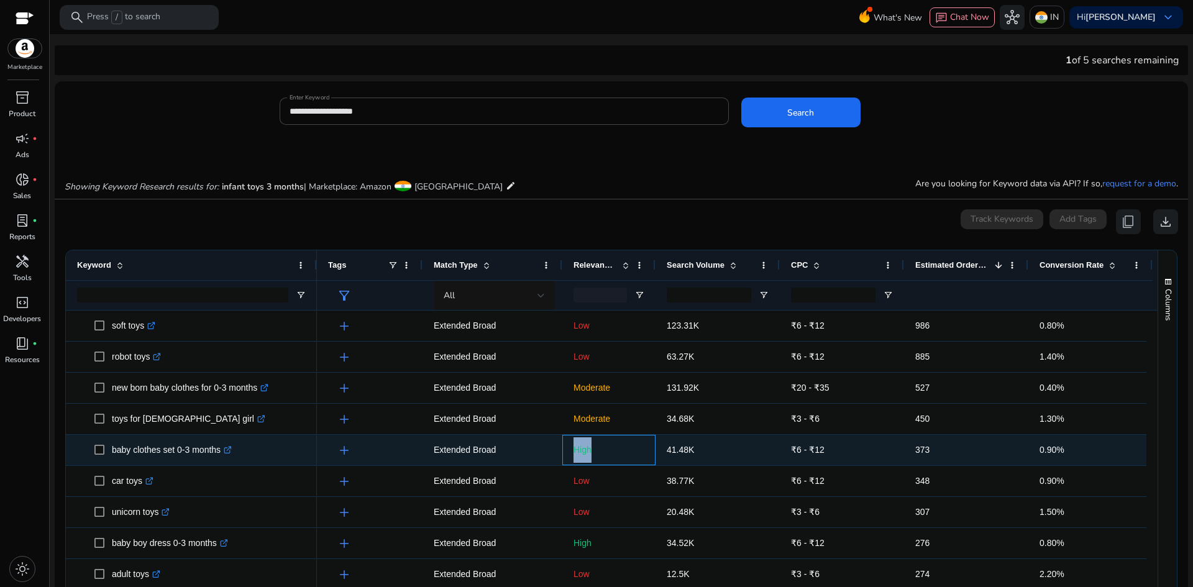
drag, startPoint x: 595, startPoint y: 447, endPoint x: 570, endPoint y: 447, distance: 24.9
click at [570, 447] on div "High" at bounding box center [608, 450] width 93 height 30
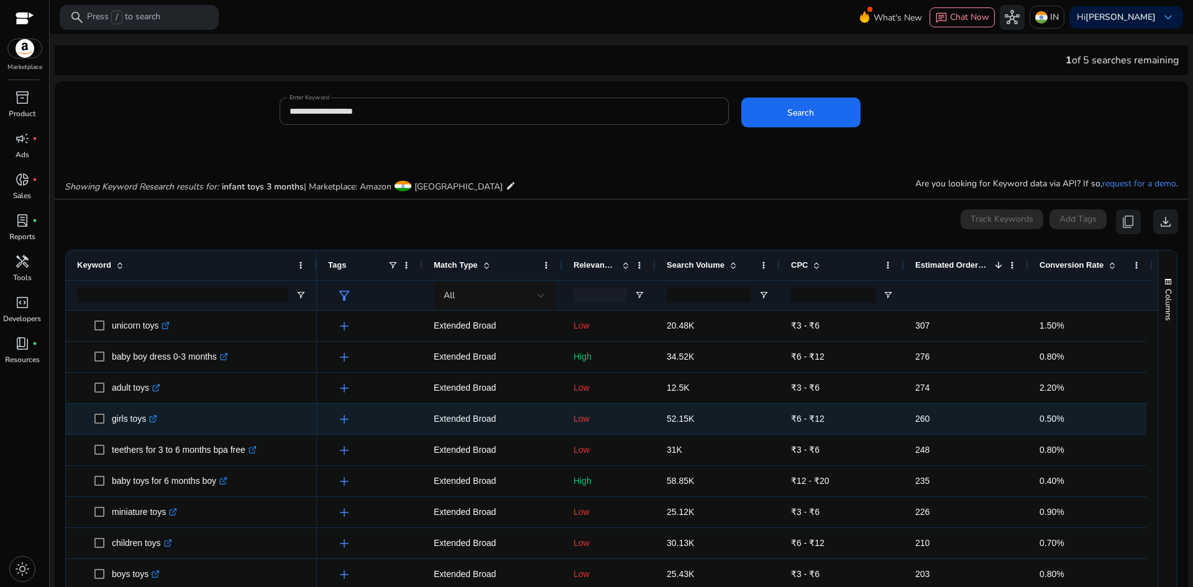
scroll to position [435, 0]
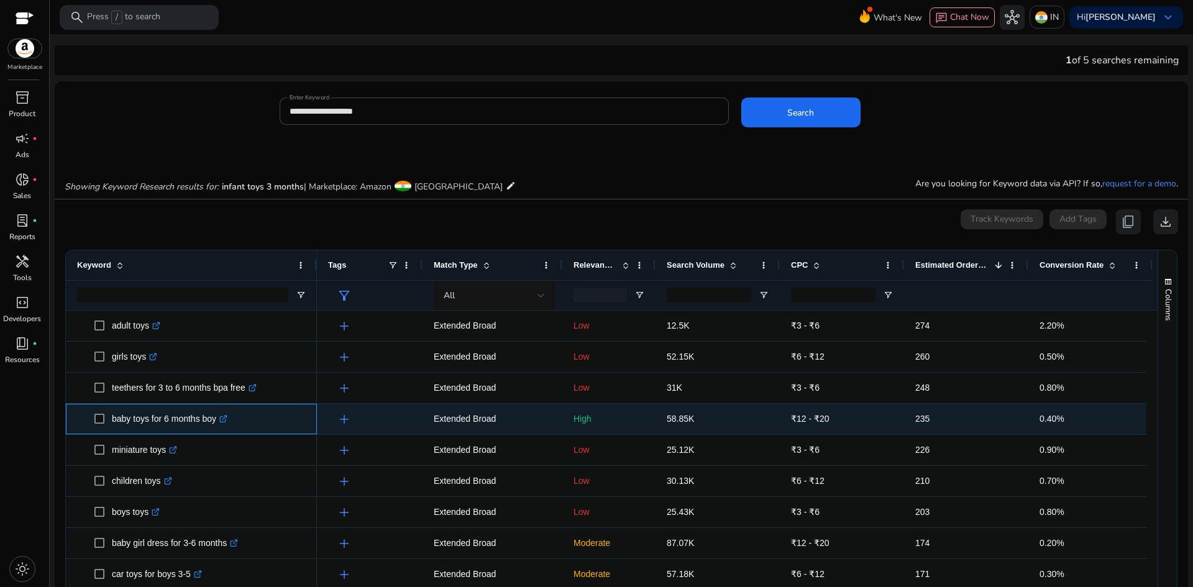
click at [174, 420] on p "baby toys for 6 months boy .st0{fill:#2c8af8}" at bounding box center [170, 418] width 116 height 25
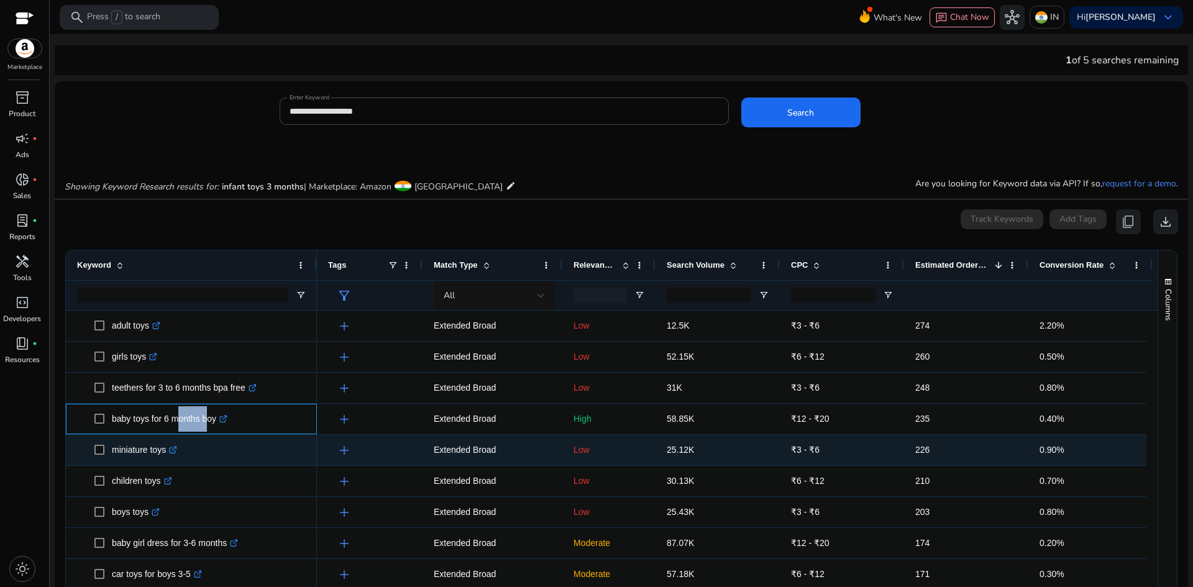
copy p "baby toys for 6 months boy"
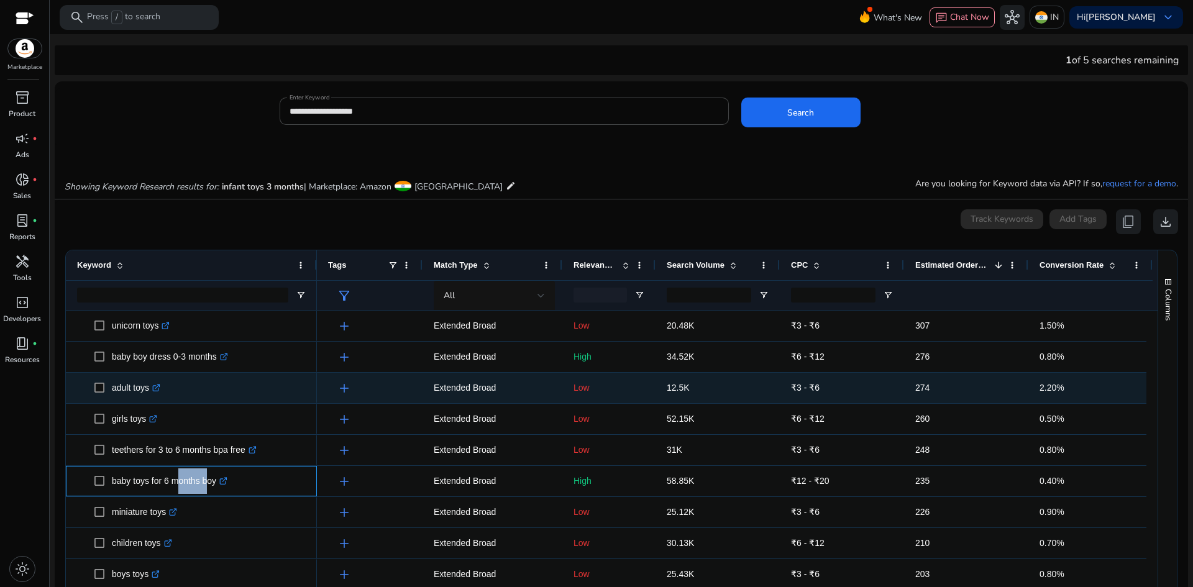
scroll to position [497, 0]
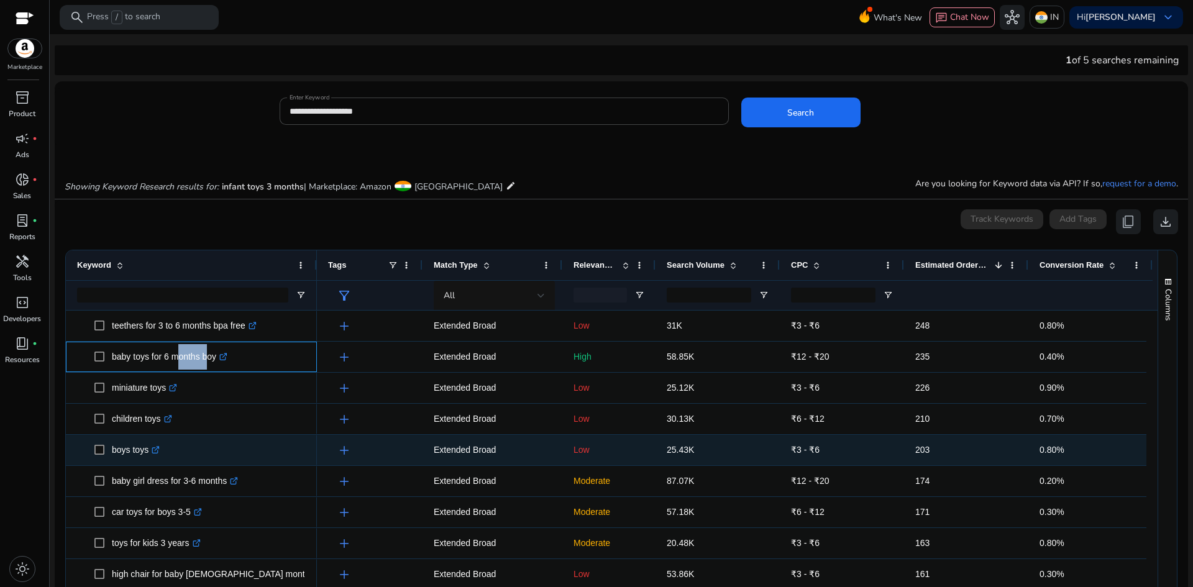
copy p "baby toys for 6 months boy"
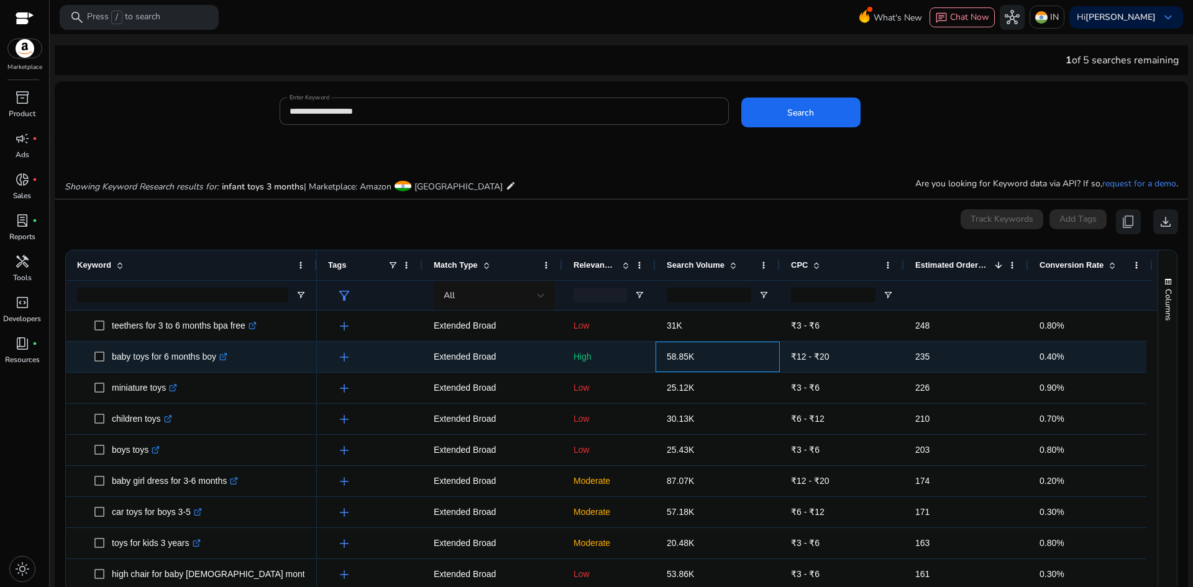
click at [675, 352] on span "58.85K" at bounding box center [680, 357] width 27 height 10
copy span "58.85K"
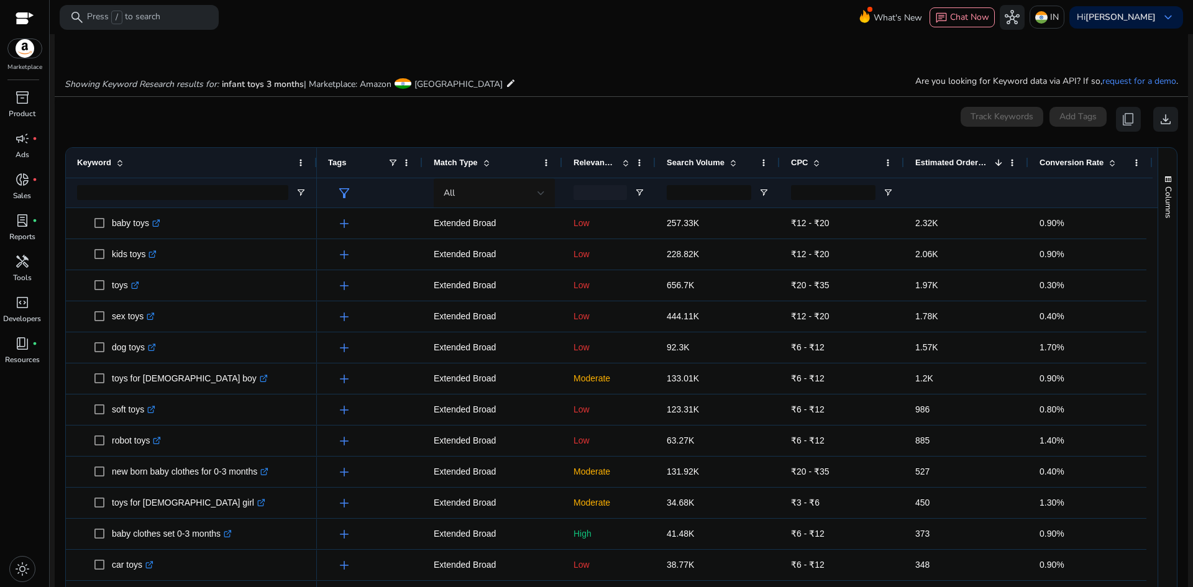
scroll to position [0, 0]
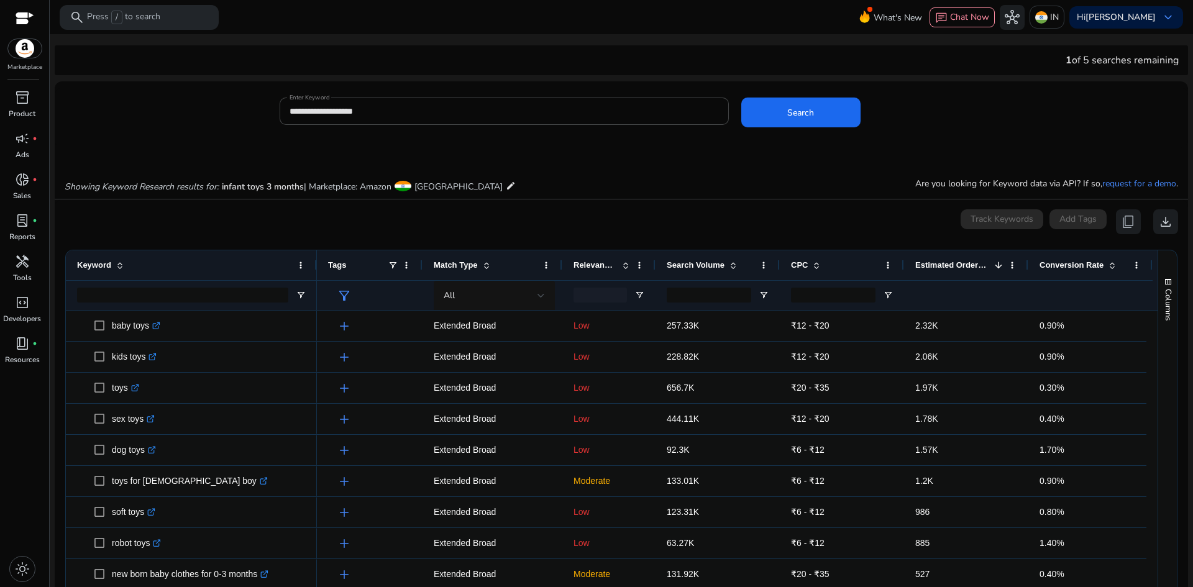
click at [601, 265] on span "Relevance Score" at bounding box center [595, 264] width 43 height 9
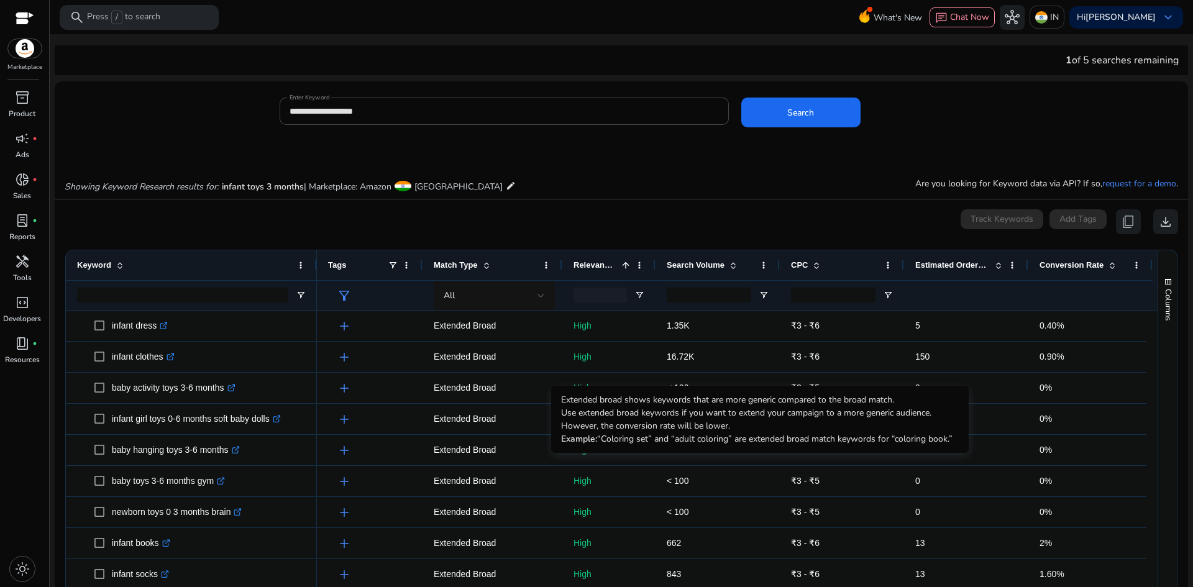
scroll to position [808, 0]
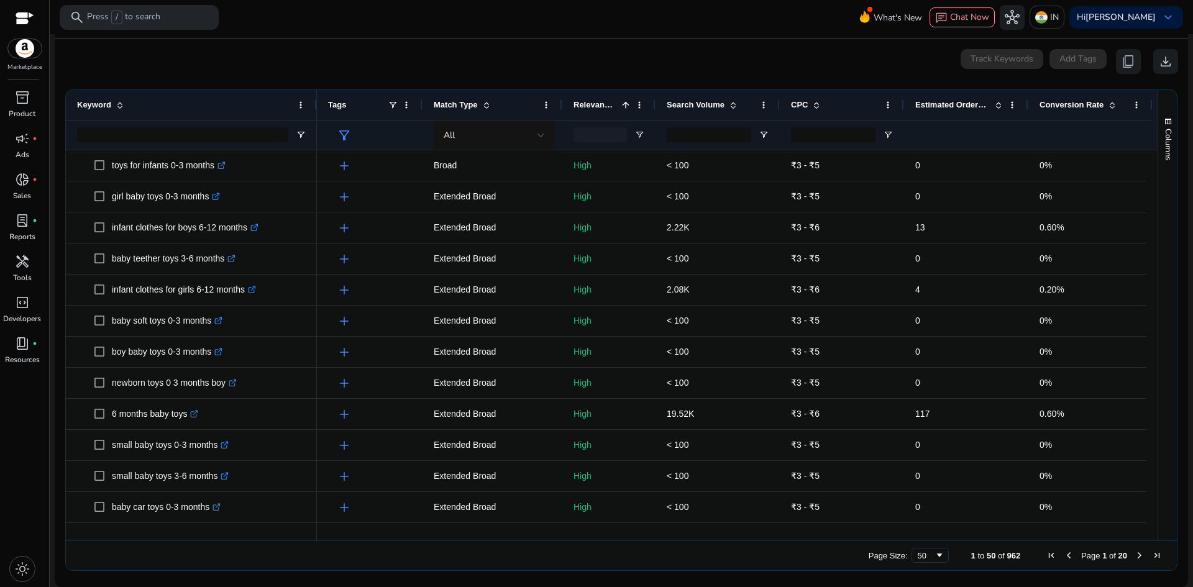
click at [614, 103] on span "Relevance Score" at bounding box center [595, 104] width 43 height 9
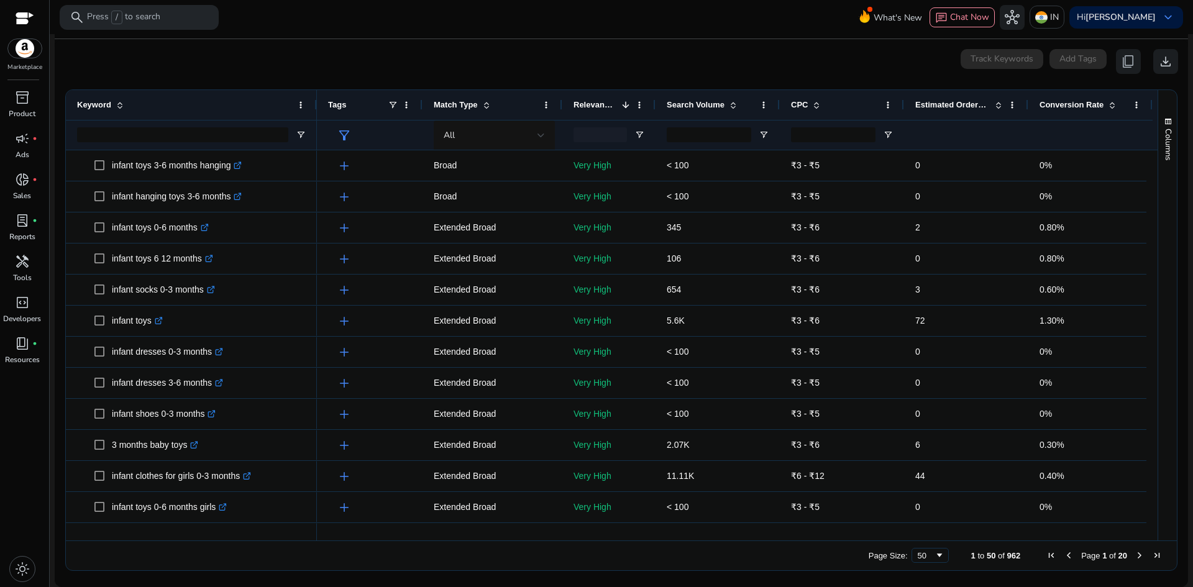
click at [615, 103] on span "Relevance Score" at bounding box center [595, 104] width 43 height 9
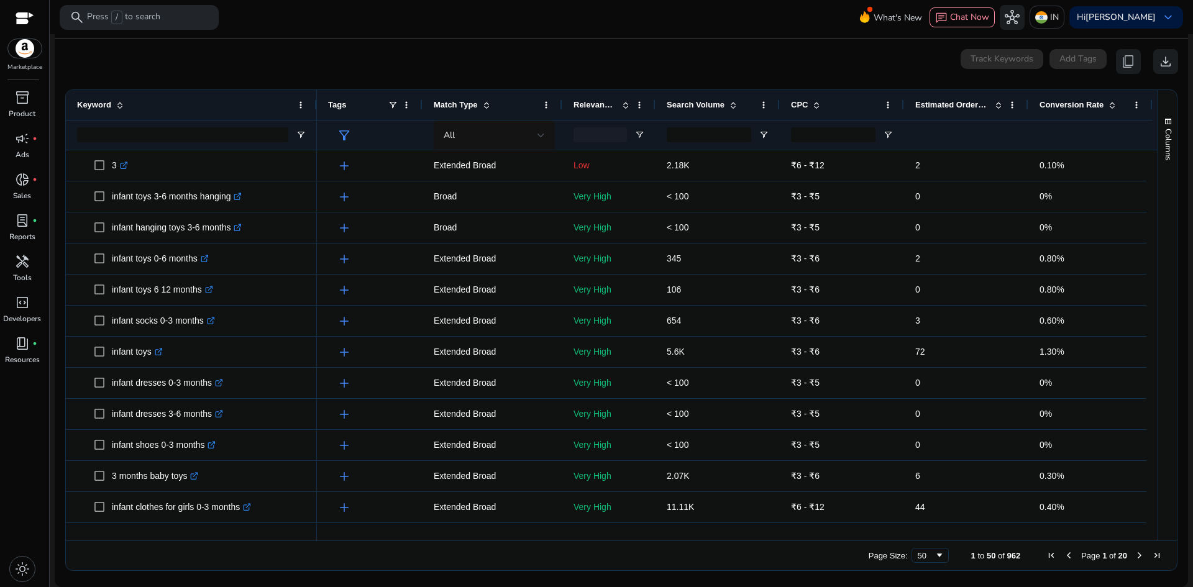
click at [615, 103] on span "Relevance Score" at bounding box center [595, 104] width 43 height 9
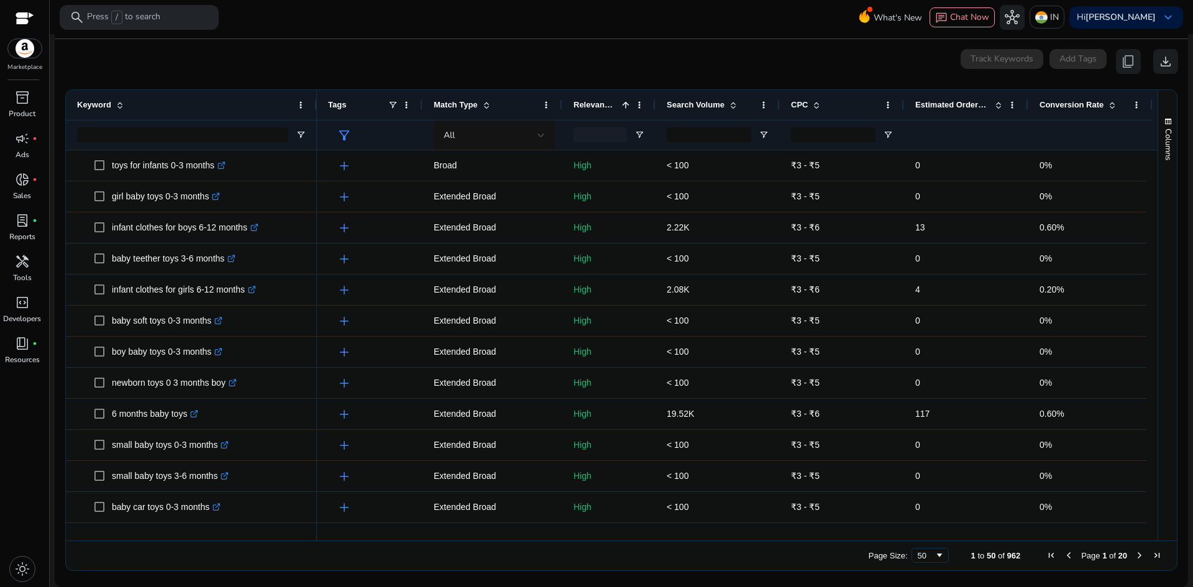
click at [615, 103] on span "Relevance Score" at bounding box center [595, 104] width 43 height 9
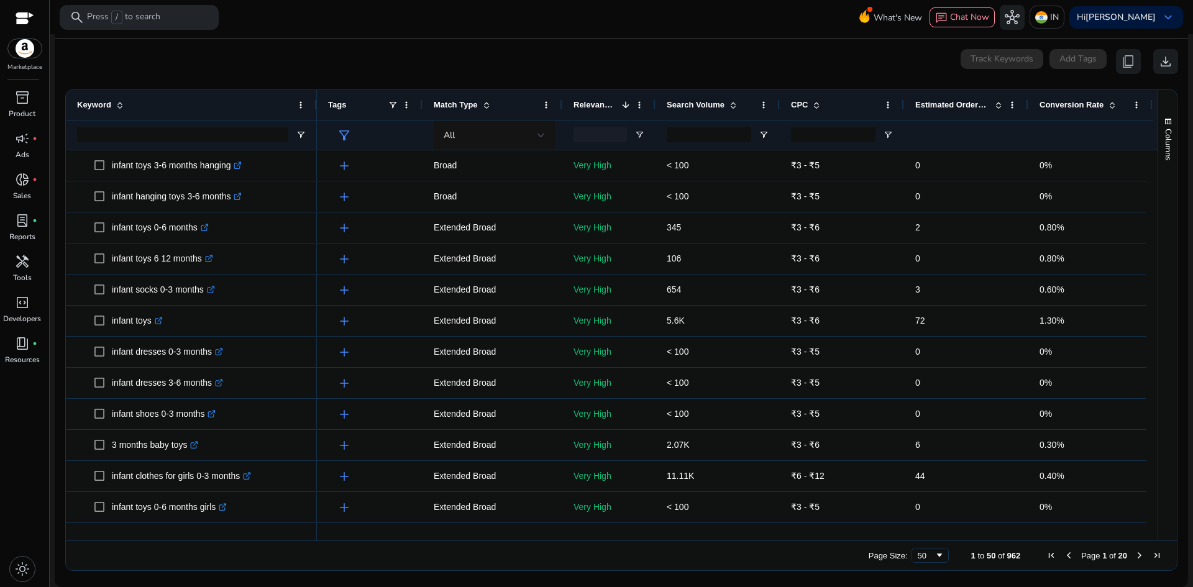
click at [929, 107] on span "Estimated Orders/Month" at bounding box center [952, 104] width 75 height 9
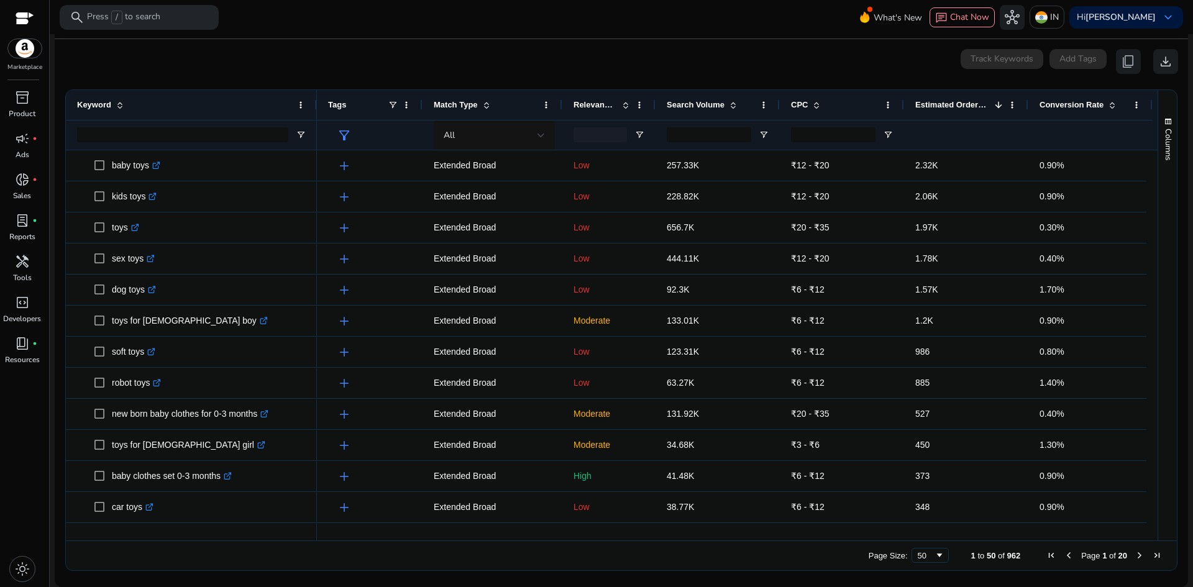
click at [693, 101] on span "Search Volume" at bounding box center [696, 104] width 58 height 9
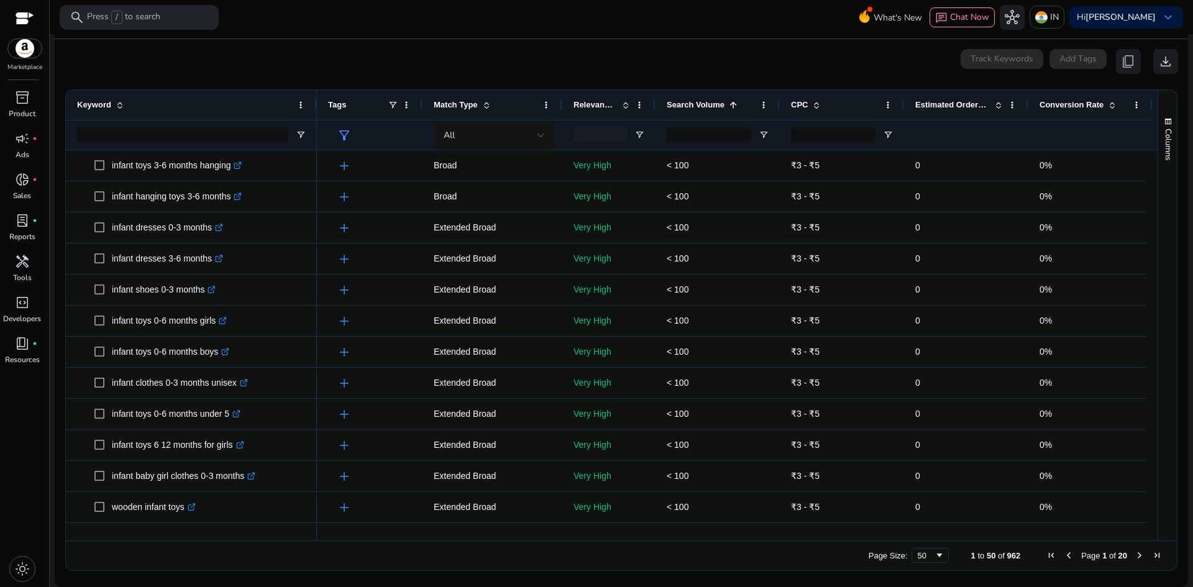
click at [693, 101] on span "Search Volume" at bounding box center [696, 104] width 58 height 9
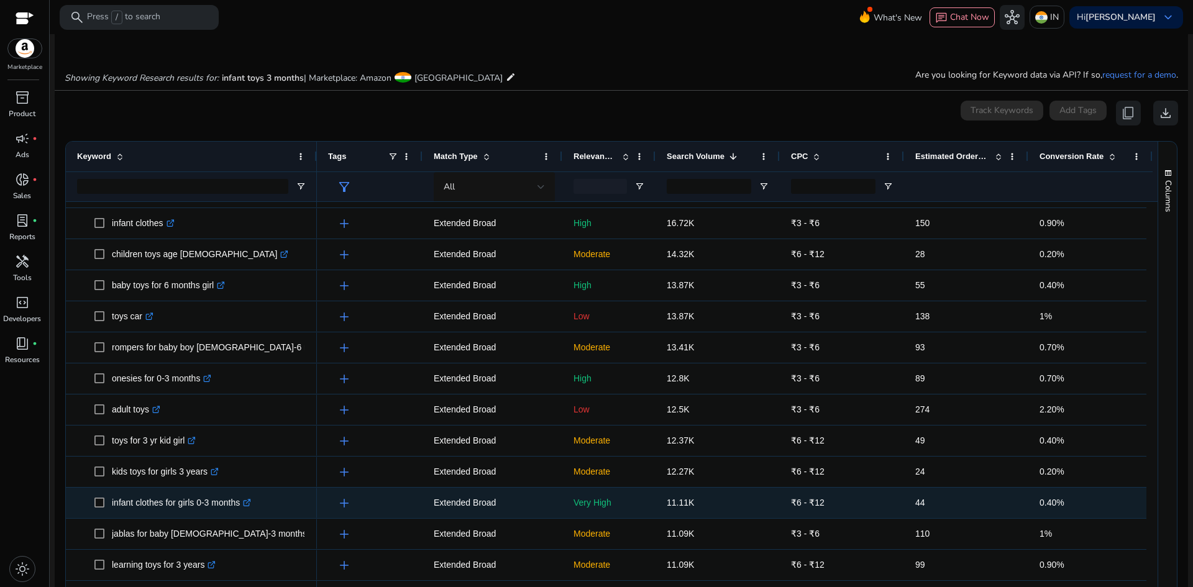
scroll to position [160, 0]
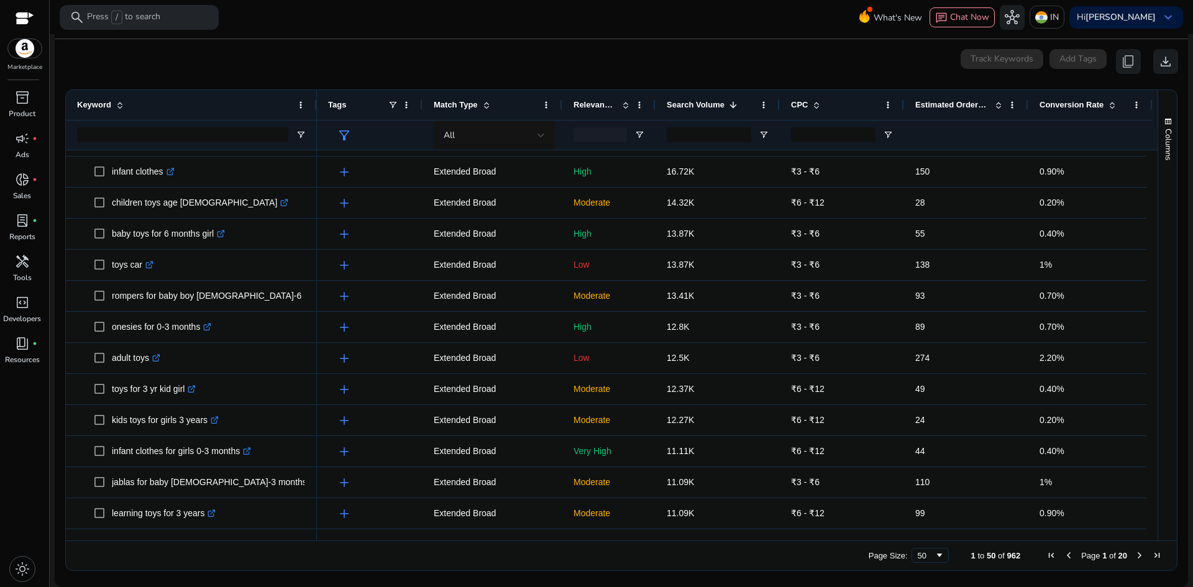
click at [1135, 556] on span "Next Page" at bounding box center [1140, 556] width 10 height 10
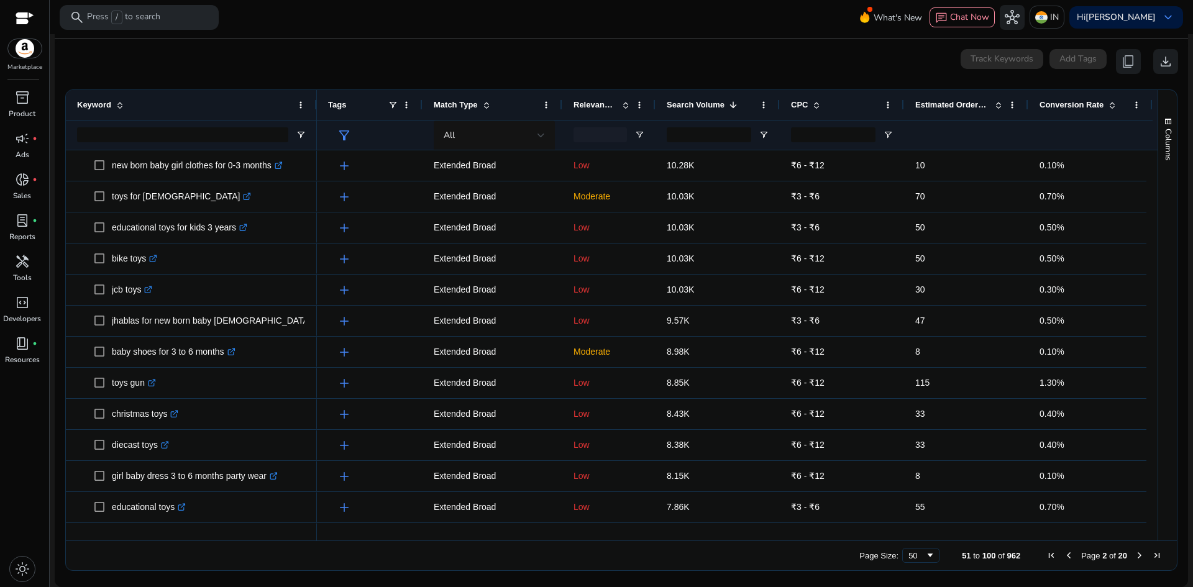
click at [1064, 557] on span "Previous Page" at bounding box center [1069, 556] width 10 height 10
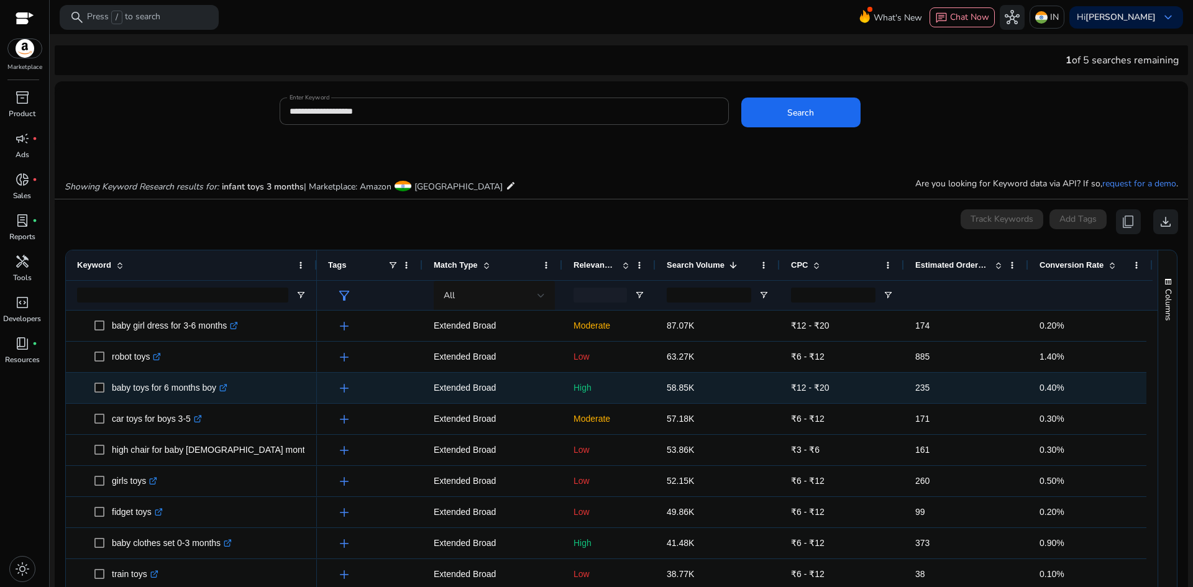
click at [172, 390] on p "baby toys for 6 months boy .st0{fill:#2c8af8}" at bounding box center [170, 387] width 116 height 25
copy p "baby toys for 6 months boy"
drag, startPoint x: 925, startPoint y: 388, endPoint x: 912, endPoint y: 389, distance: 13.1
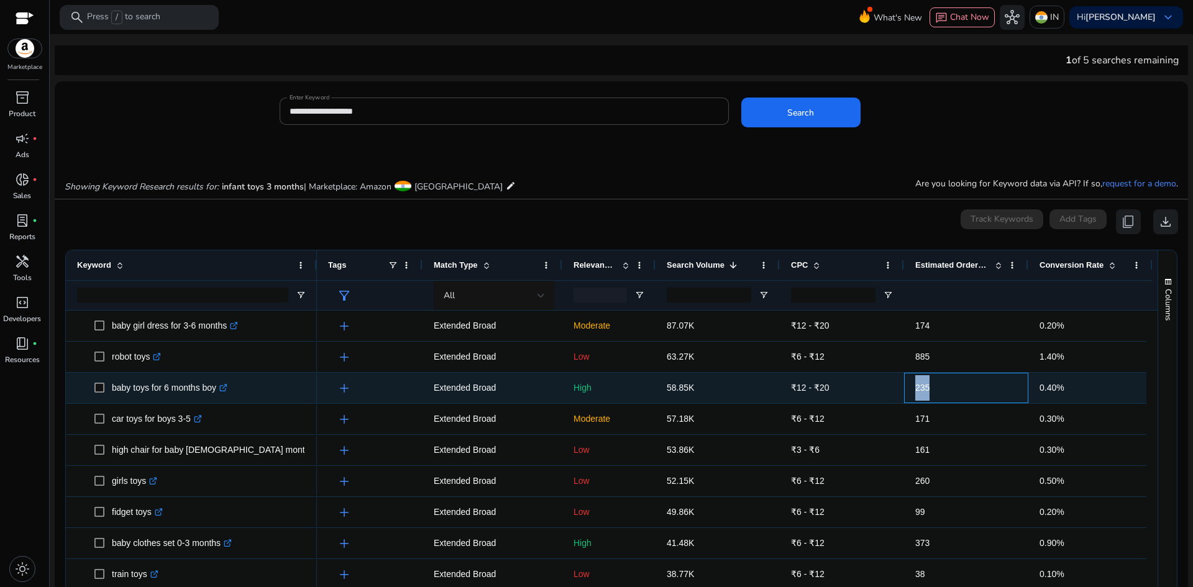
click at [912, 389] on div "235" at bounding box center [966, 388] width 124 height 30
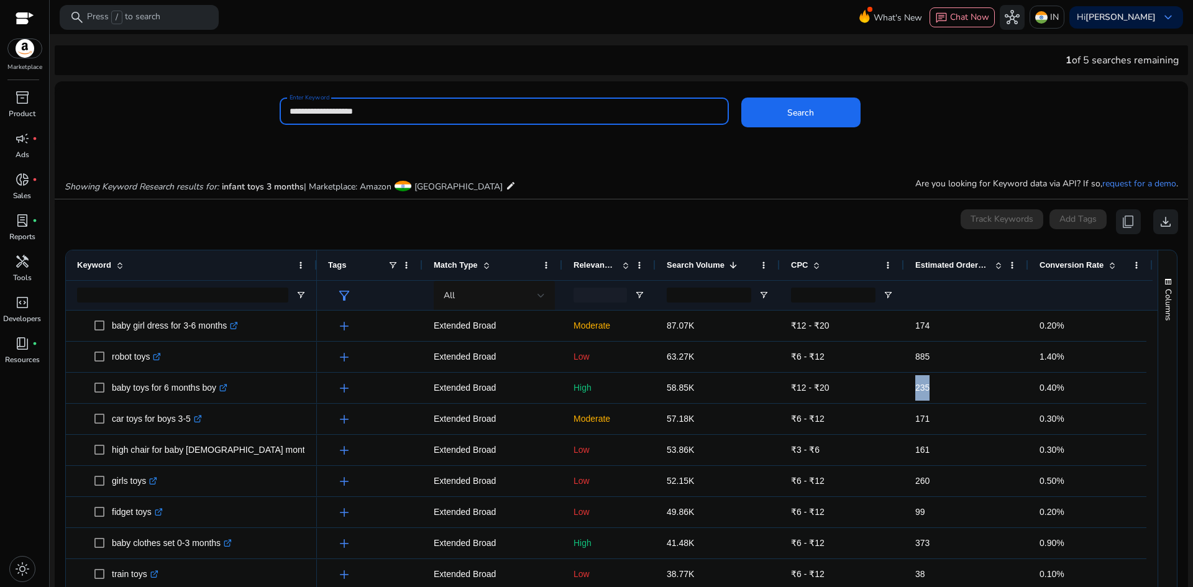
drag, startPoint x: 397, startPoint y: 111, endPoint x: 236, endPoint y: 110, distance: 161.6
click at [236, 110] on div "**********" at bounding box center [616, 118] width 1123 height 40
paste input
type input "**********"
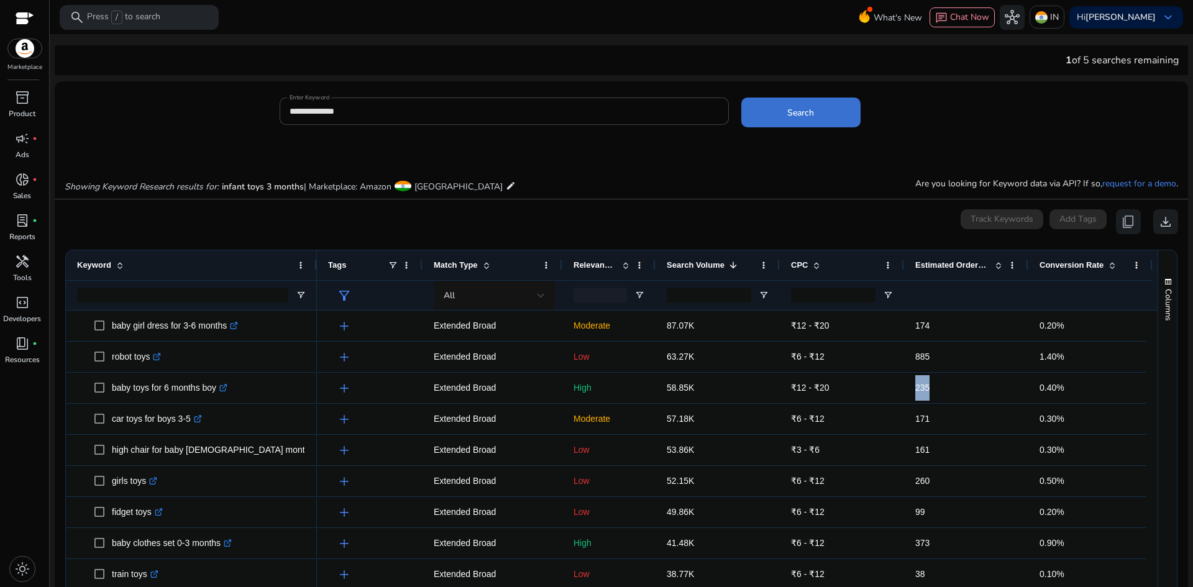
click at [815, 114] on span at bounding box center [800, 113] width 119 height 30
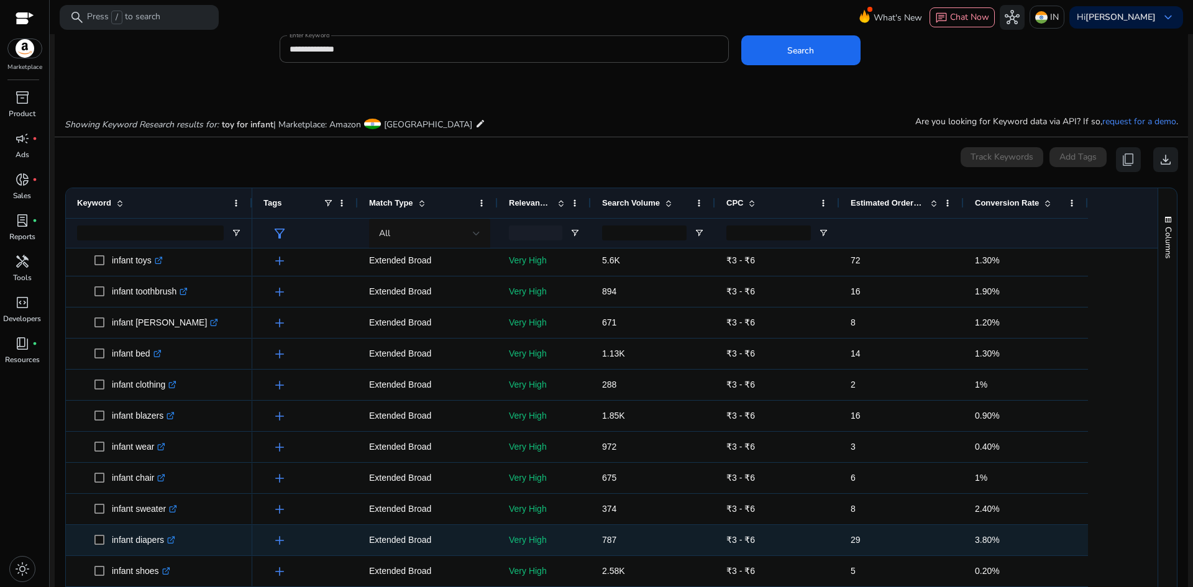
scroll to position [559, 0]
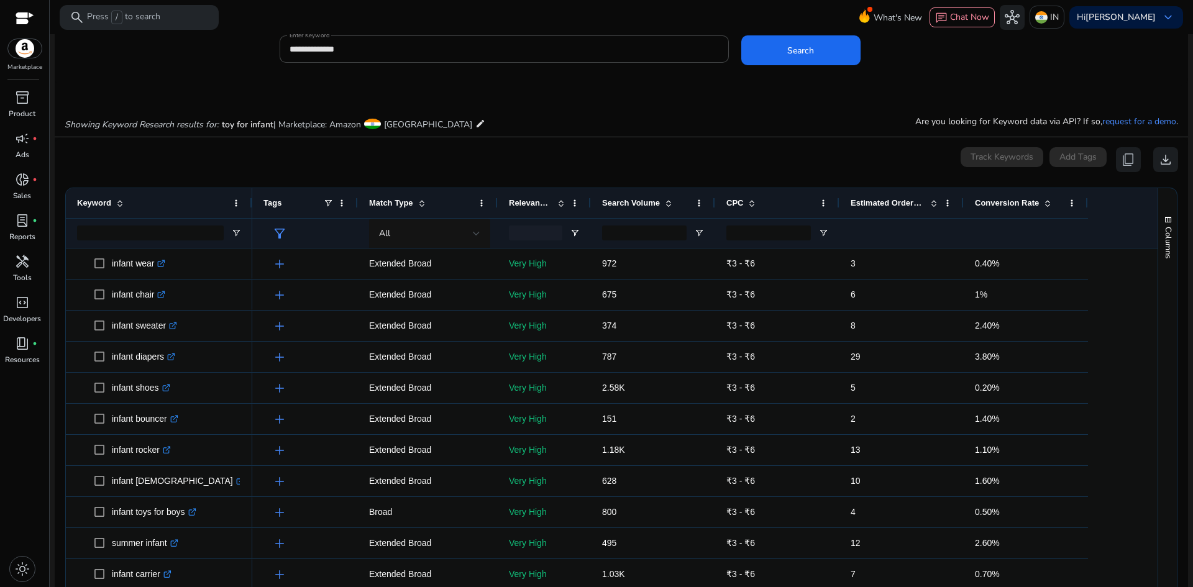
click at [536, 203] on span "Relevance Score" at bounding box center [530, 202] width 43 height 9
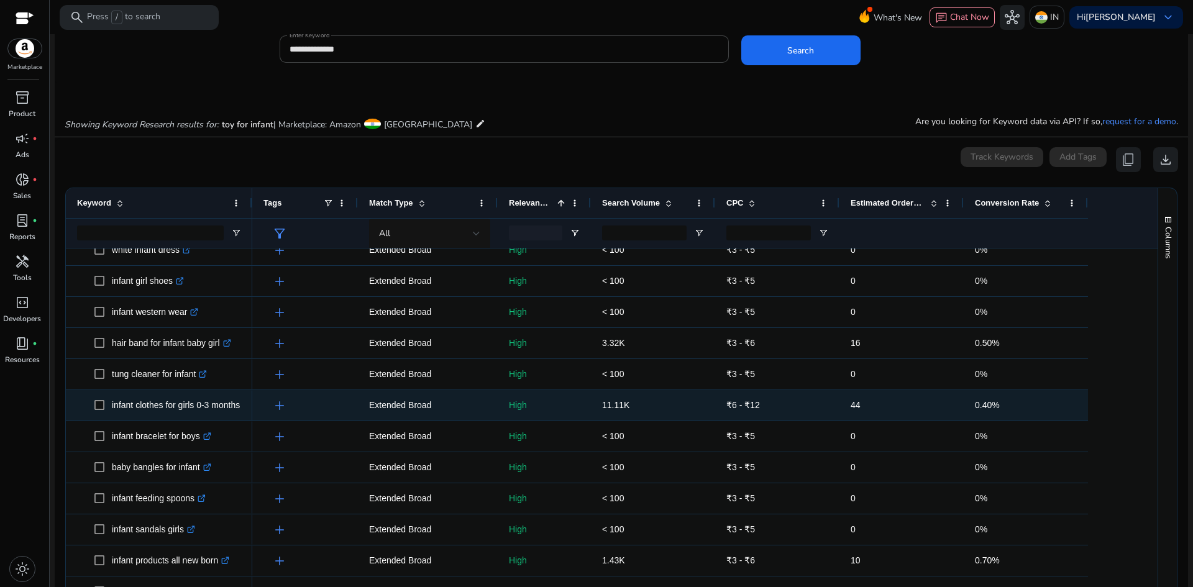
scroll to position [497, 0]
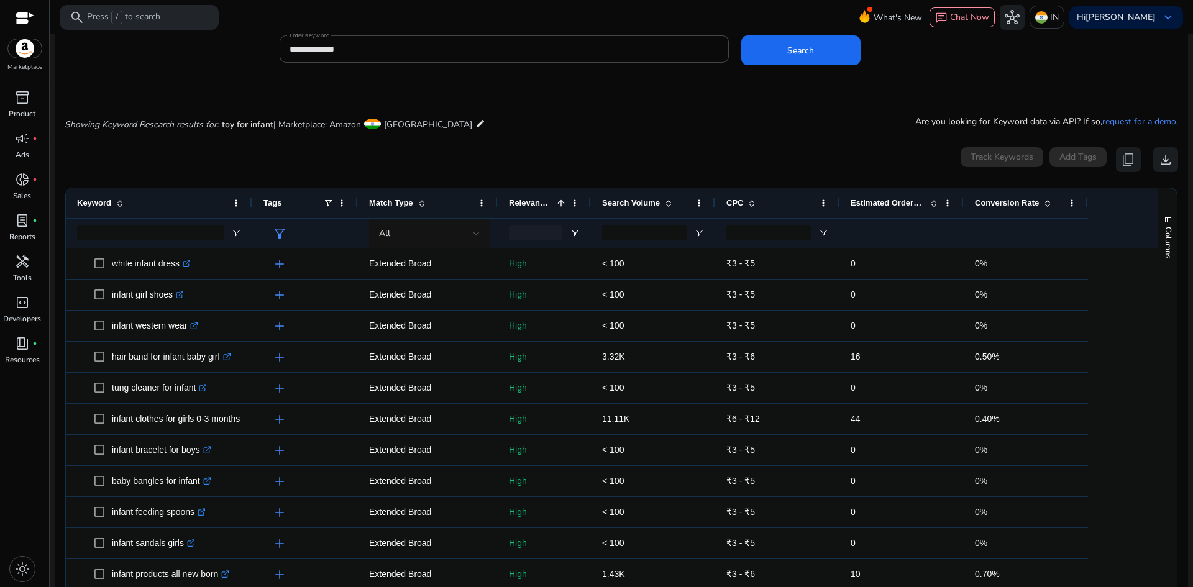
click at [558, 203] on span at bounding box center [561, 203] width 10 height 10
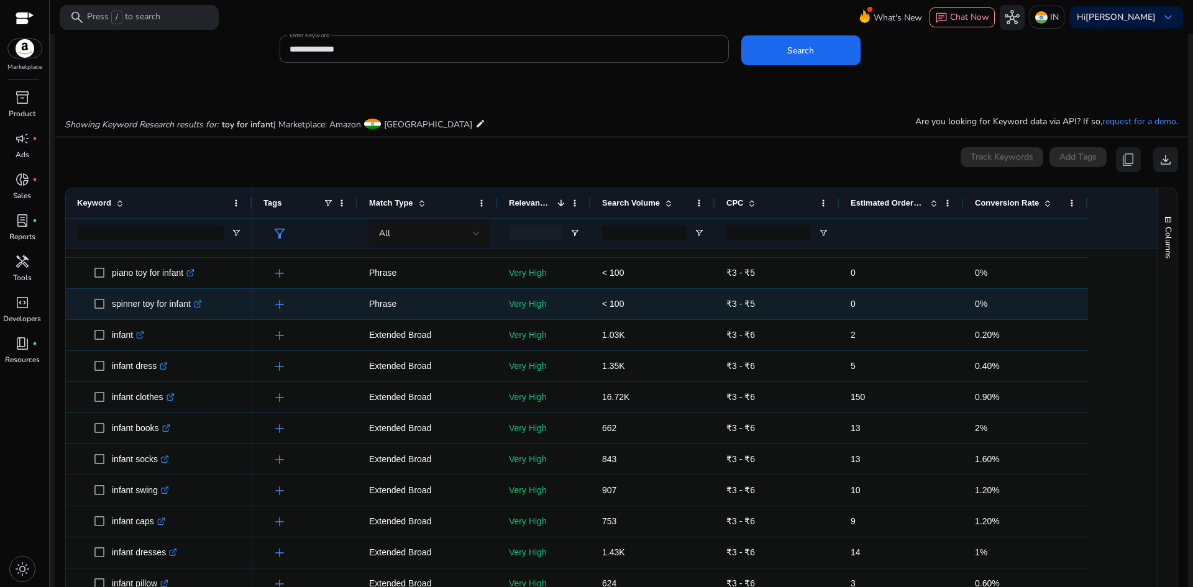
scroll to position [0, 0]
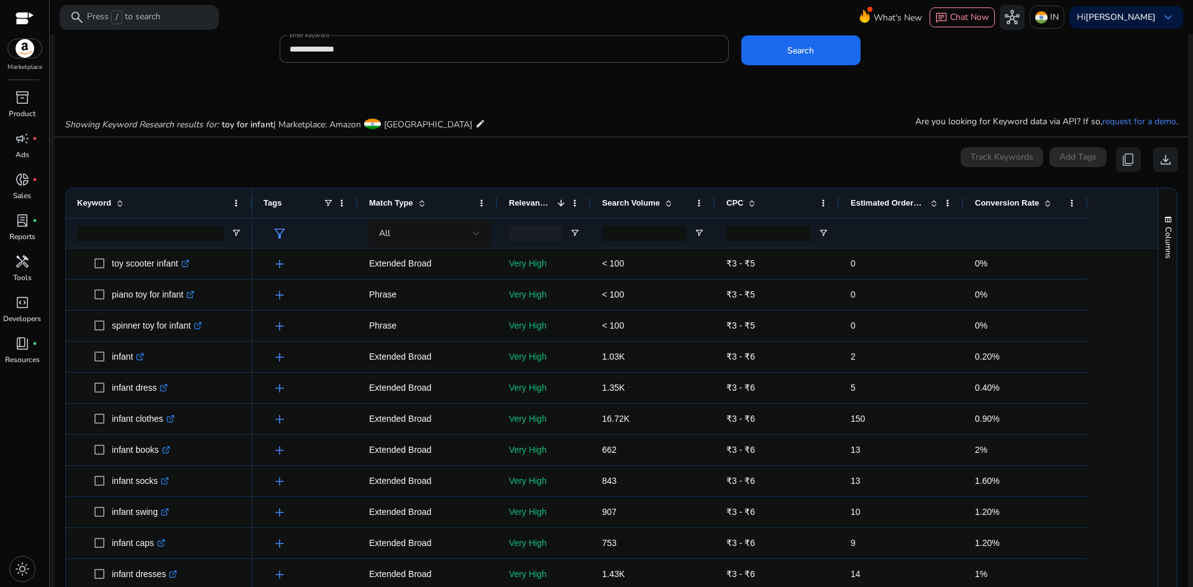
click at [531, 199] on span "Relevance Score" at bounding box center [530, 202] width 43 height 9
click at [896, 198] on span "Estimated Orders/Month" at bounding box center [888, 202] width 75 height 9
click at [888, 198] on span "Estimated Orders/Month" at bounding box center [888, 202] width 75 height 9
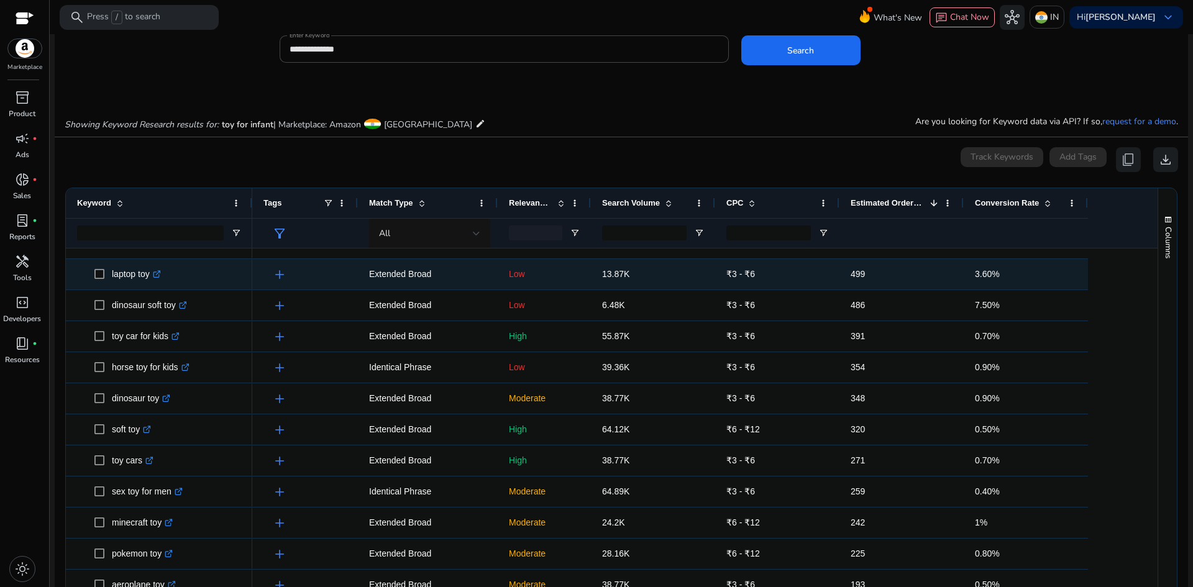
scroll to position [114, 0]
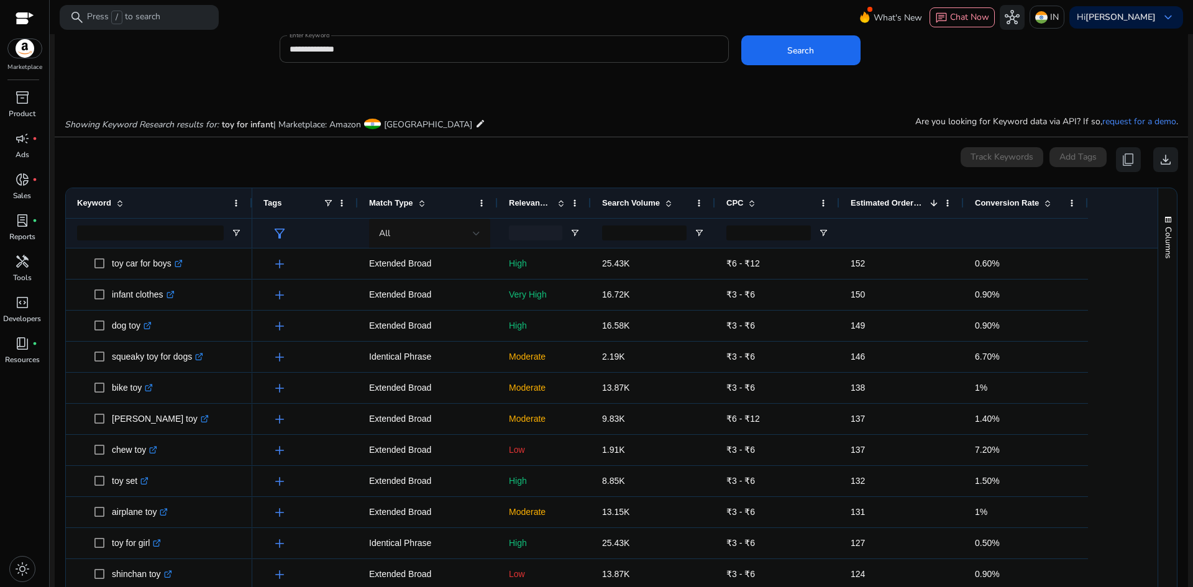
click at [341, 50] on input "**********" at bounding box center [504, 49] width 429 height 14
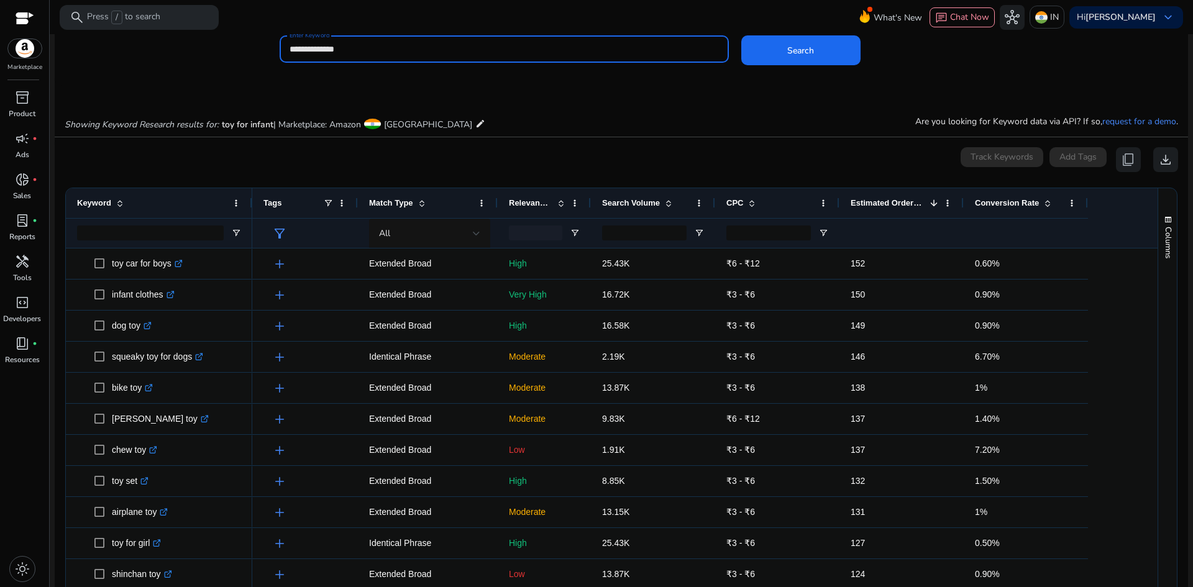
click at [341, 50] on input "**********" at bounding box center [504, 49] width 429 height 14
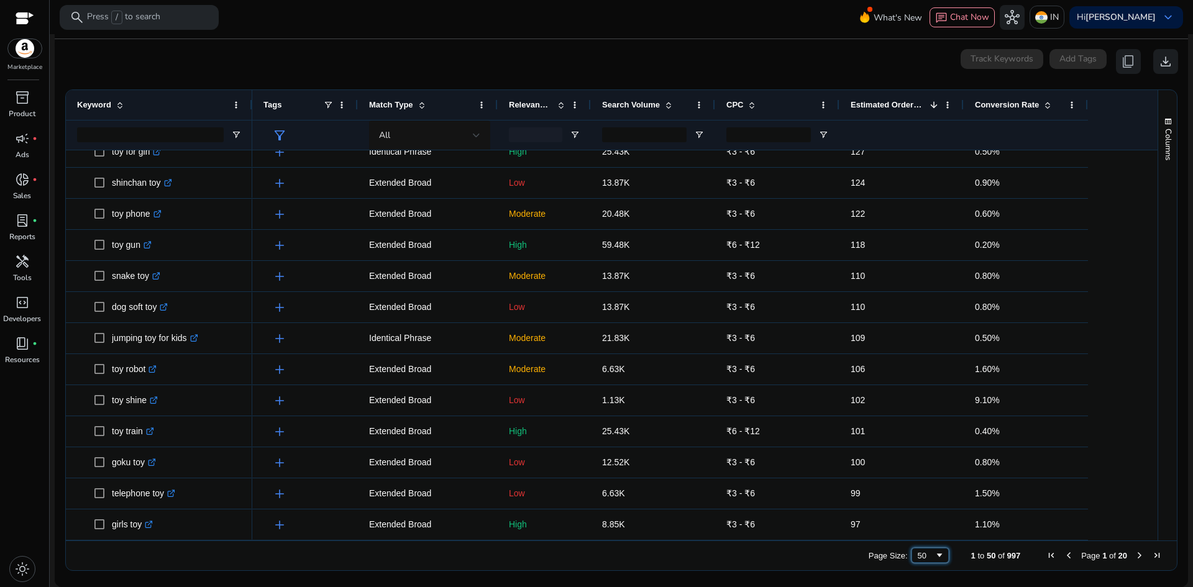
click at [935, 556] on span "Page Size" at bounding box center [940, 556] width 10 height 10
click at [1136, 556] on span "Next Page" at bounding box center [1140, 556] width 10 height 10
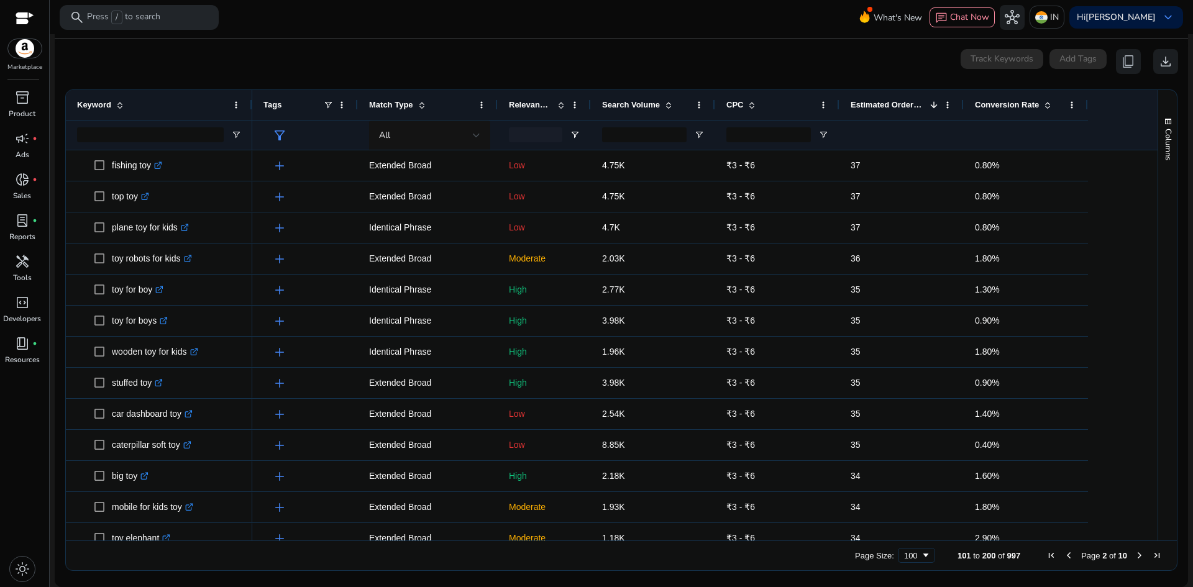
click at [1135, 551] on span "Next Page" at bounding box center [1140, 556] width 10 height 10
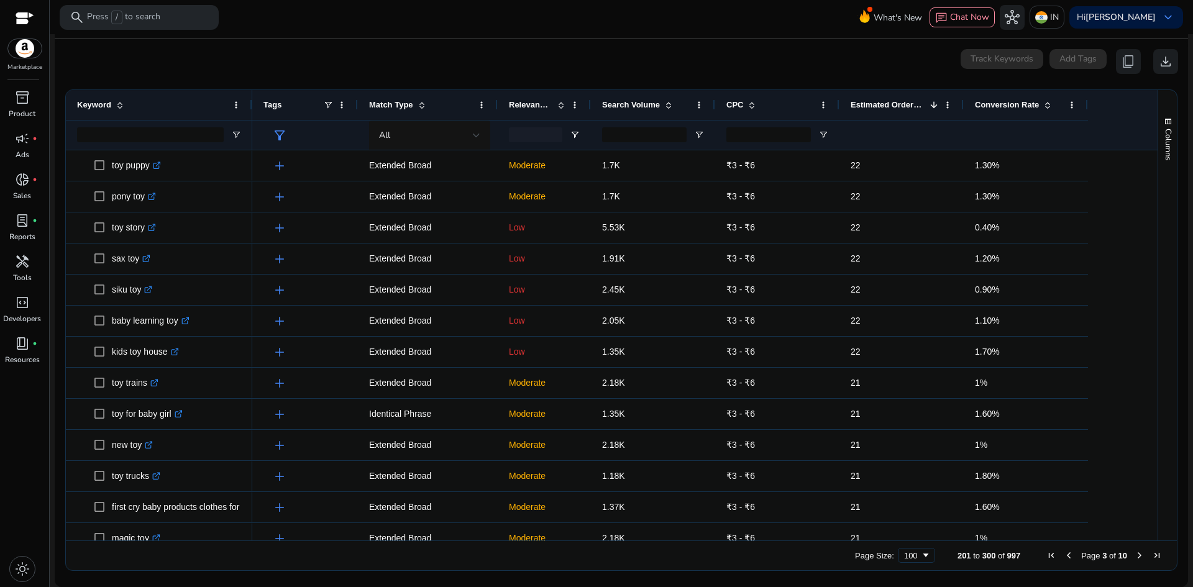
click at [1135, 552] on span "Next Page" at bounding box center [1140, 556] width 10 height 10
click at [1136, 552] on span "Next Page" at bounding box center [1140, 556] width 10 height 10
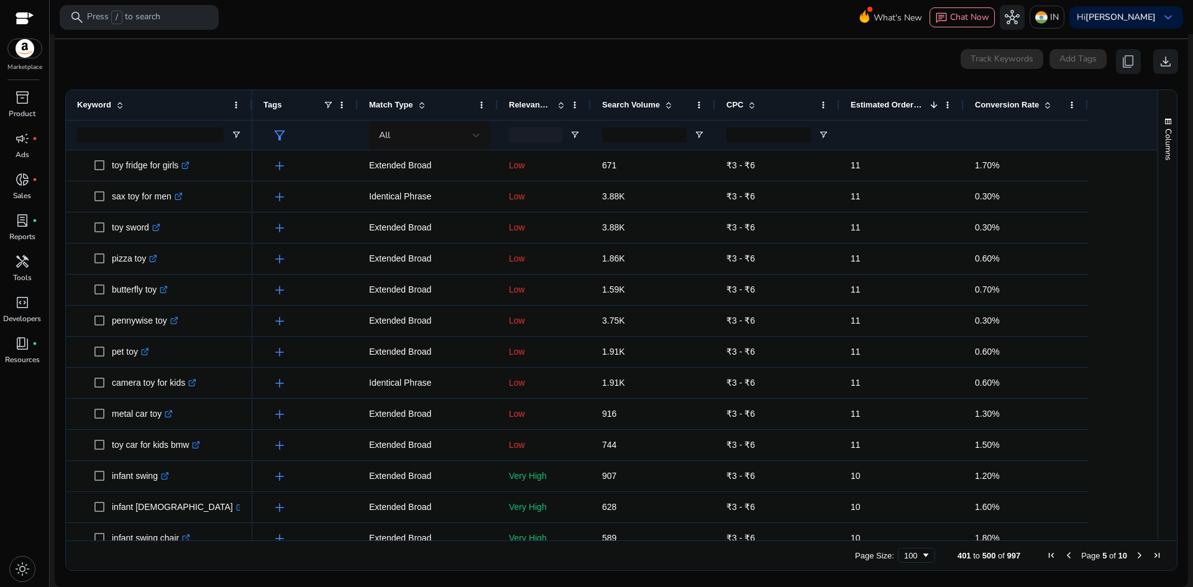
click at [1135, 556] on span "Next Page" at bounding box center [1140, 556] width 10 height 10
